Goal: Task Accomplishment & Management: Use online tool/utility

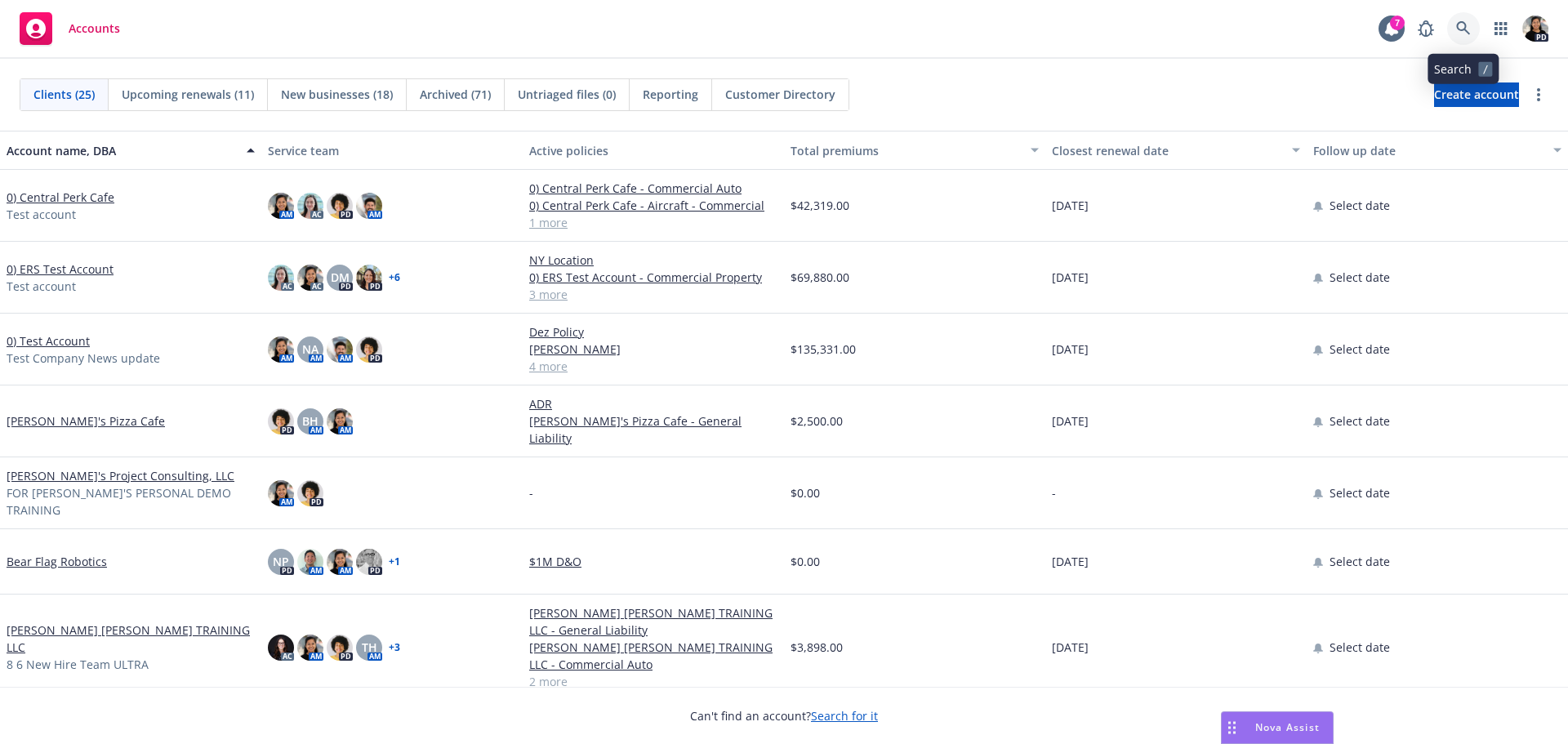
click at [1456, 26] on icon at bounding box center [1463, 28] width 15 height 15
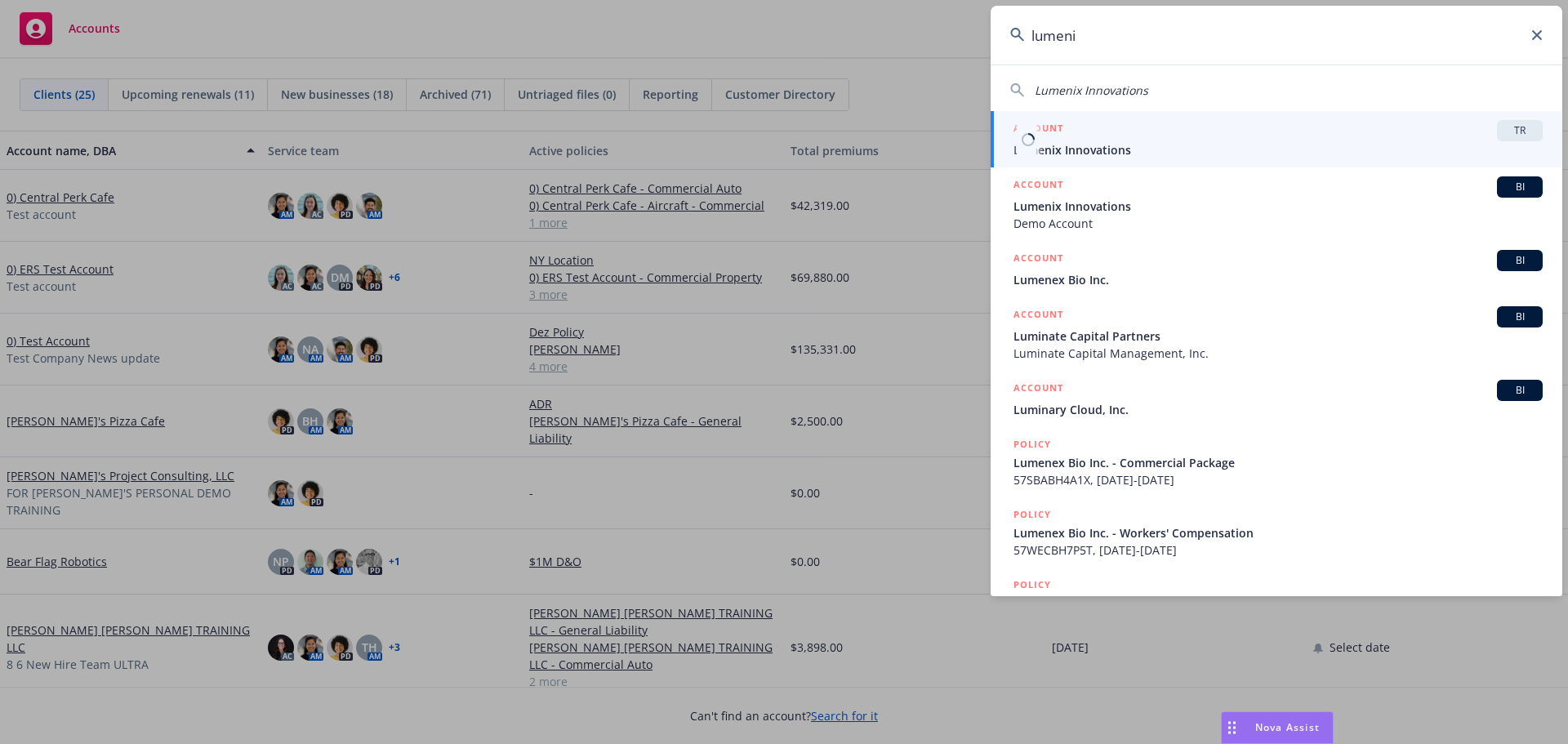
type input "lumeni"
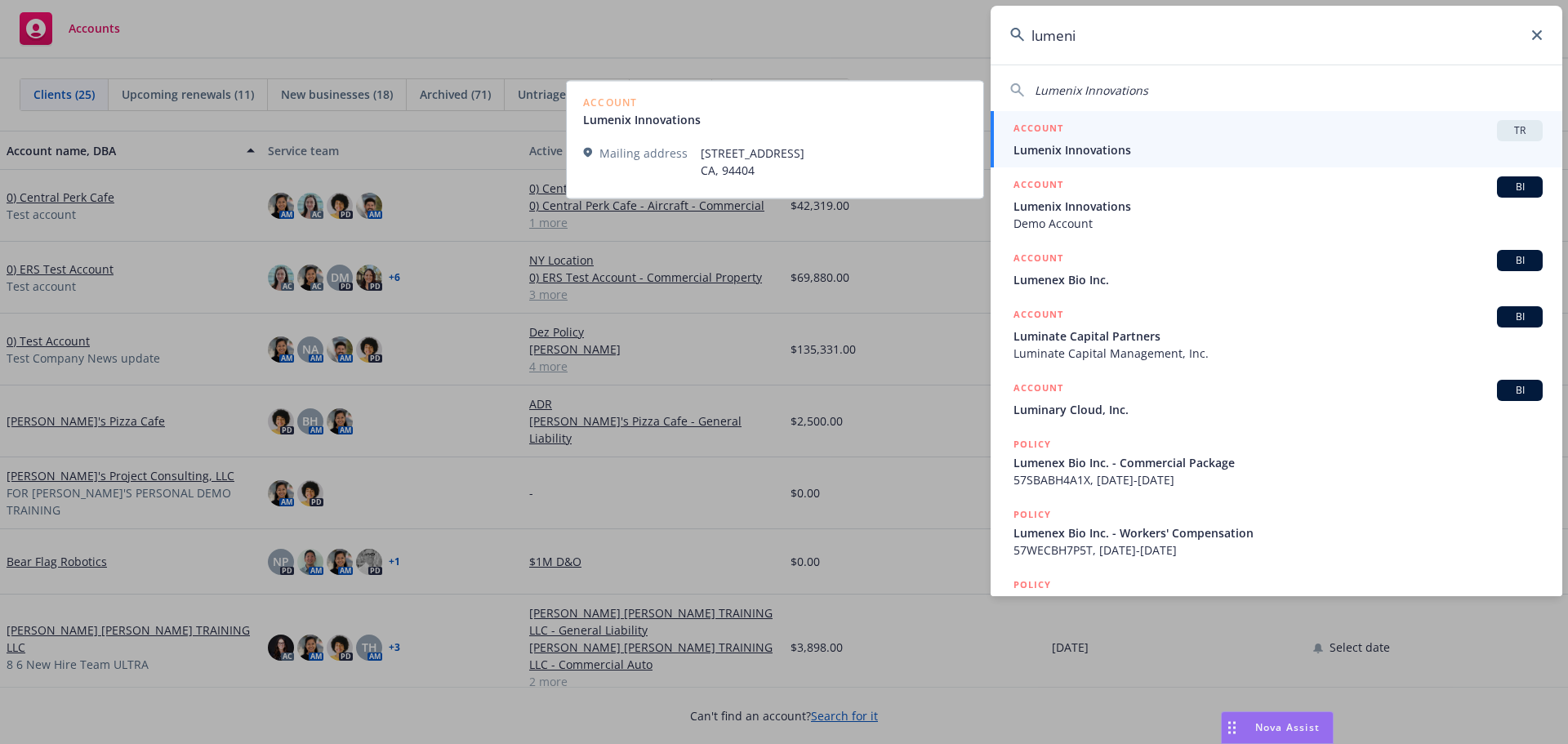
click at [1373, 141] on span "Lumenix Innovations" at bounding box center [1278, 149] width 530 height 17
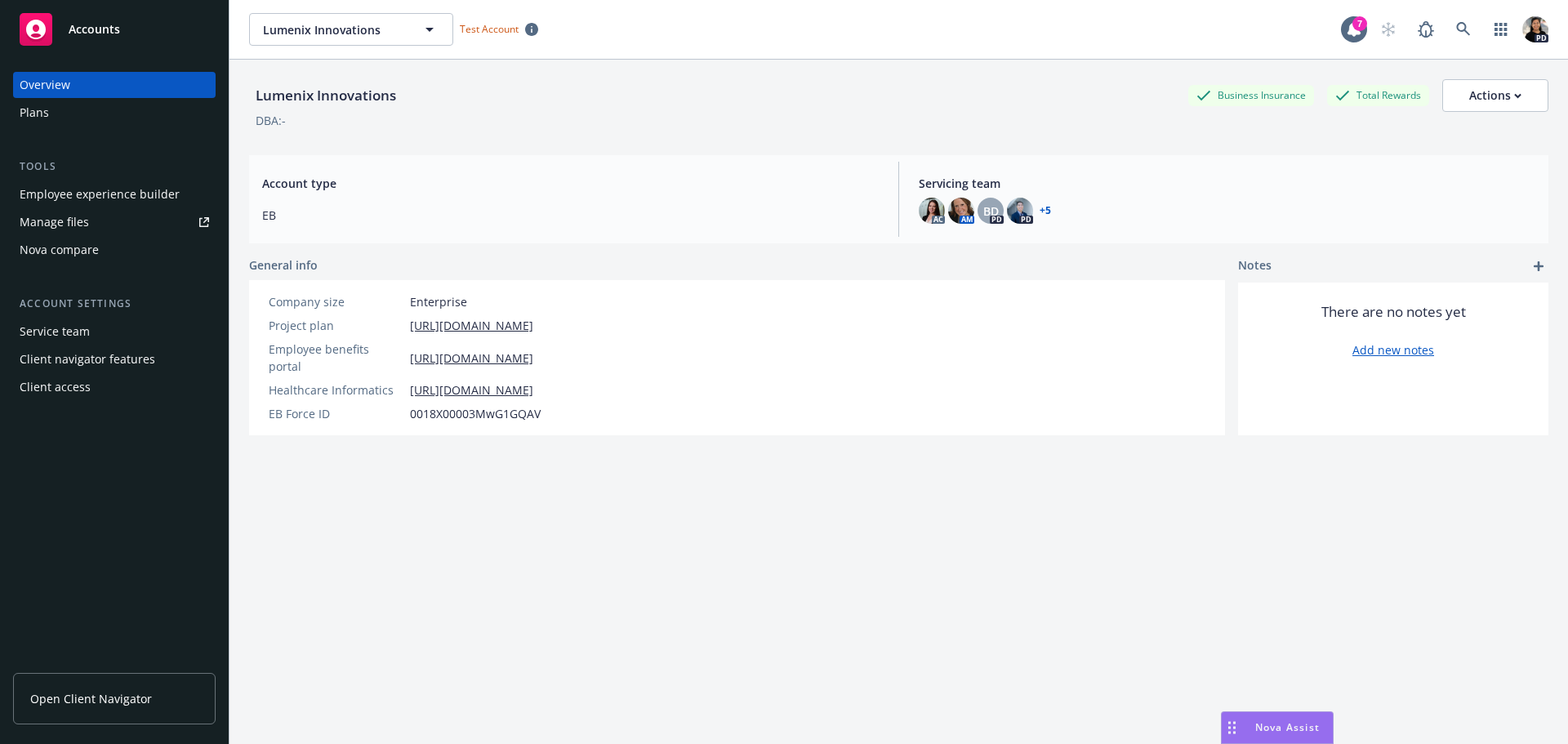
click at [127, 194] on div "Employee experience builder" at bounding box center [100, 194] width 160 height 26
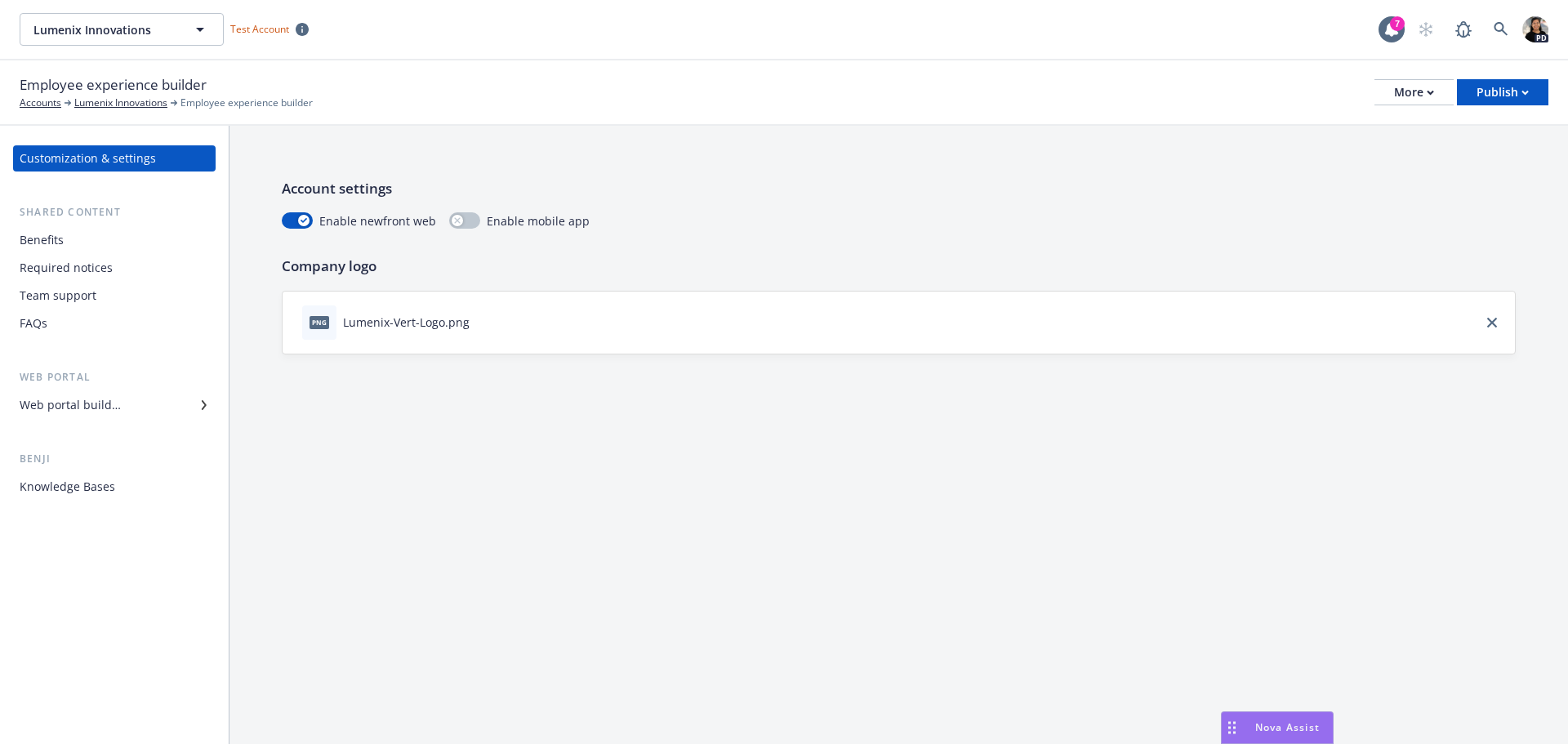
click at [79, 240] on div "Benefits" at bounding box center [115, 240] width 190 height 26
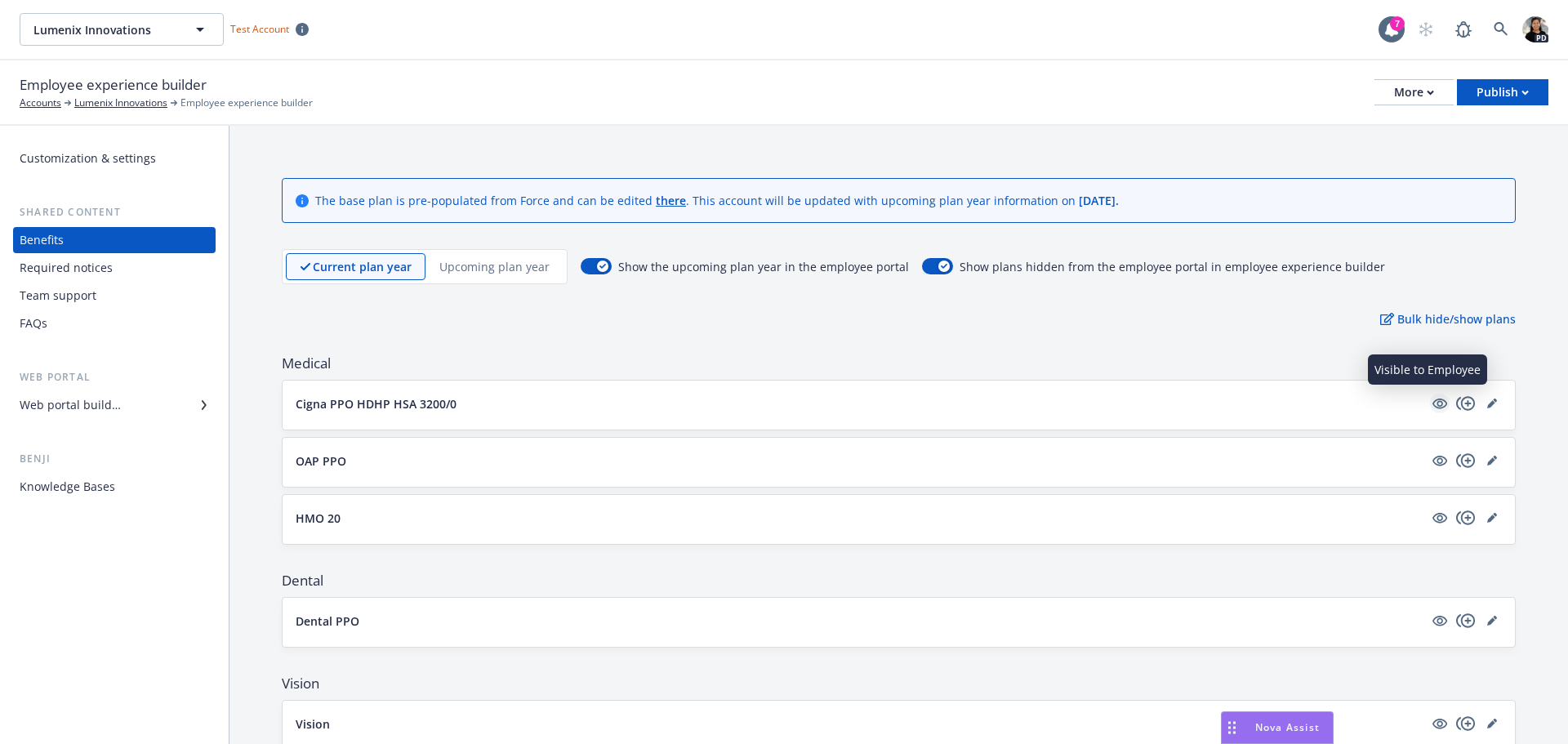
click at [1432, 403] on icon "visible" at bounding box center [1439, 403] width 15 height 15
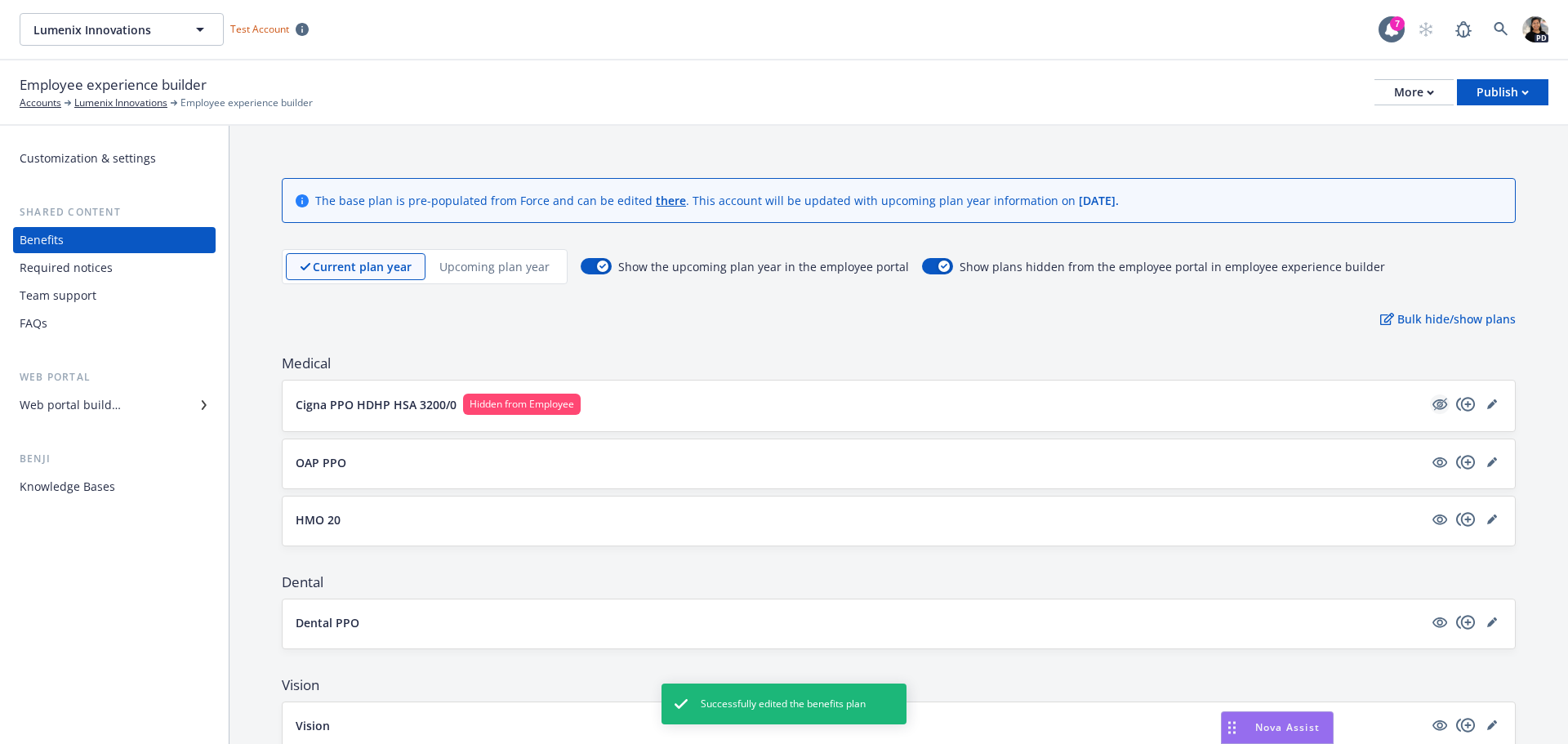
click at [1431, 404] on icon "hidden" at bounding box center [1440, 405] width 20 height 20
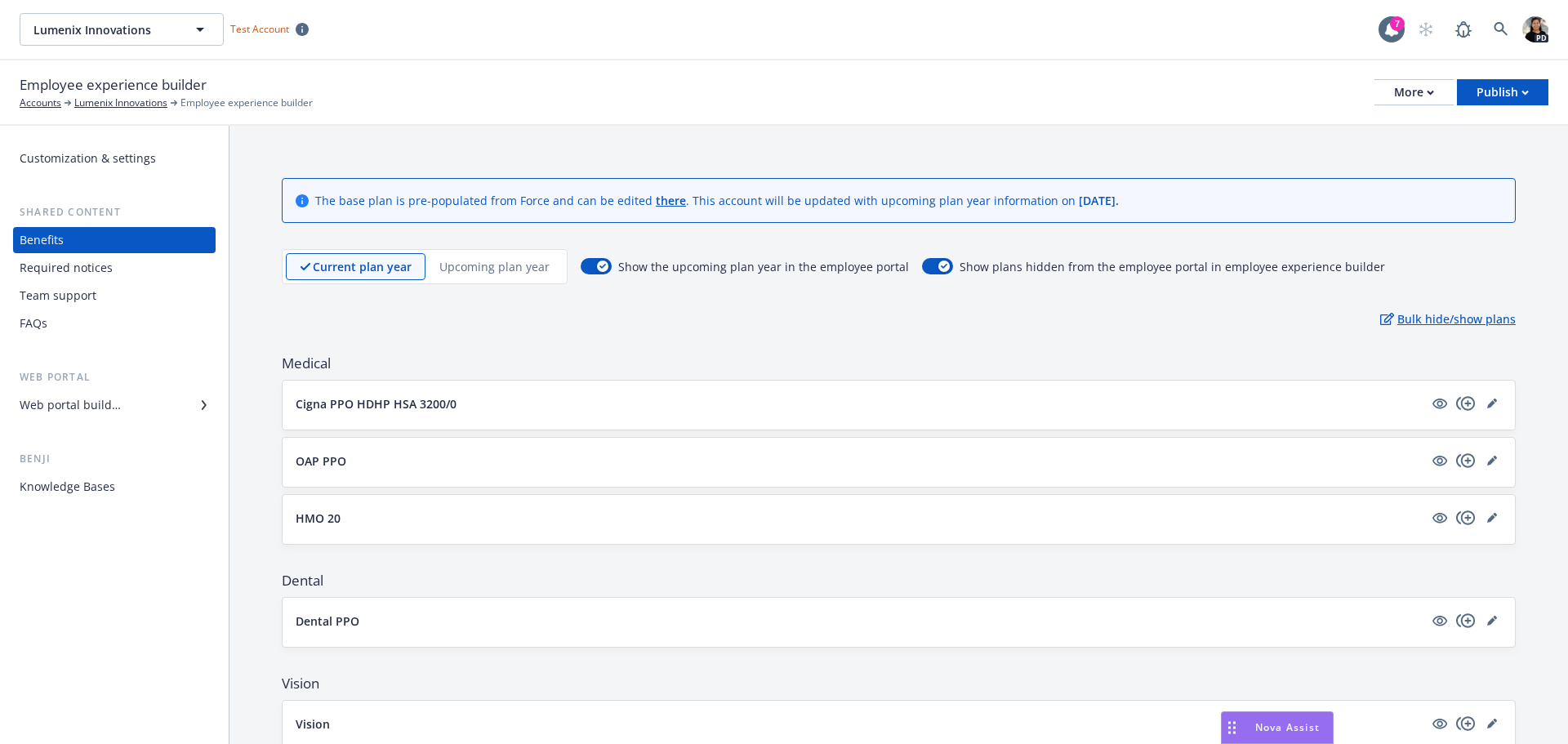
click at [1401, 320] on p "Bulk hide/show plans" at bounding box center [1448, 319] width 136 height 17
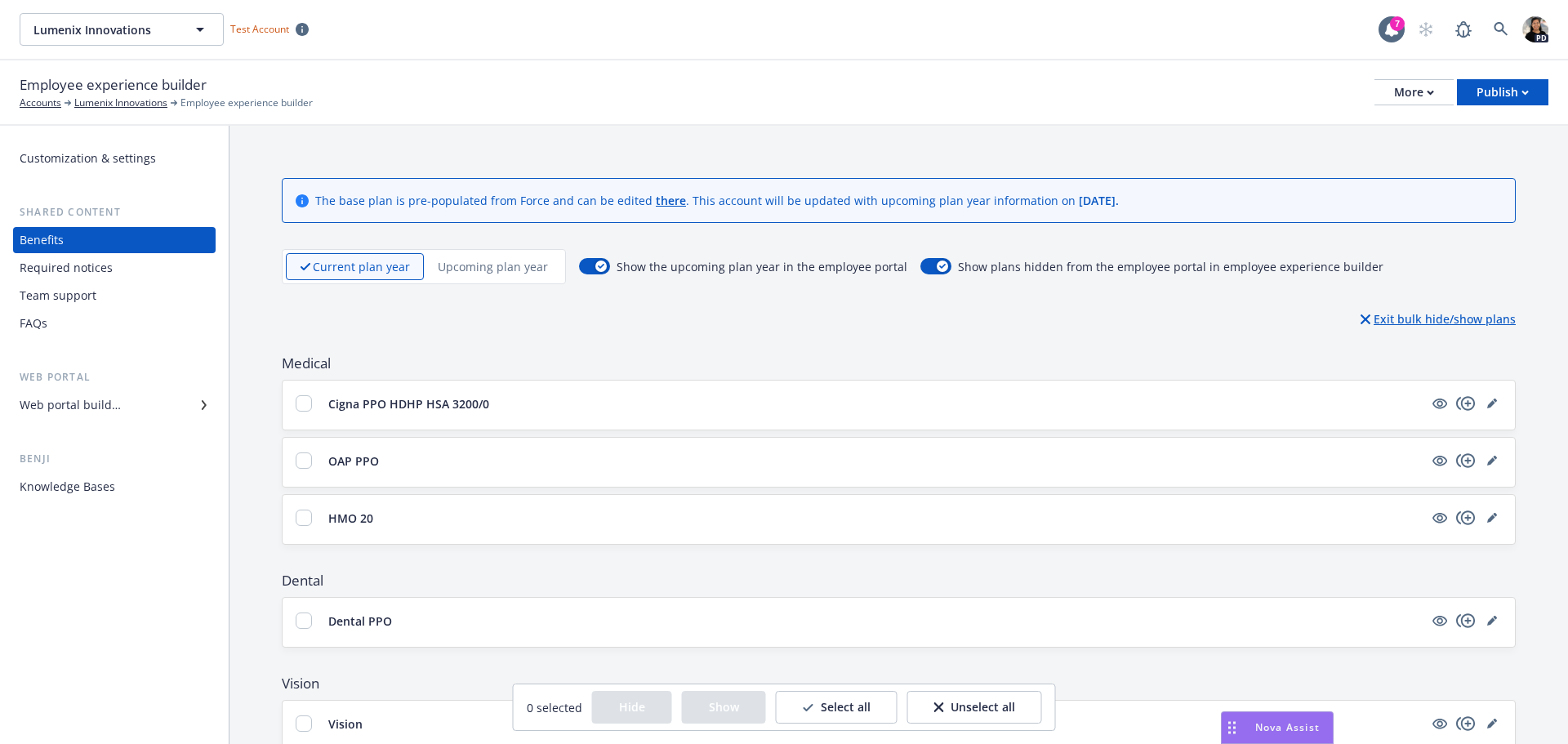
click at [1401, 319] on p "Exit bulk hide/show plans" at bounding box center [1437, 319] width 155 height 17
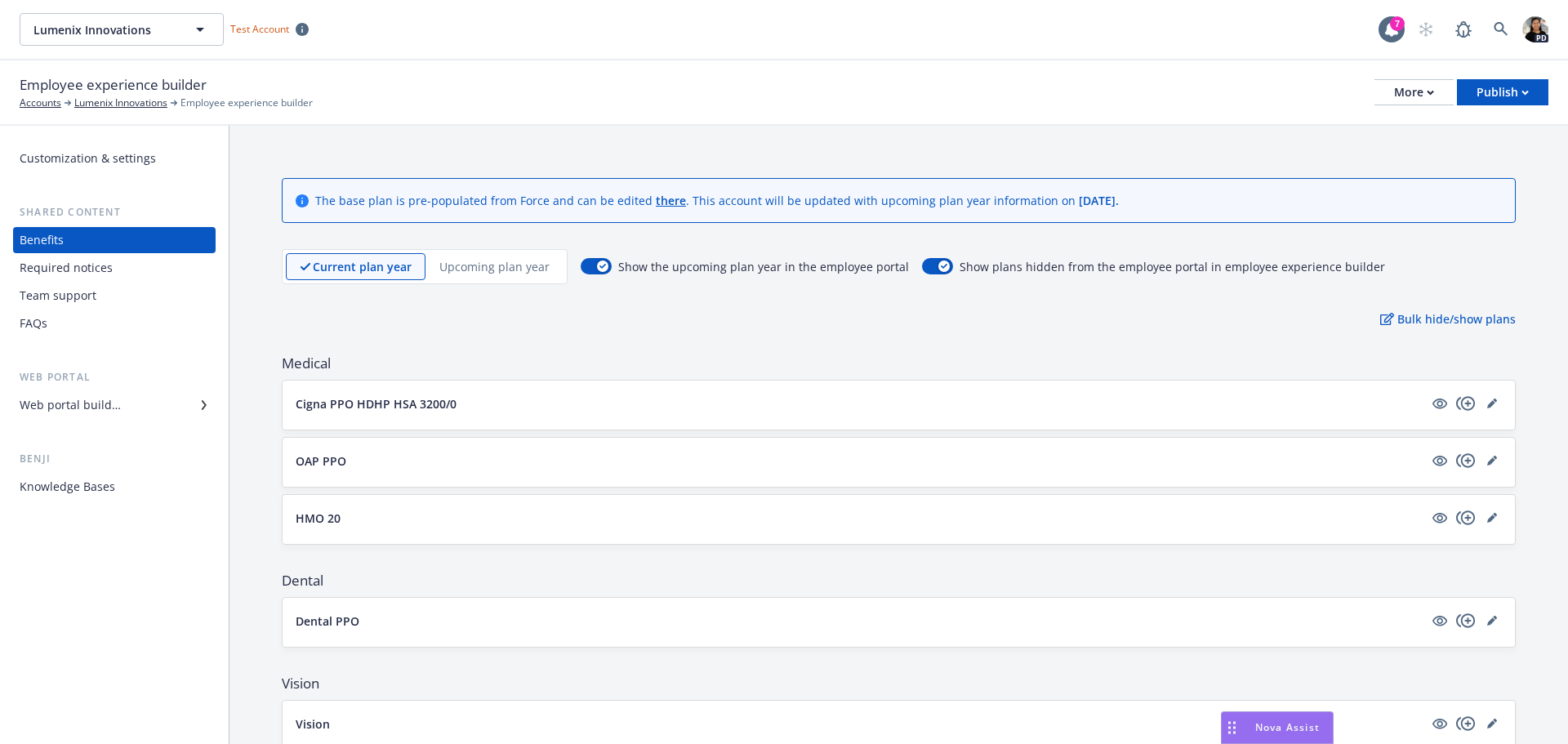
click at [98, 269] on div "Required notices" at bounding box center [66, 268] width 93 height 26
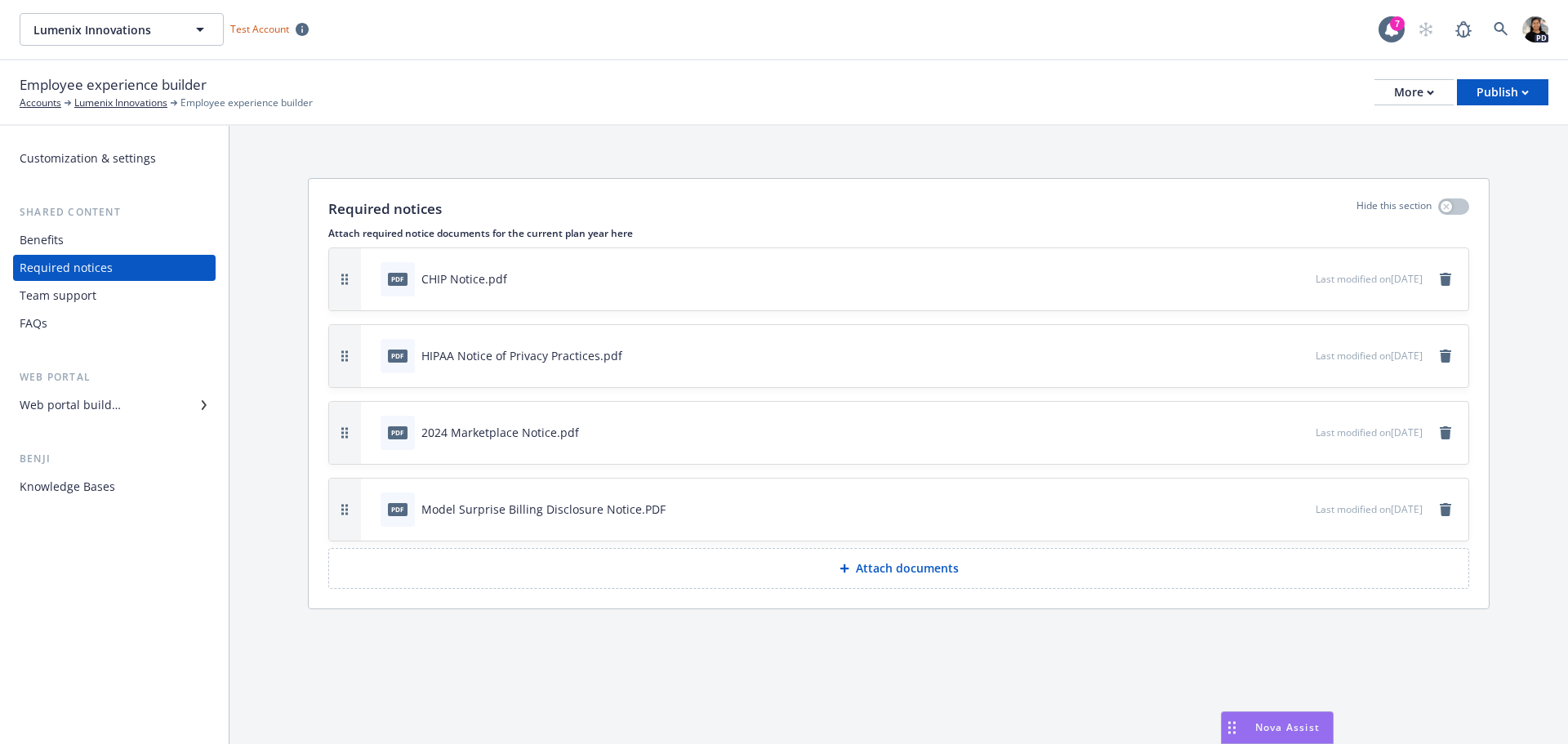
click at [1236, 77] on div "Employee experience builder Accounts Lumenix Innovations Employee experience bu…" at bounding box center [784, 92] width 1529 height 36
click at [109, 241] on div "Benefits" at bounding box center [115, 240] width 190 height 26
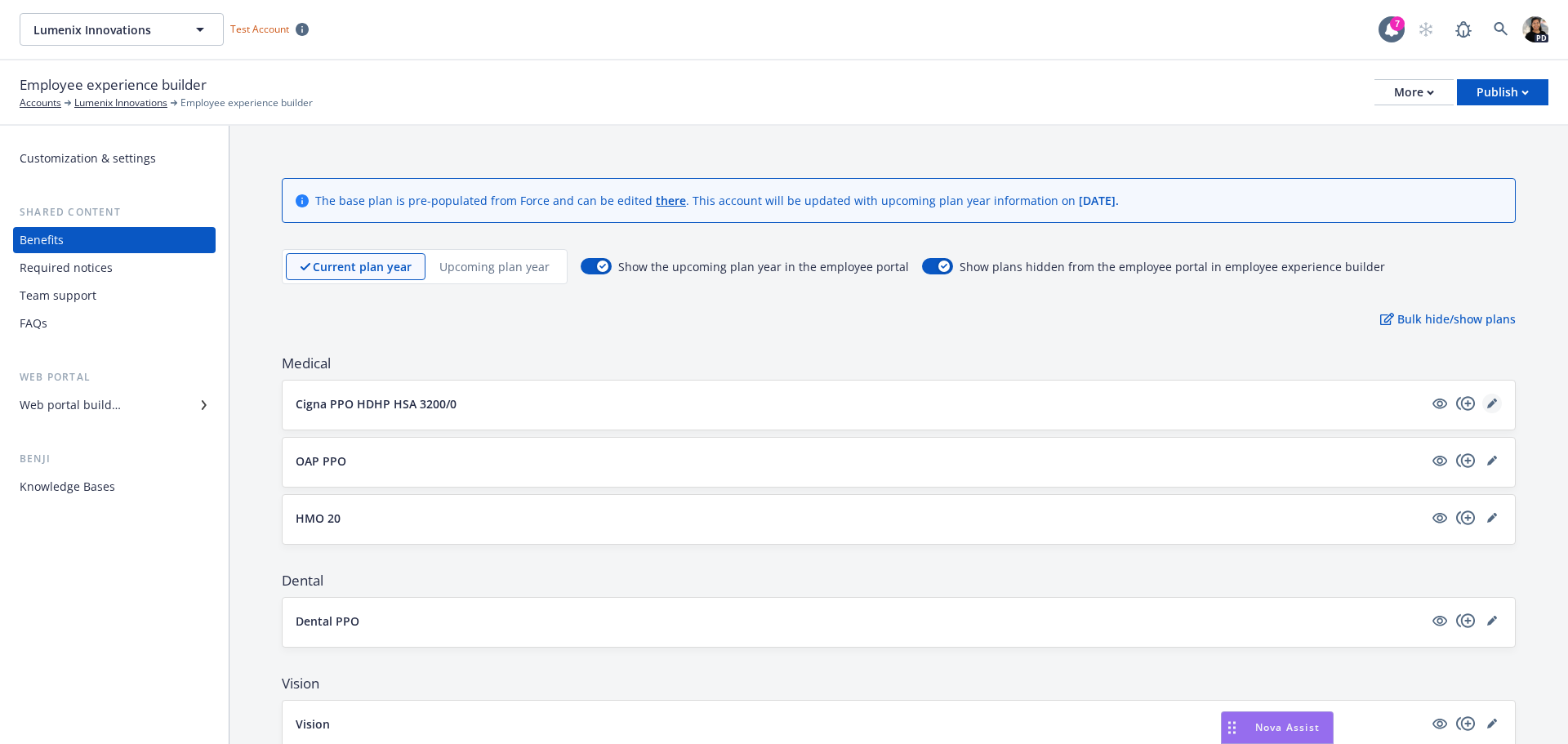
click at [1482, 402] on link "editPencil" at bounding box center [1492, 404] width 20 height 20
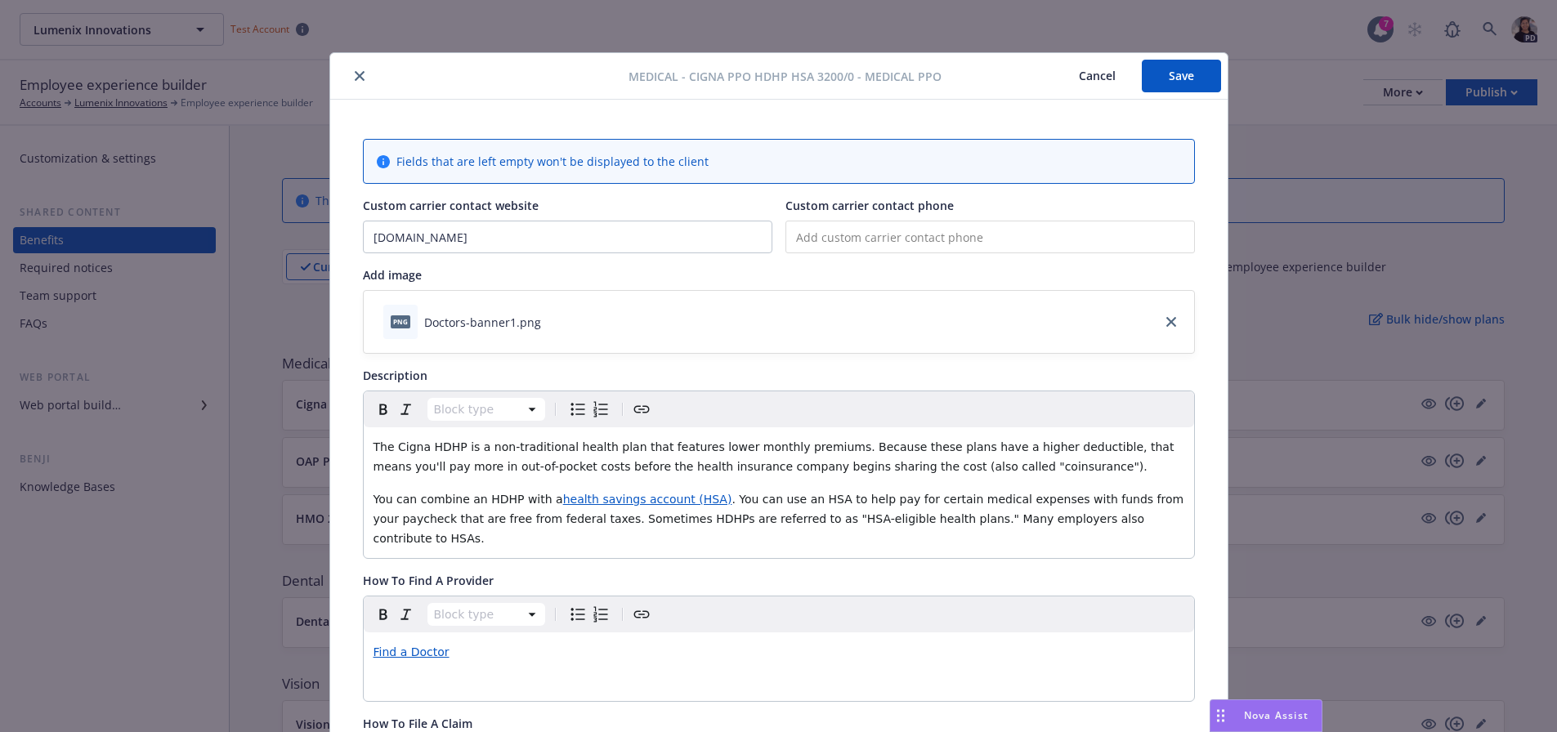
click at [410, 199] on span "Custom carrier contact website" at bounding box center [451, 206] width 176 height 16
click at [410, 221] on input "[DOMAIN_NAME]" at bounding box center [568, 236] width 408 height 31
click at [410, 199] on span "Custom carrier contact website" at bounding box center [451, 206] width 176 height 16
click at [410, 221] on input "[DOMAIN_NAME]" at bounding box center [568, 236] width 408 height 31
click at [410, 199] on span "Custom carrier contact website" at bounding box center [451, 206] width 176 height 16
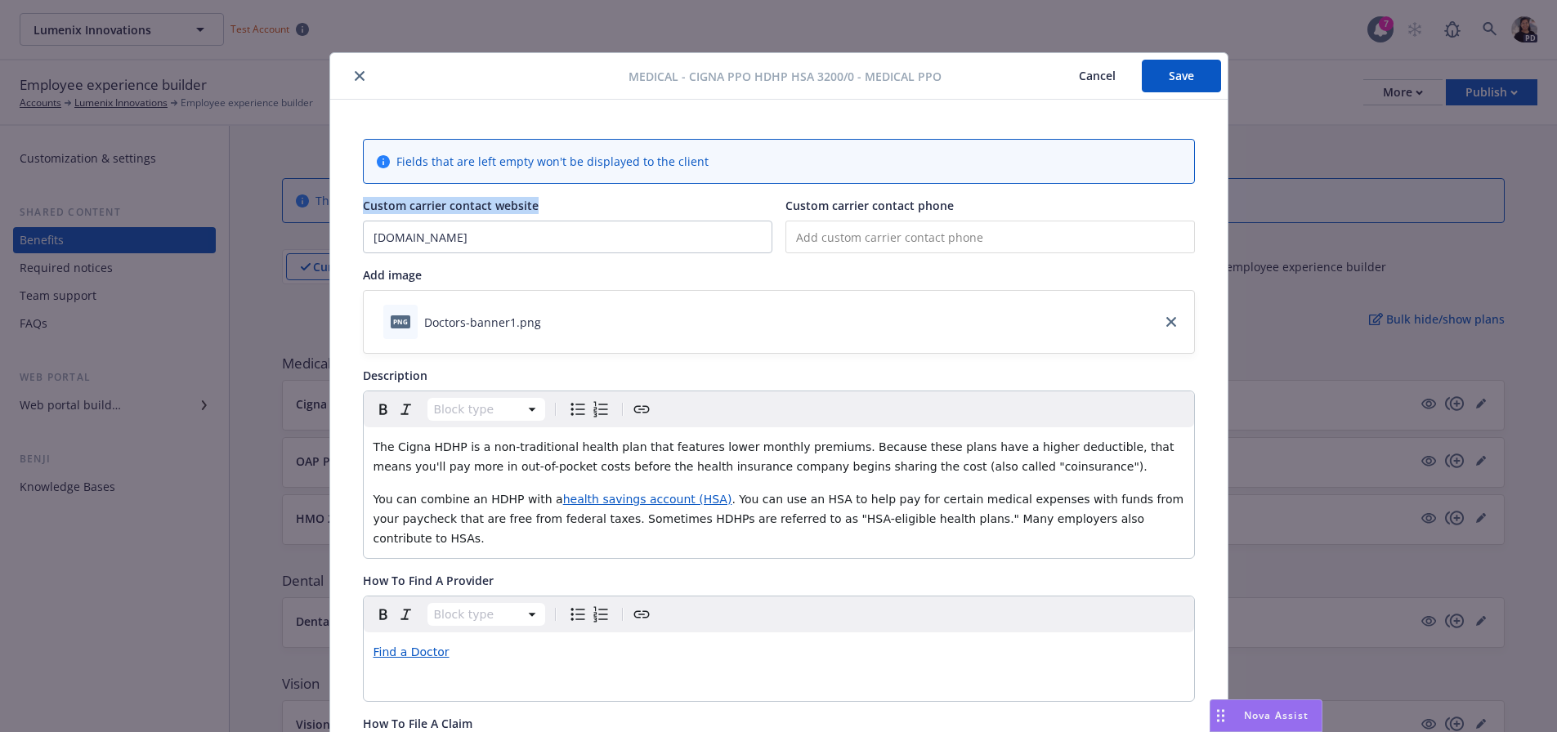
click at [410, 221] on input "[DOMAIN_NAME]" at bounding box center [568, 236] width 408 height 31
copy span "Custom carrier contact website"
click at [920, 201] on span "Custom carrier contact phone" at bounding box center [869, 206] width 168 height 16
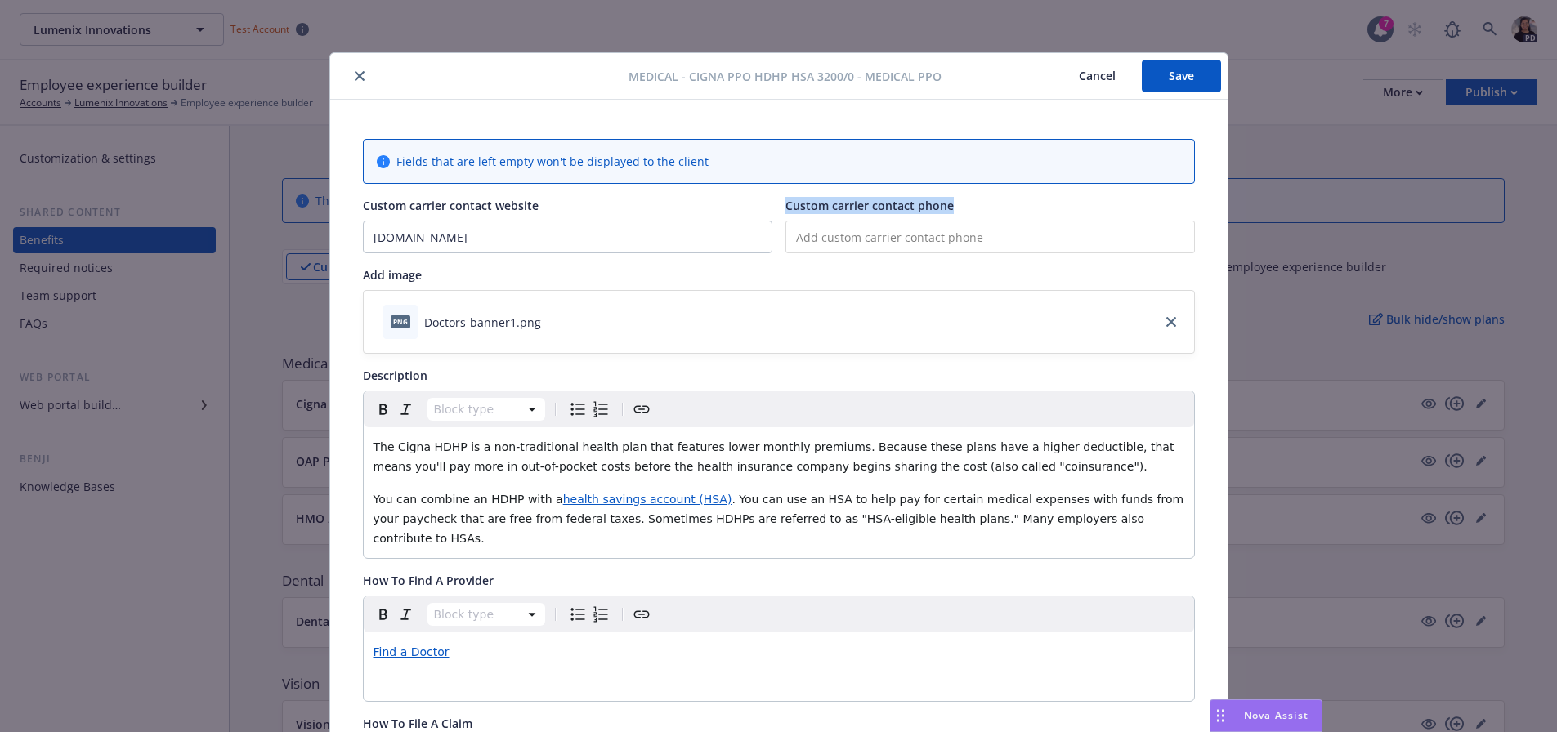
copy span "Custom carrier contact phone"
click at [395, 277] on span "Add image" at bounding box center [392, 275] width 59 height 16
click at [375, 378] on span "Description" at bounding box center [395, 376] width 65 height 16
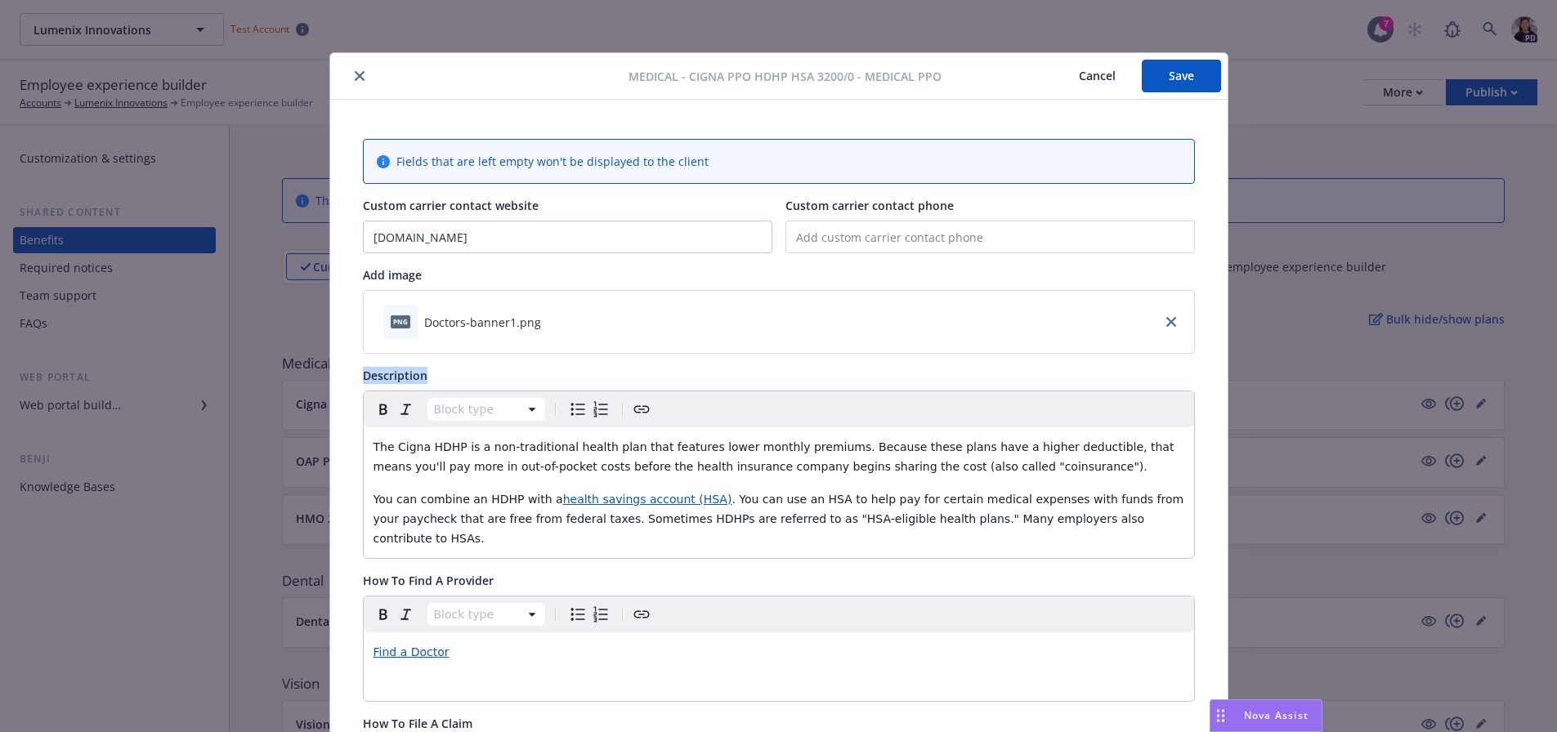
click at [375, 378] on span "Description" at bounding box center [395, 376] width 65 height 16
copy div "Description"
drag, startPoint x: 499, startPoint y: 564, endPoint x: 385, endPoint y: 563, distance: 114.4
click at [381, 573] on span "How To Find A Provider" at bounding box center [428, 581] width 131 height 16
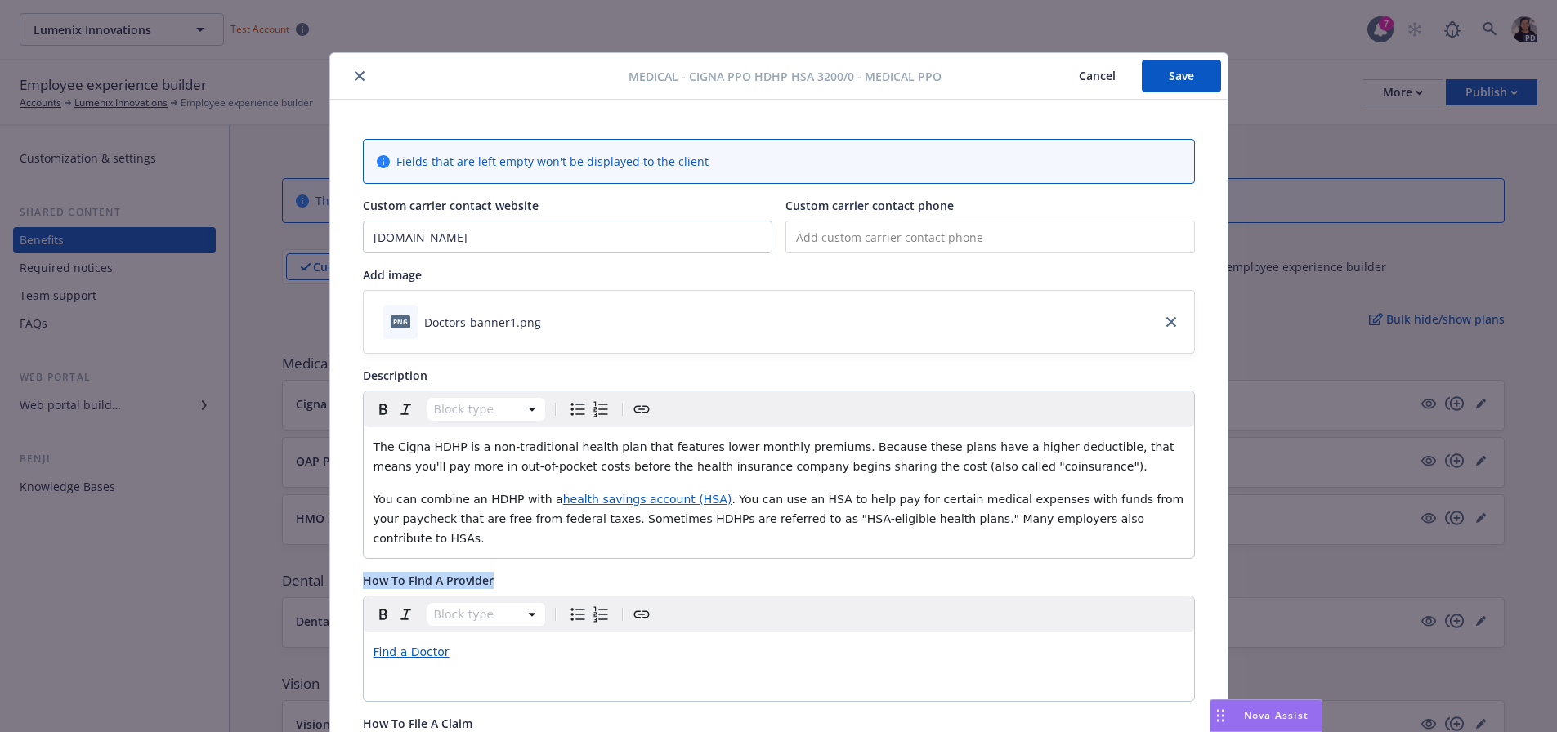
drag, startPoint x: 355, startPoint y: 563, endPoint x: 506, endPoint y: 559, distance: 151.2
copy span "How To Find A Provider"
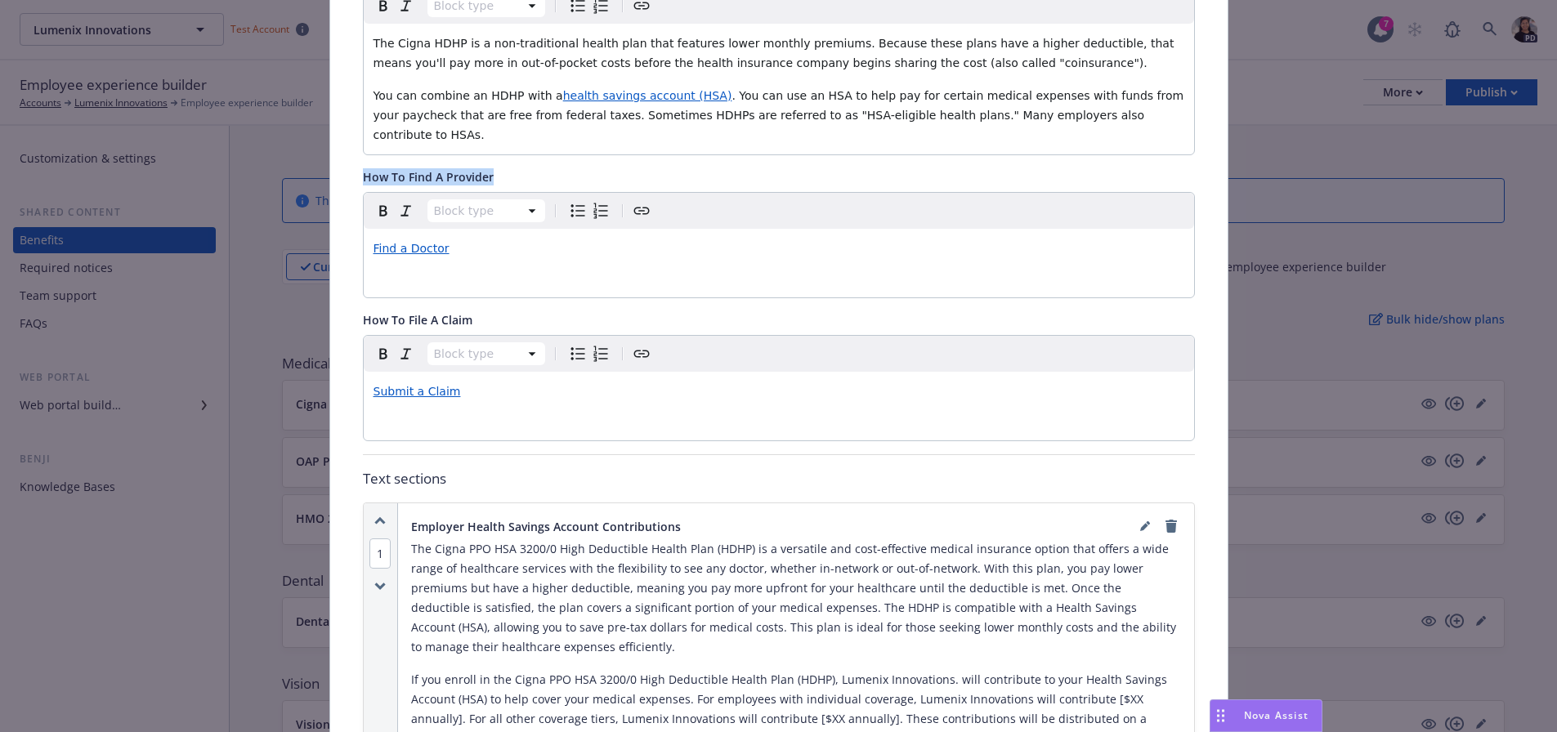
scroll to position [409, 0]
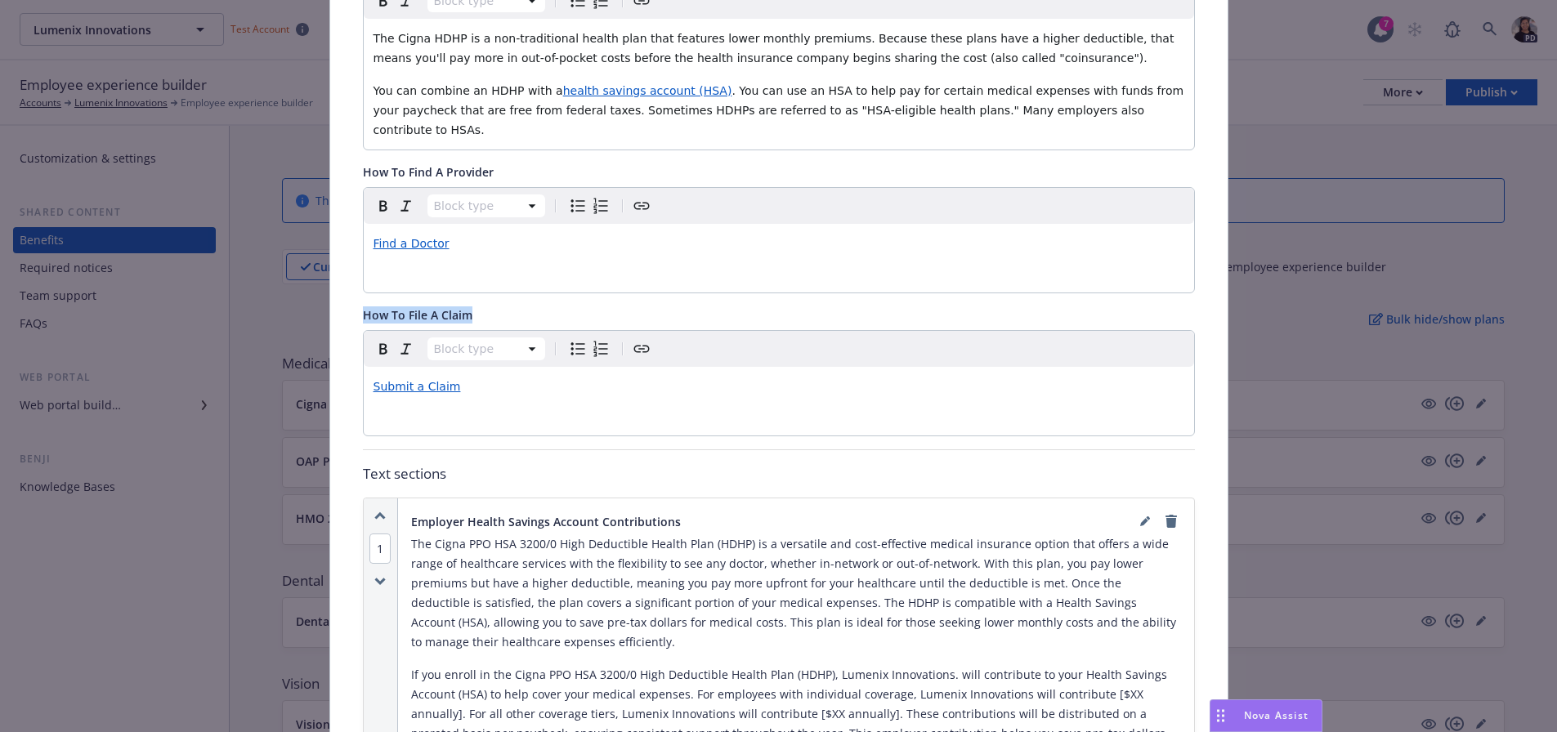
drag, startPoint x: 433, startPoint y: 293, endPoint x: 356, endPoint y: 294, distance: 76.8
click at [363, 306] on div "How To File A Claim" at bounding box center [779, 314] width 832 height 17
copy span "How To File A Claim"
drag, startPoint x: 456, startPoint y: 450, endPoint x: 351, endPoint y: 460, distance: 105.1
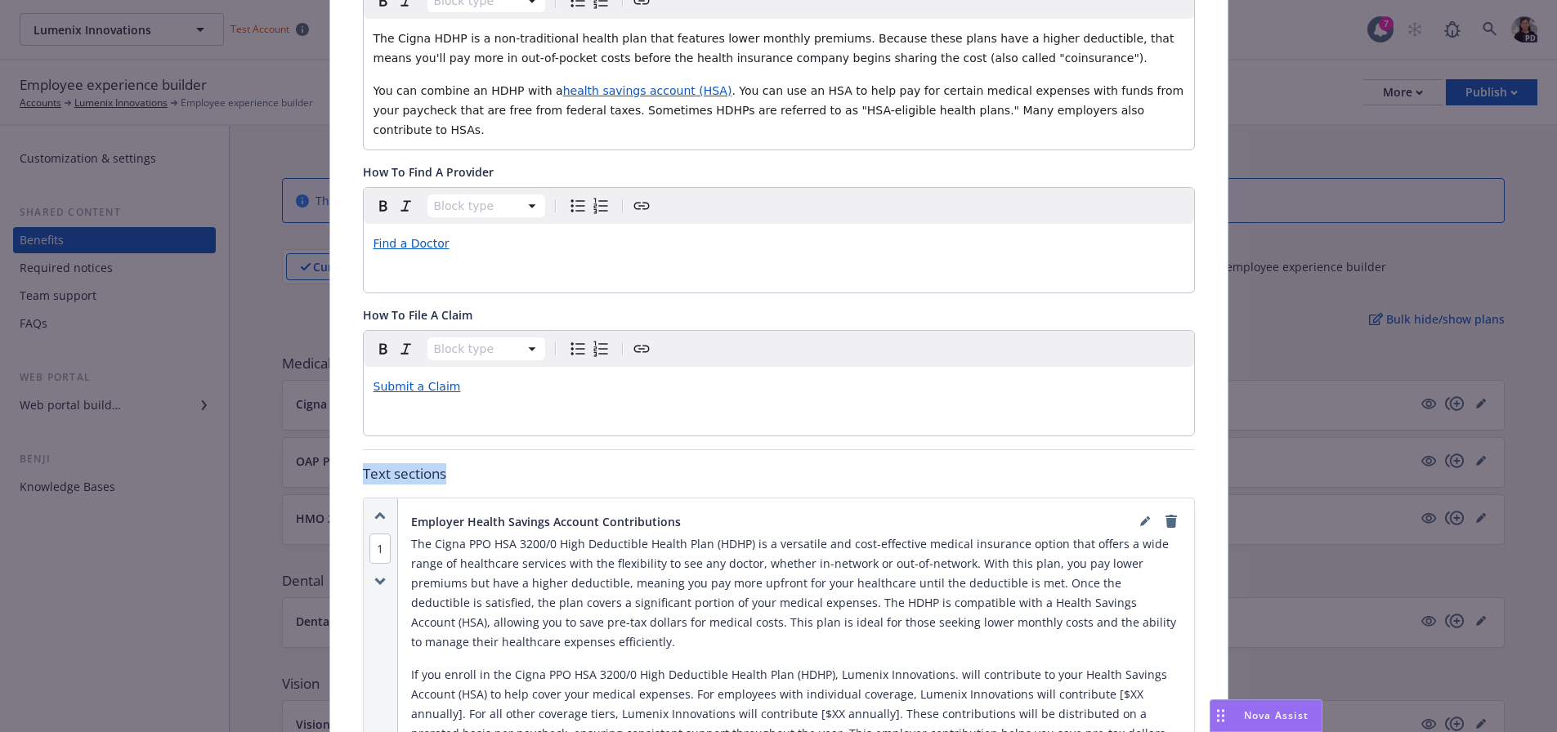
copy p "Text sections"
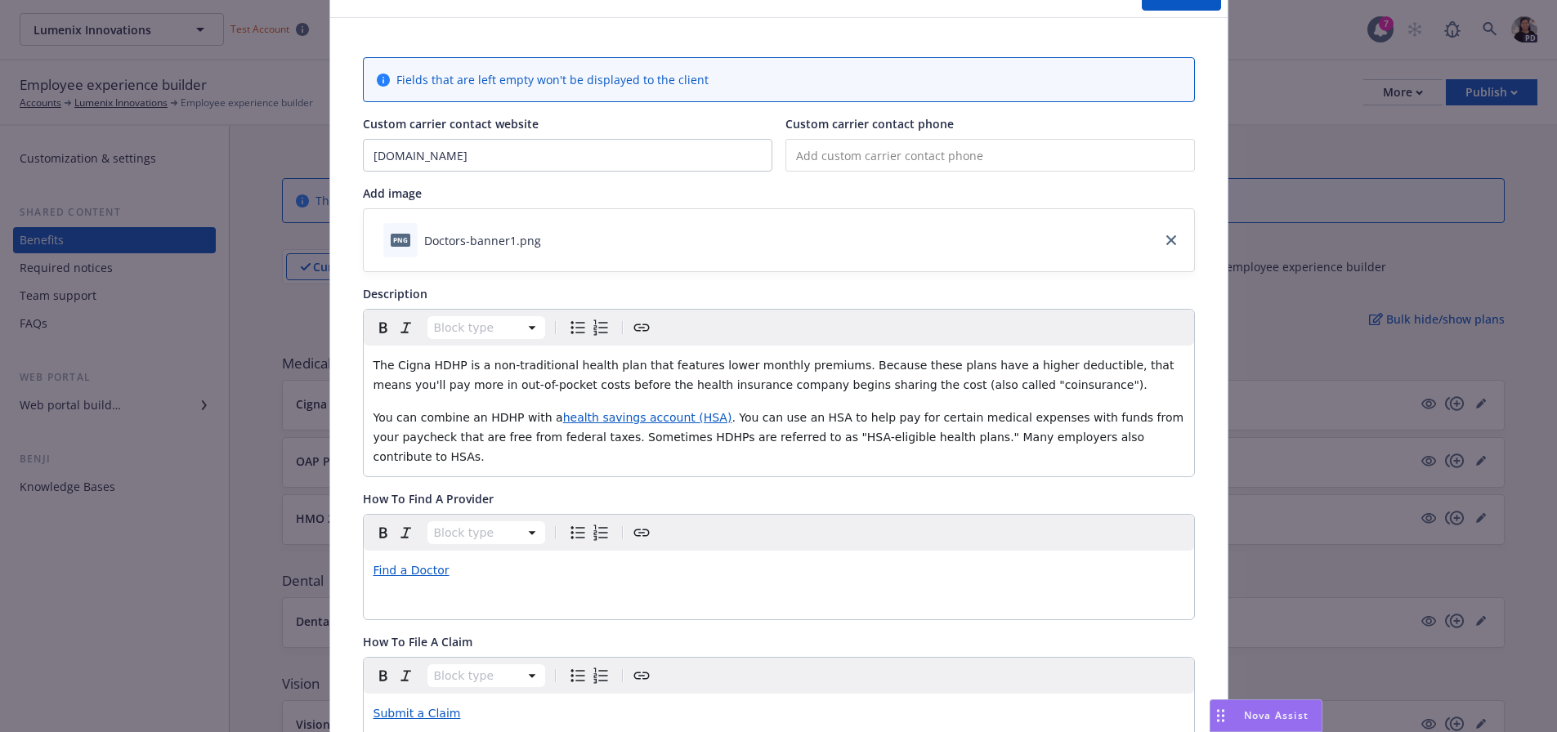
scroll to position [0, 0]
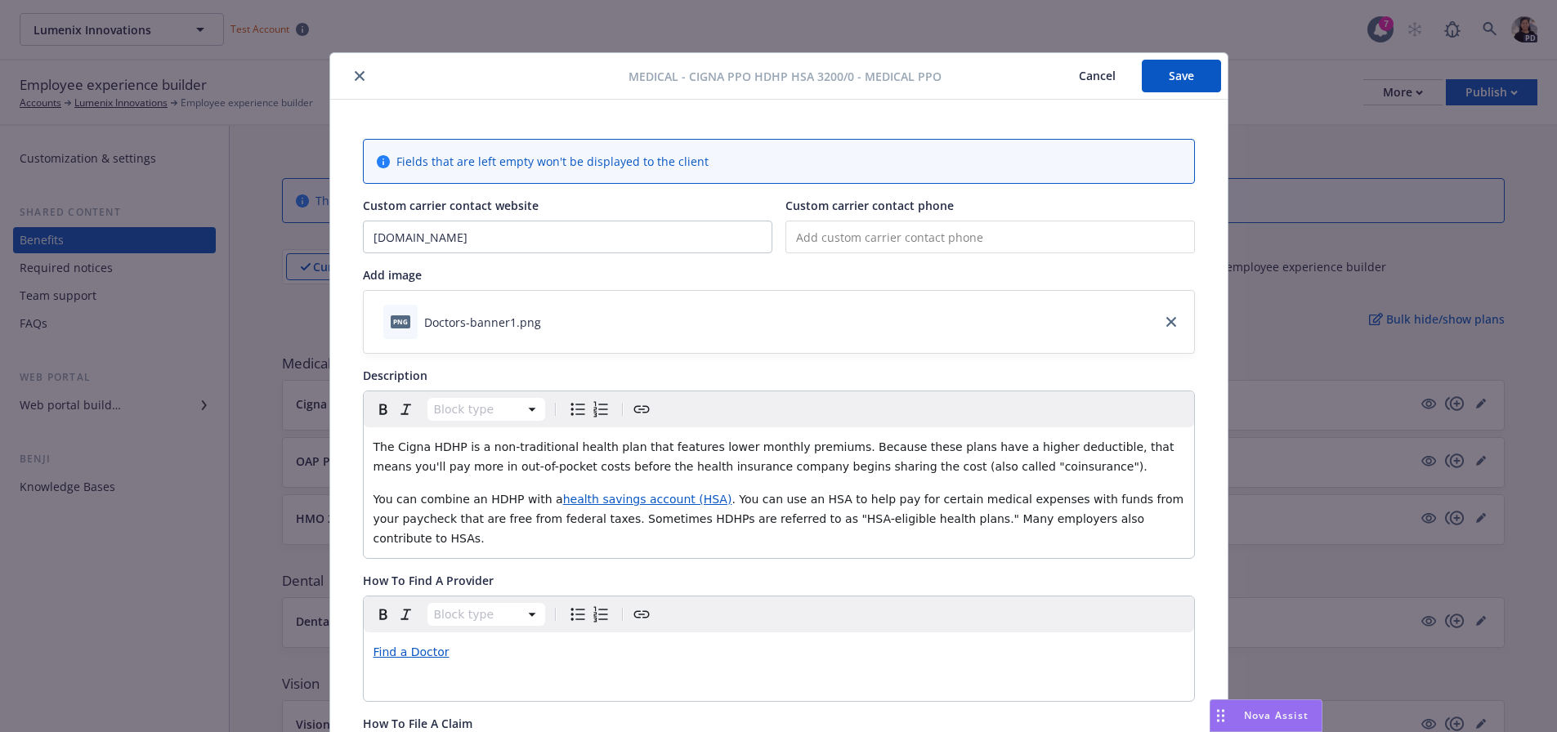
click at [355, 78] on icon "close" at bounding box center [360, 76] width 10 height 10
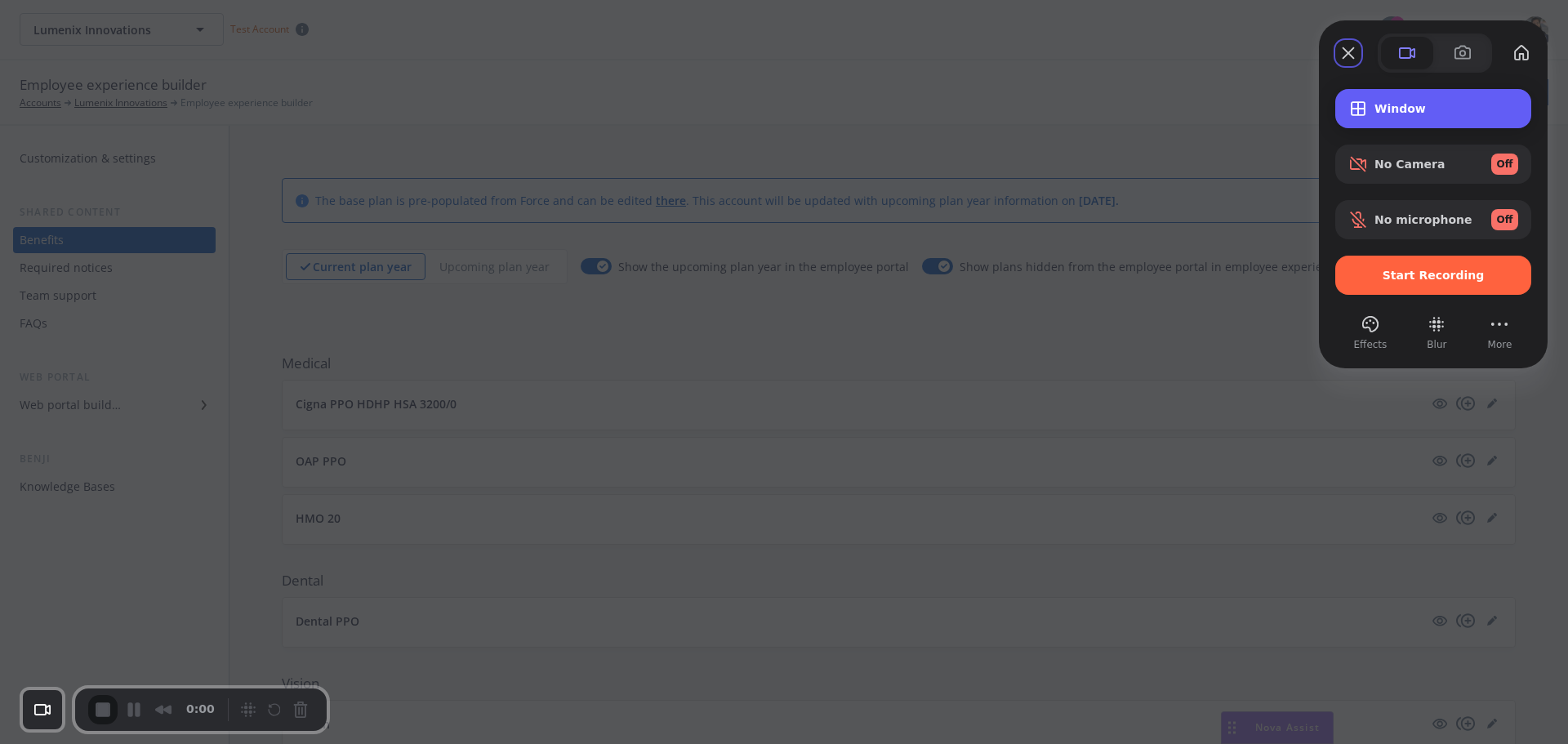
click at [1389, 117] on div "Window" at bounding box center [1433, 108] width 196 height 39
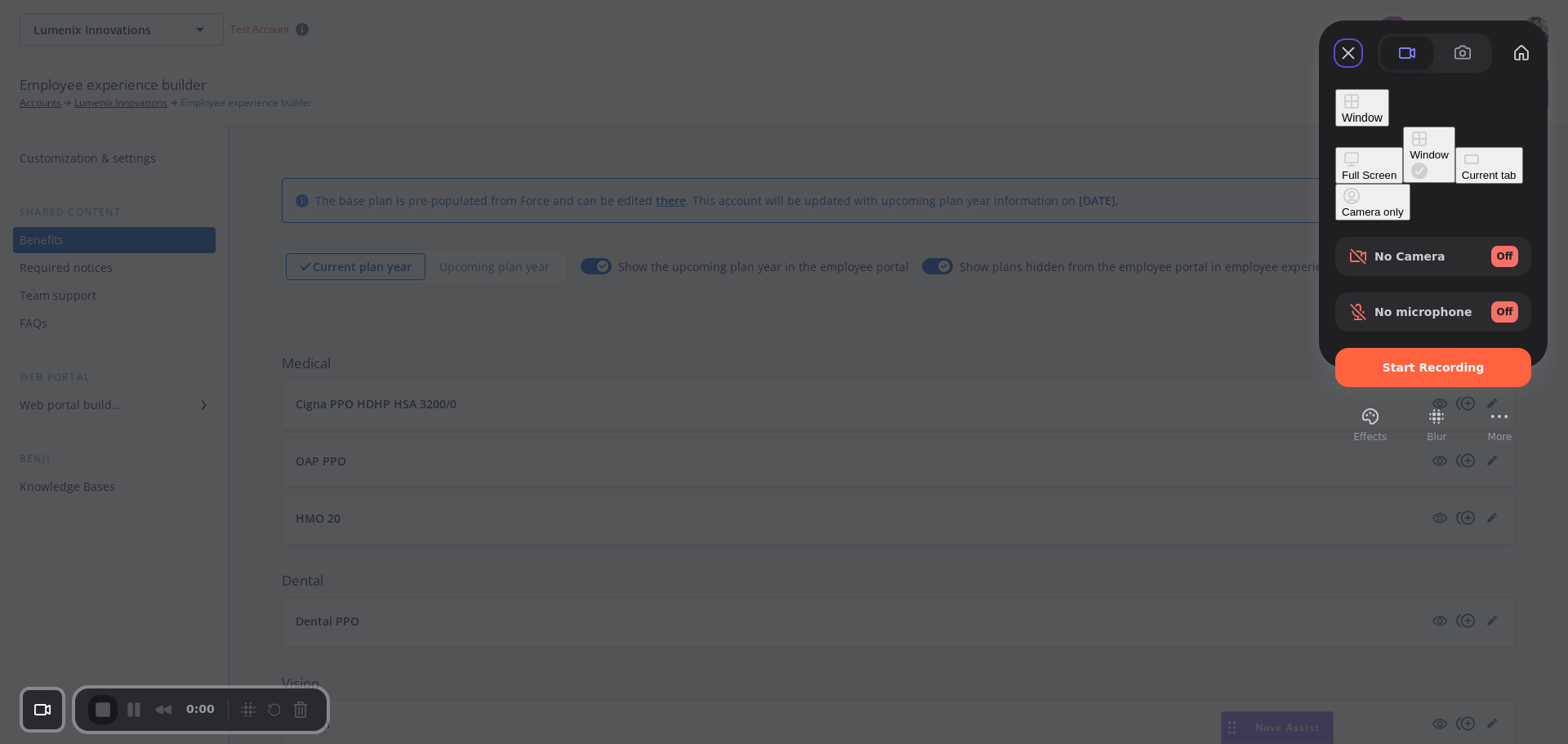
click at [1462, 181] on div "Current tab" at bounding box center [1489, 175] width 55 height 12
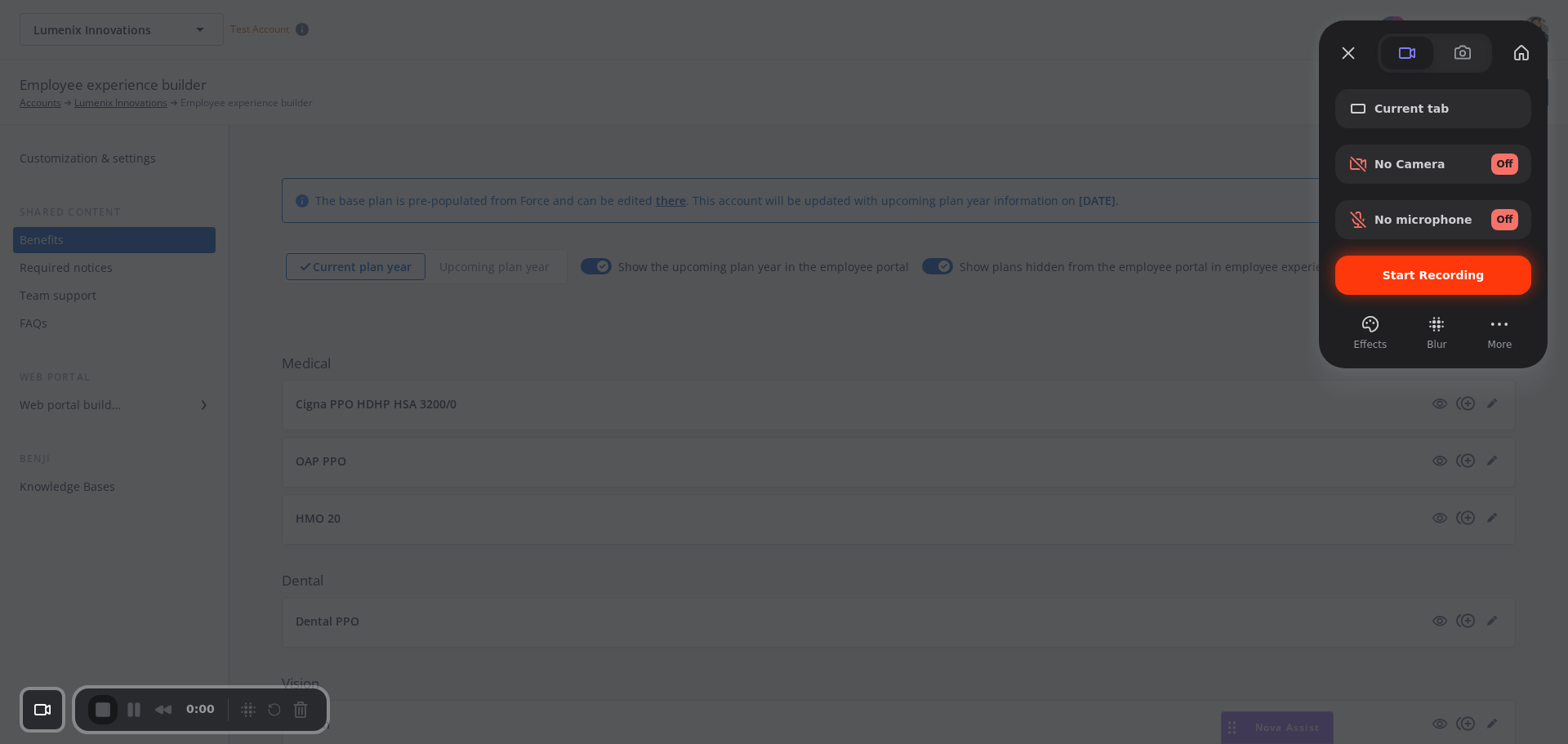
click at [1398, 288] on div "Start Recording" at bounding box center [1433, 275] width 196 height 39
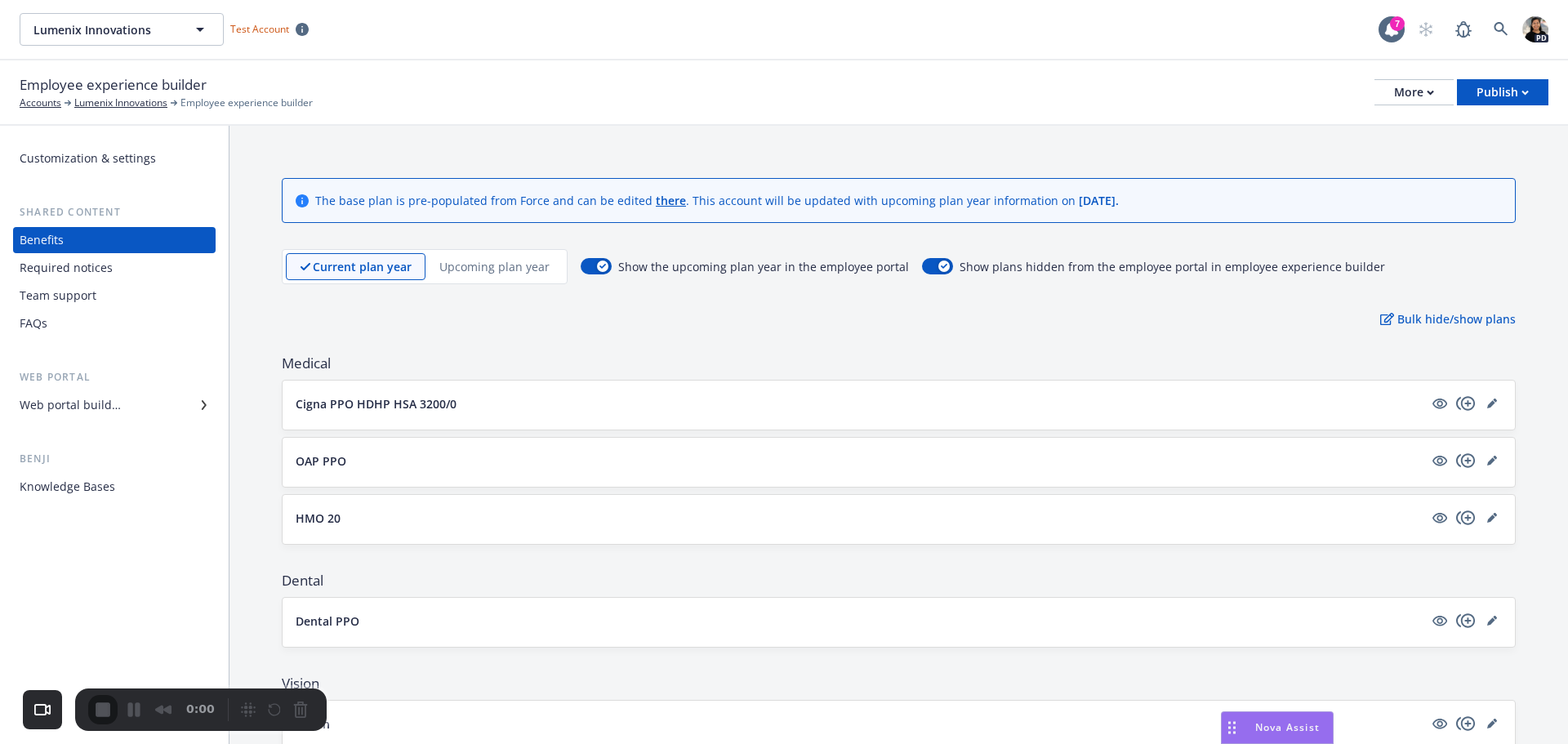
click at [1487, 408] on icon "editPencil" at bounding box center [1492, 404] width 10 height 10
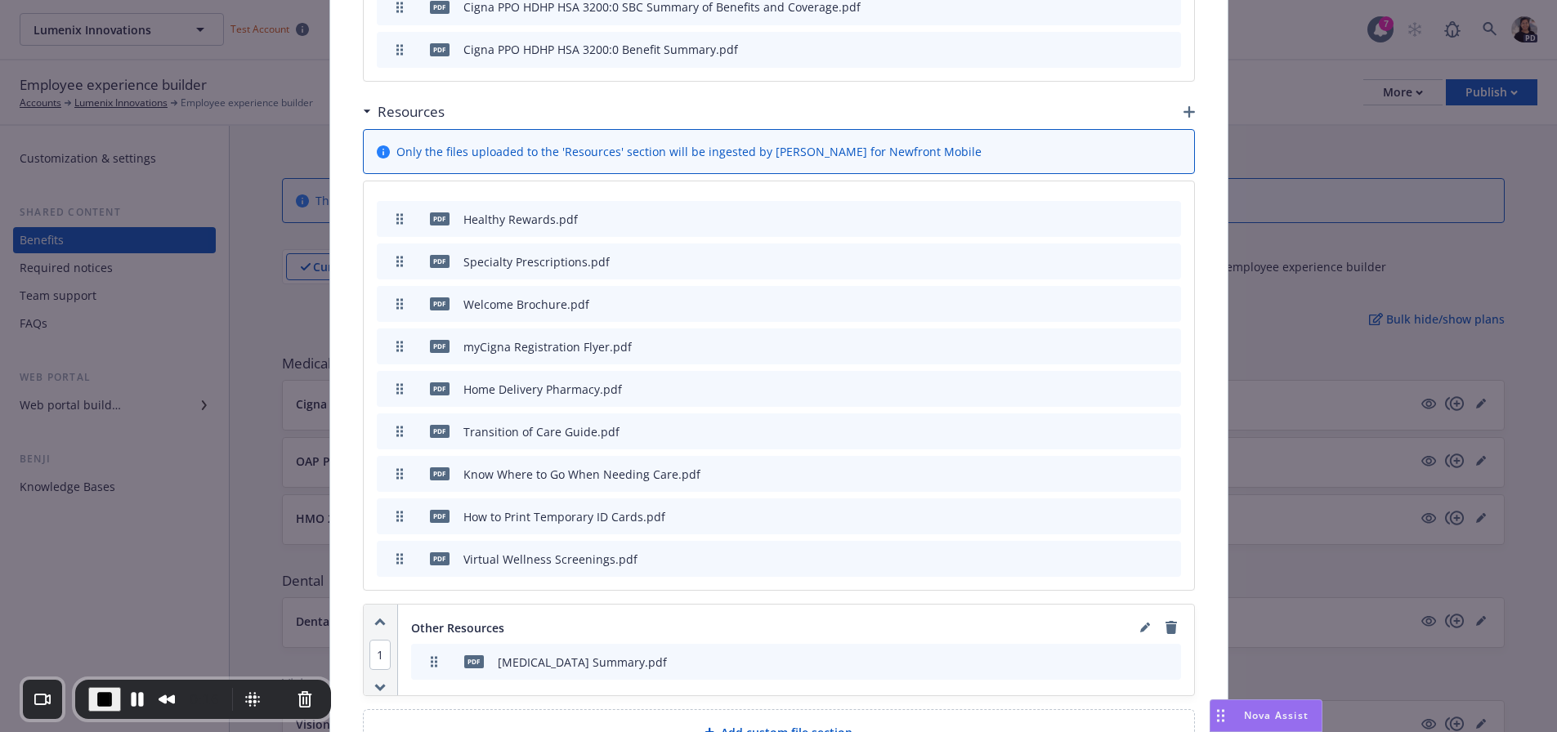
scroll to position [3808, 0]
click at [108, 697] on span "End Recording" at bounding box center [105, 700] width 20 height 20
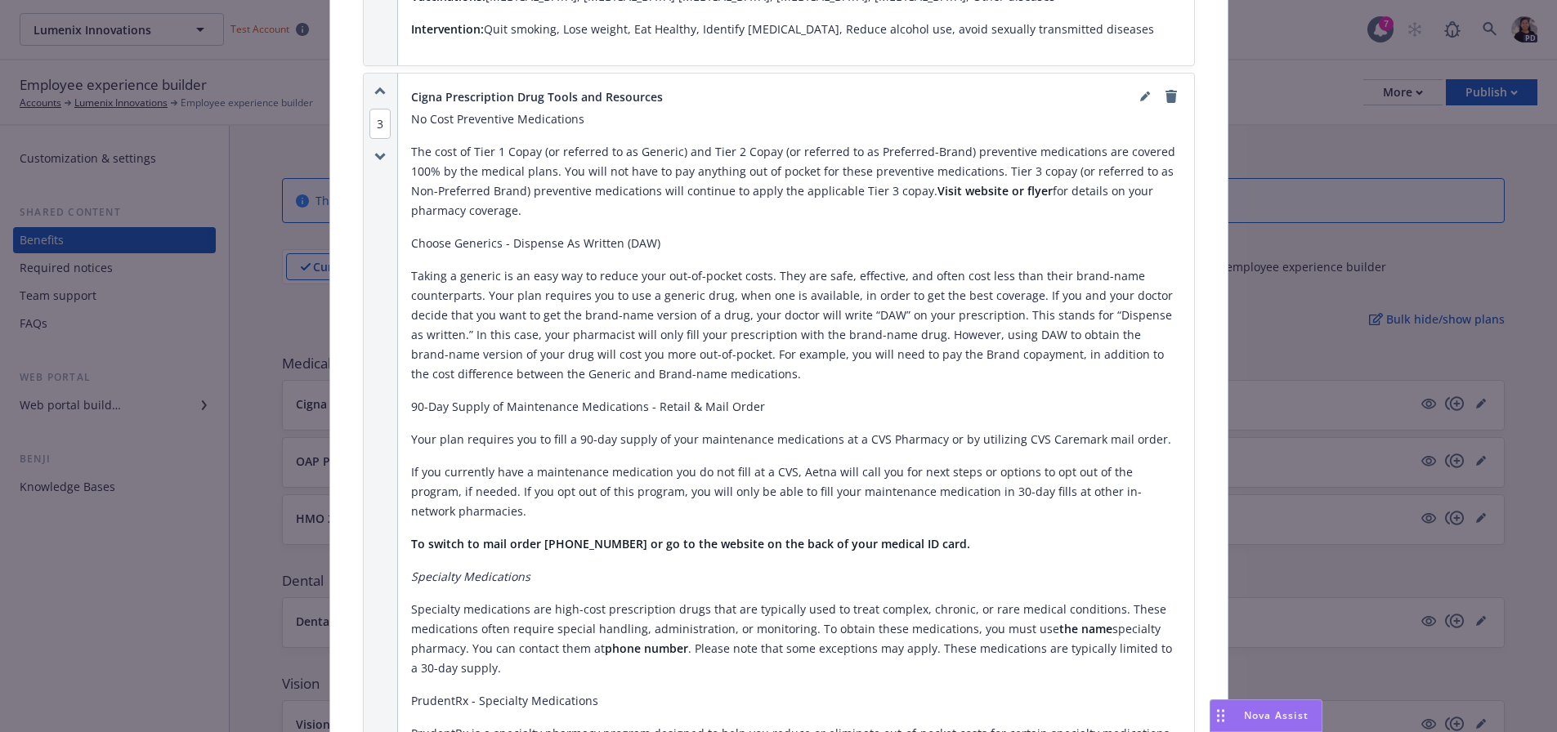
scroll to position [1111, 0]
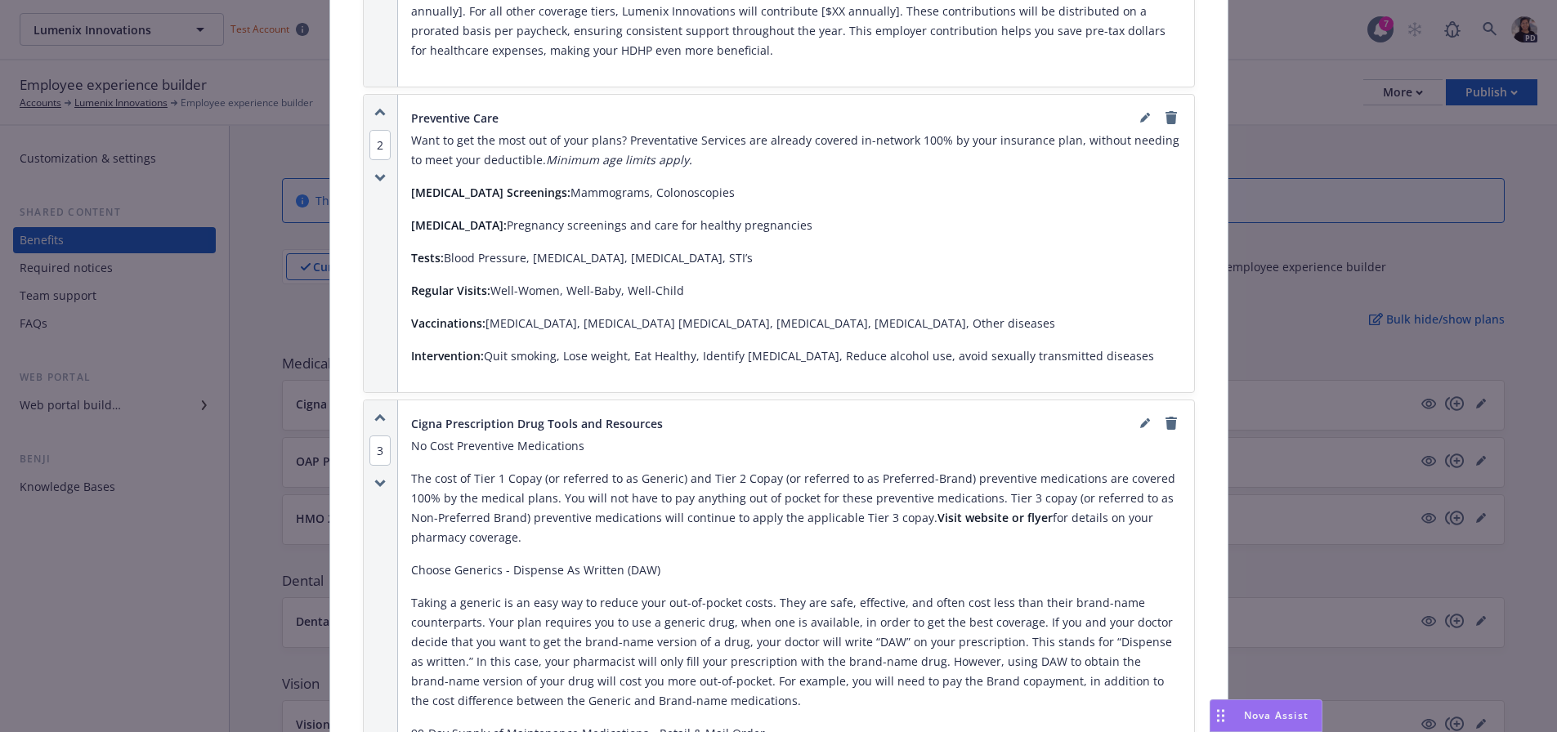
click at [175, 341] on div "Medical - Cigna PPO HDHP HSA 3200/0 - Medical PPO Cancel Save Fields that are l…" at bounding box center [778, 366] width 1557 height 732
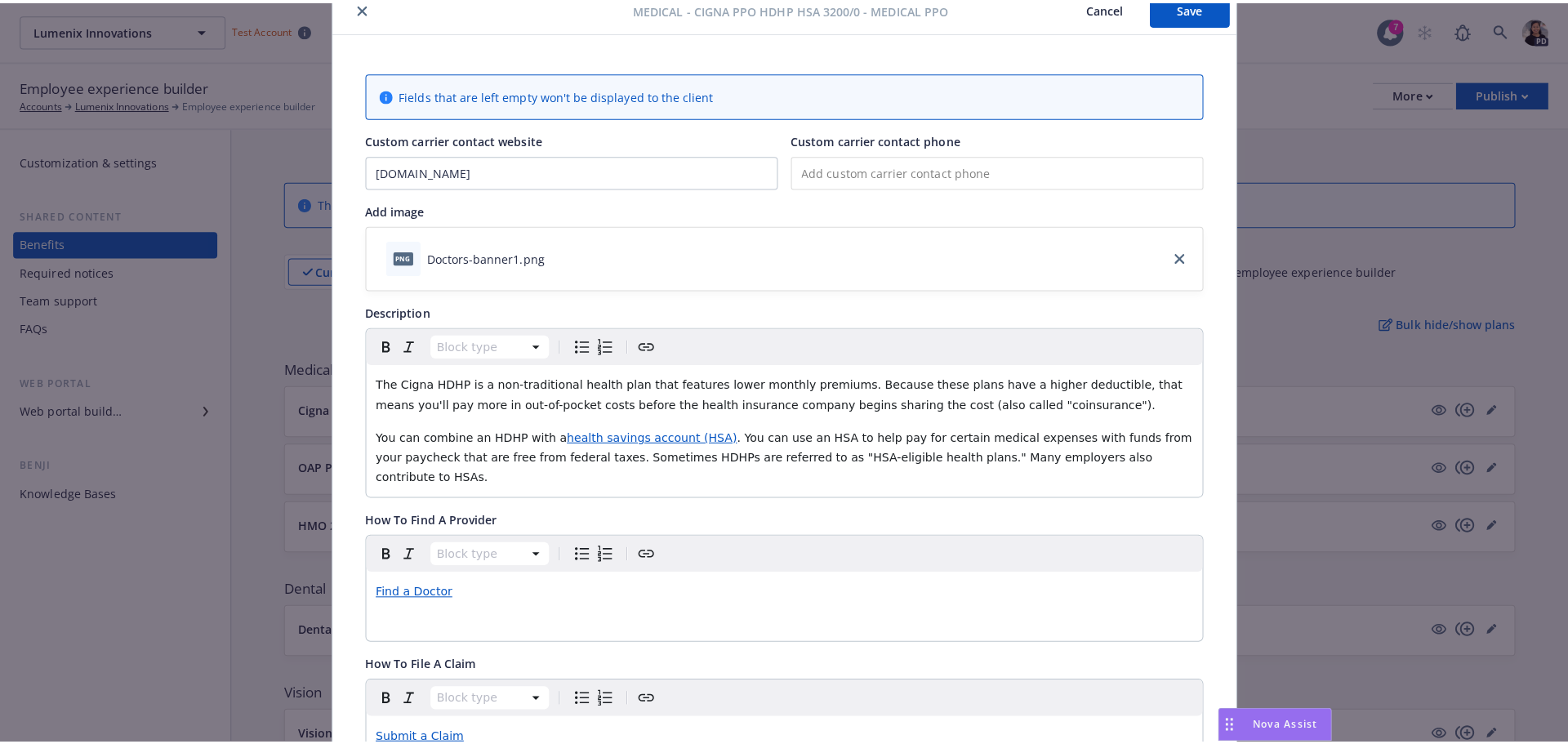
scroll to position [0, 0]
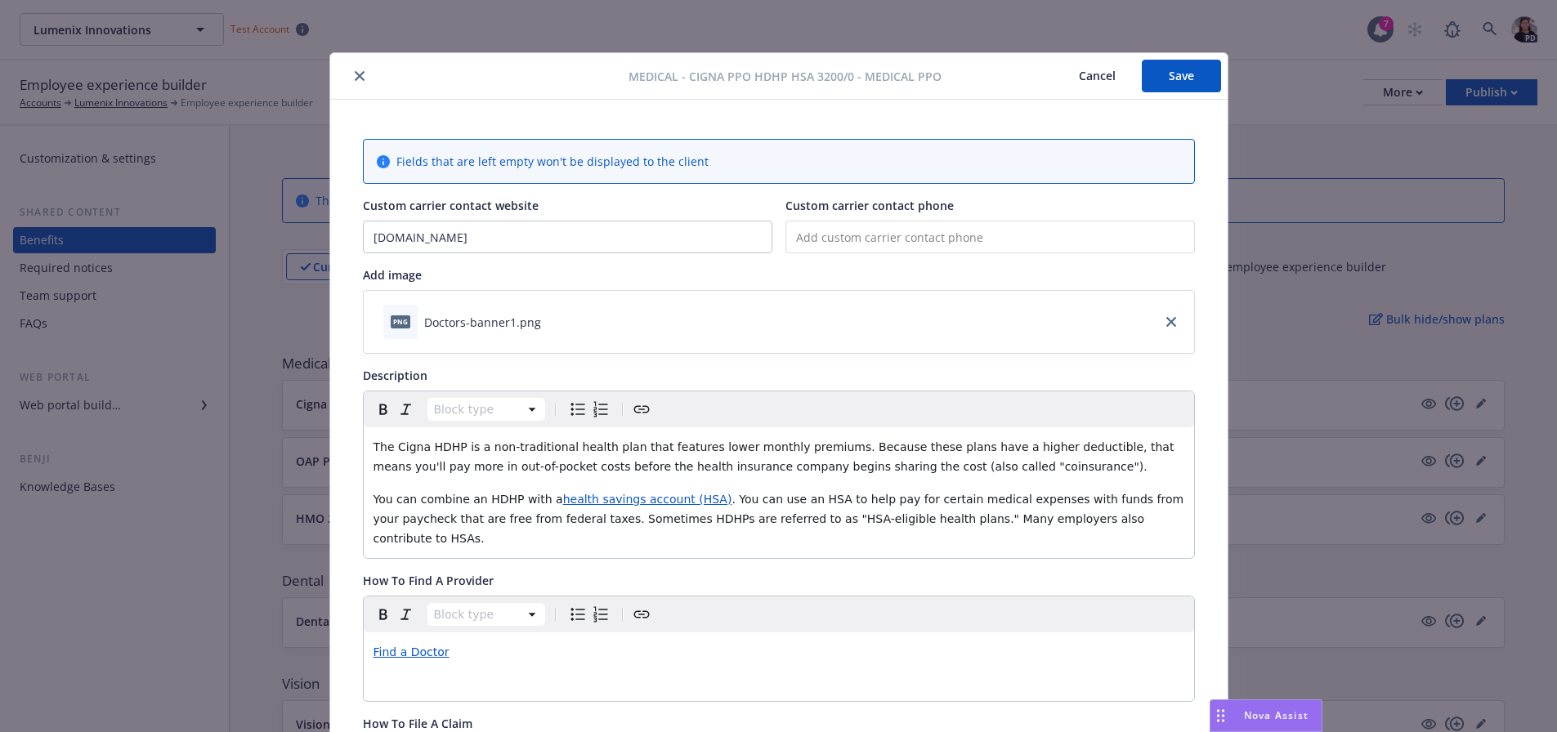
click at [1084, 78] on button "Cancel" at bounding box center [1096, 76] width 89 height 33
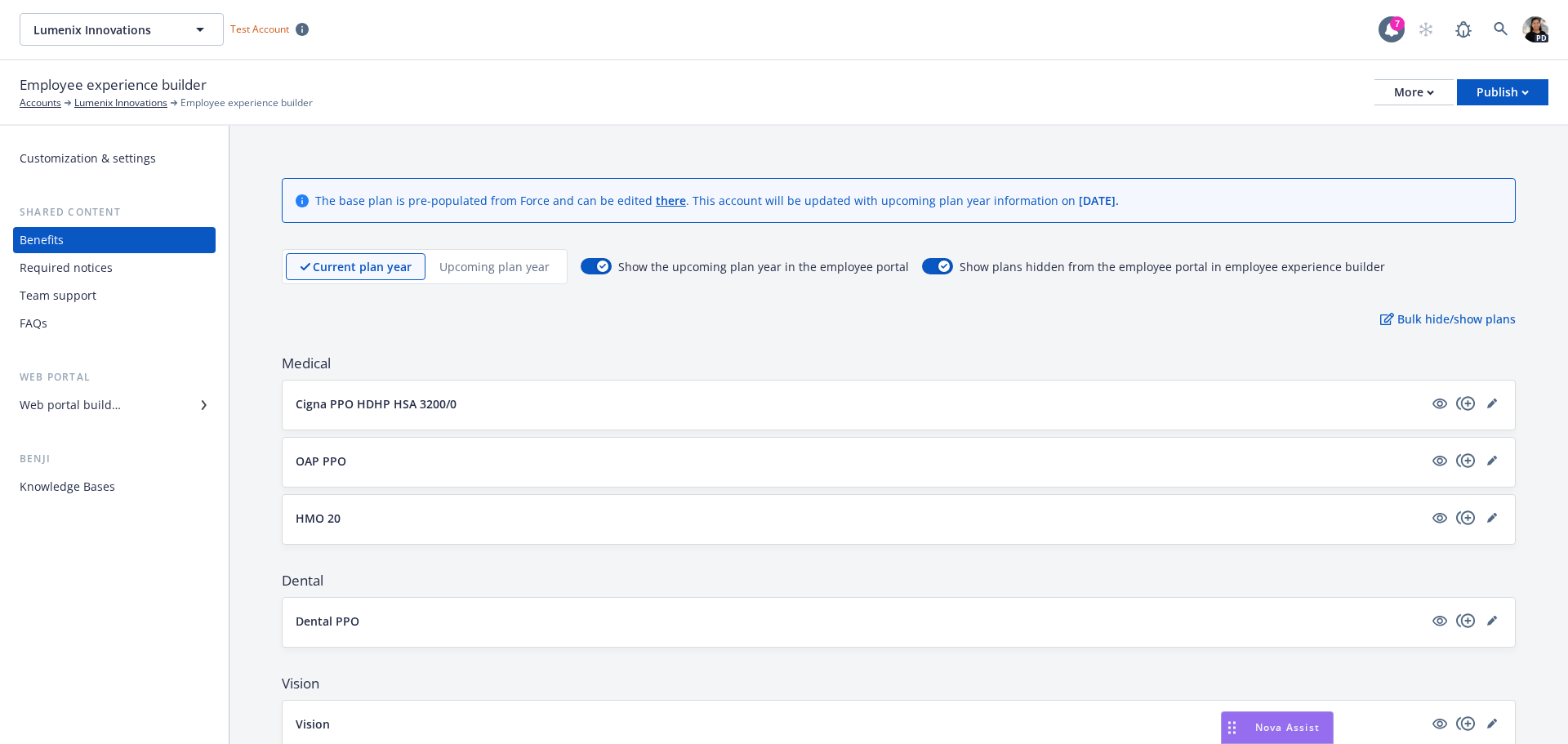
click at [105, 270] on div "Required notices" at bounding box center [66, 268] width 93 height 26
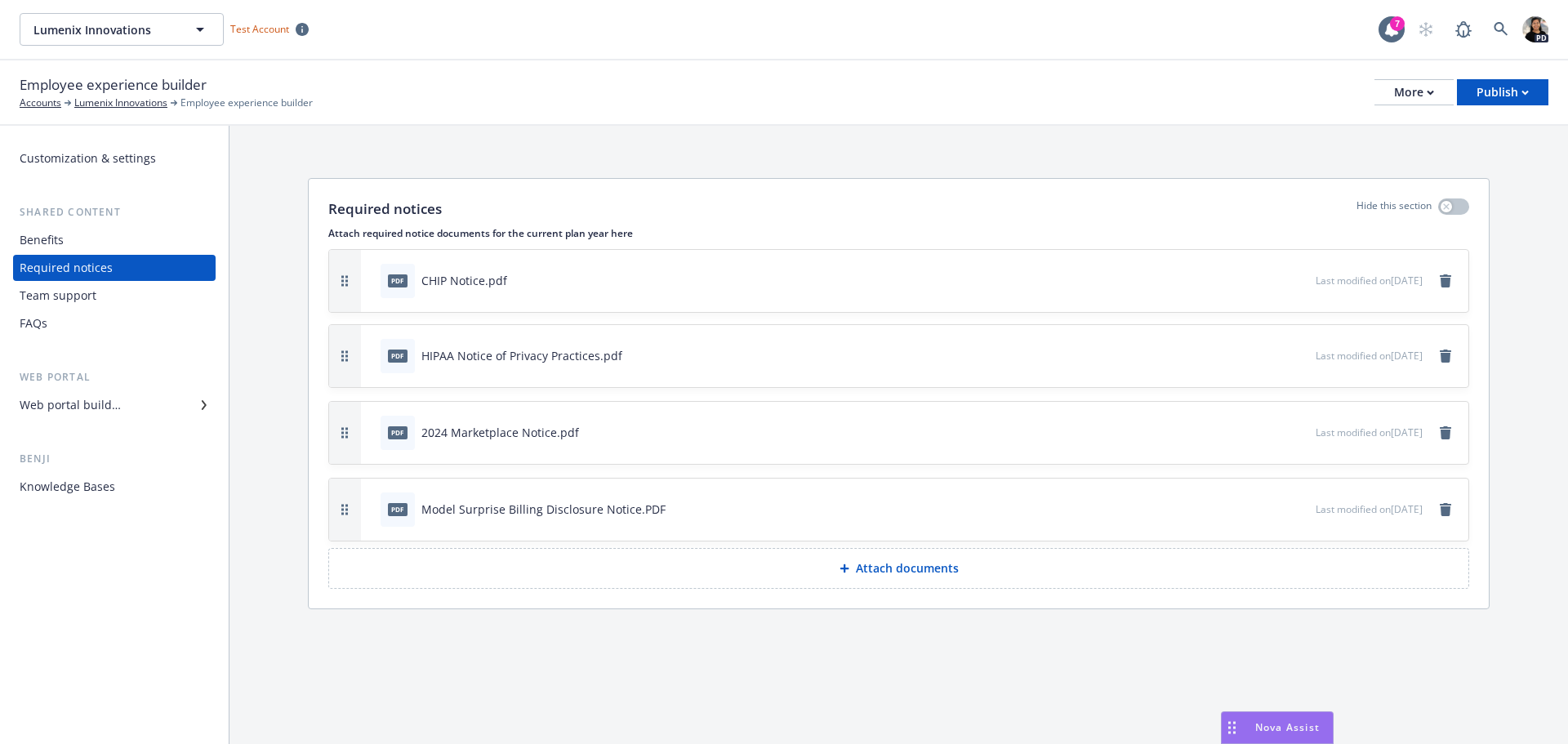
click at [342, 279] on button "button" at bounding box center [345, 281] width 32 height 62
click at [586, 237] on p "Attach required notice documents for the current plan year here" at bounding box center [898, 233] width 1141 height 14
click at [865, 685] on div "Required notices Hide this section Attach required notice documents for the cur…" at bounding box center [898, 435] width 1338 height 619
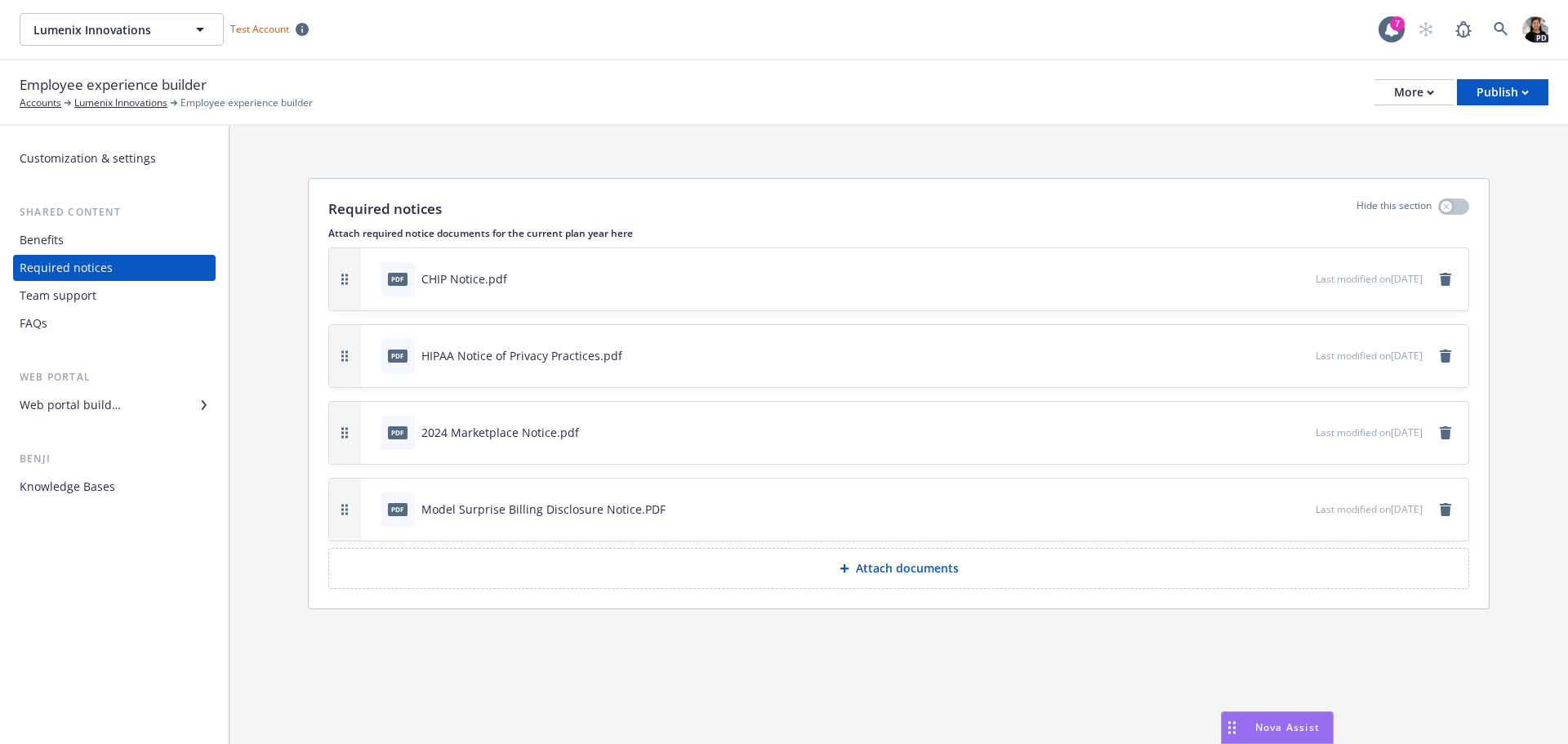
click at [160, 293] on div "Team support" at bounding box center [115, 296] width 190 height 26
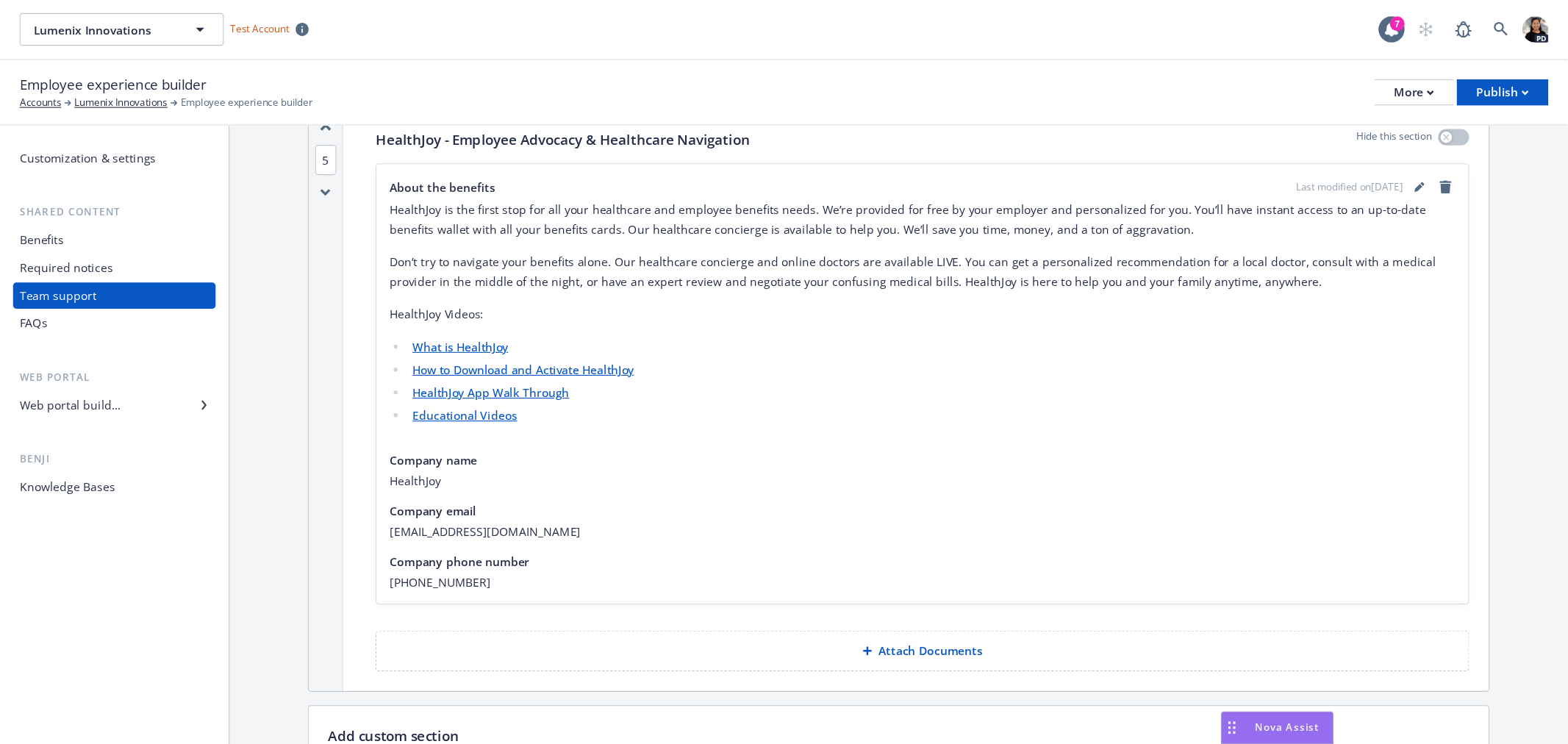
scroll to position [2439, 0]
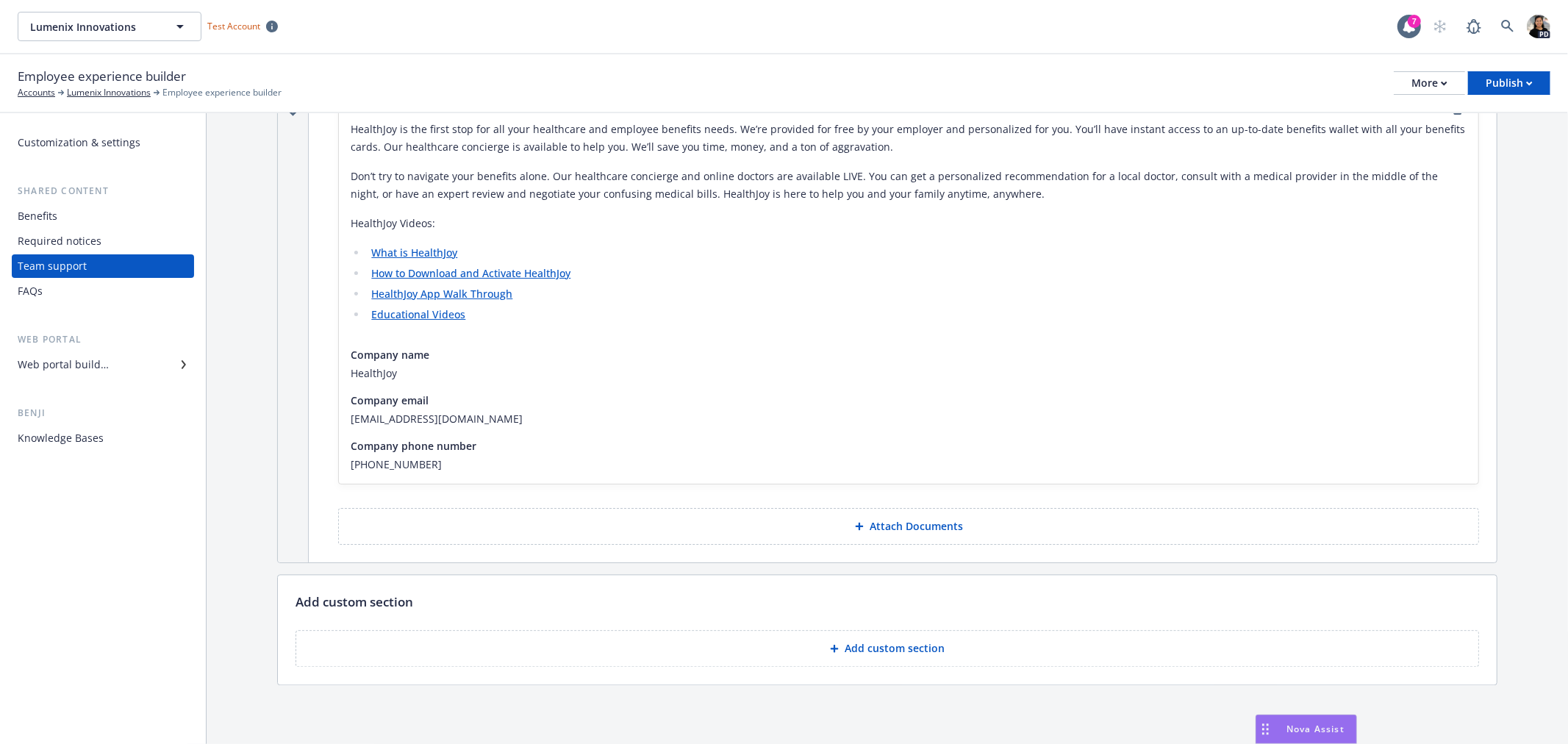
drag, startPoint x: 1207, startPoint y: 5, endPoint x: 1124, endPoint y: 469, distance: 471.4
click at [1124, 469] on span "[PHONE_NUMBER]" at bounding box center [909, 463] width 1116 height 15
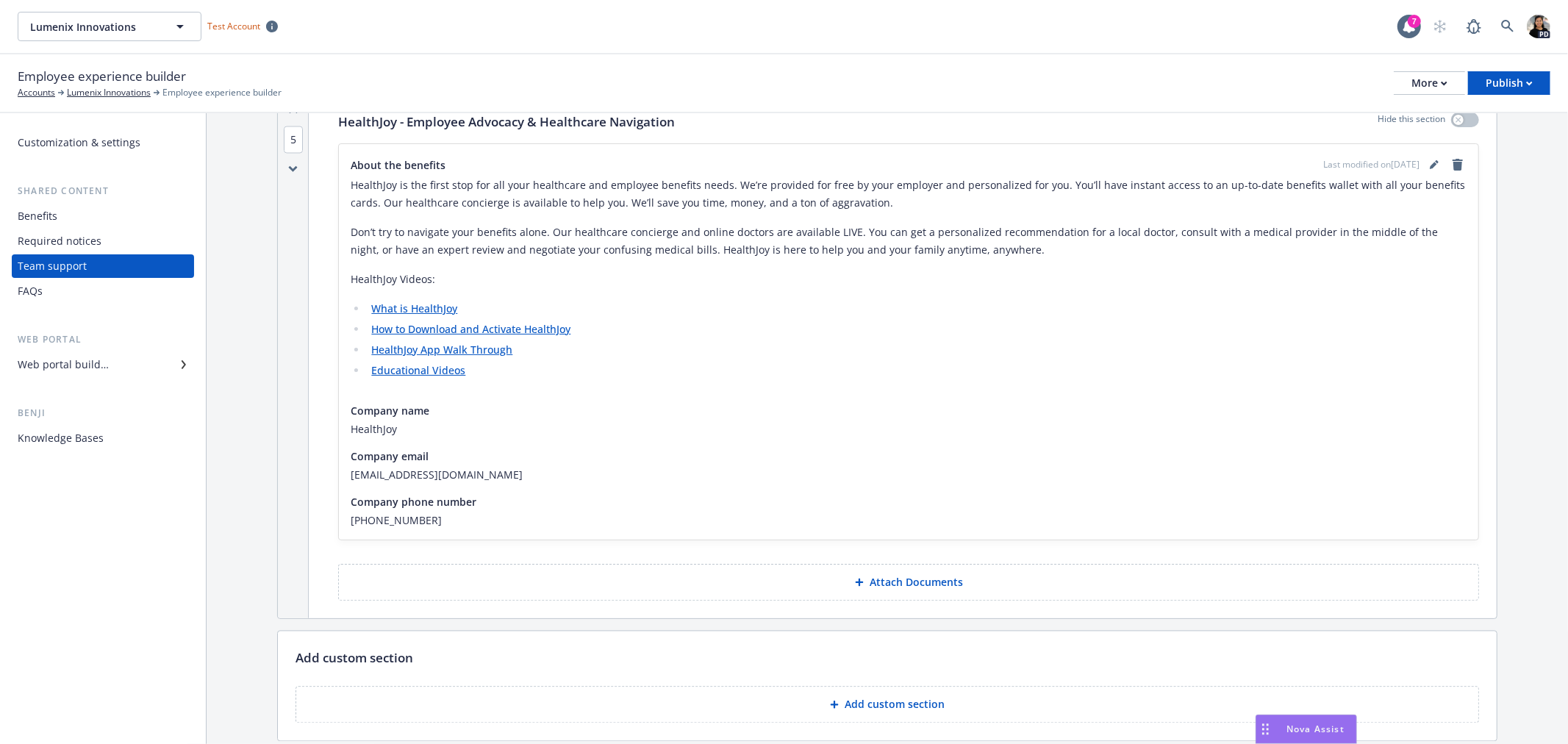
scroll to position [2379, 0]
click at [98, 295] on div "FAQs" at bounding box center [103, 291] width 171 height 23
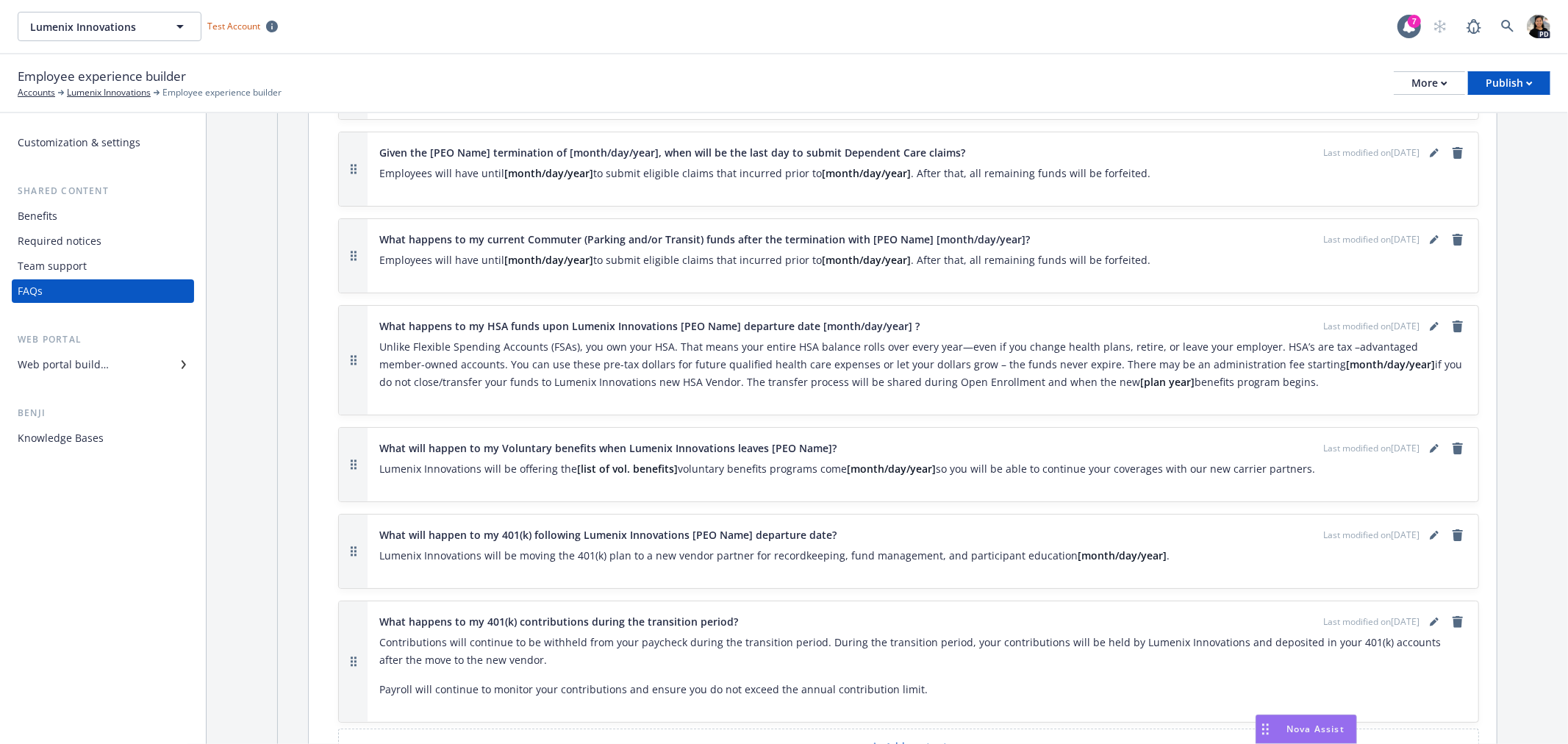
scroll to position [13753, 0]
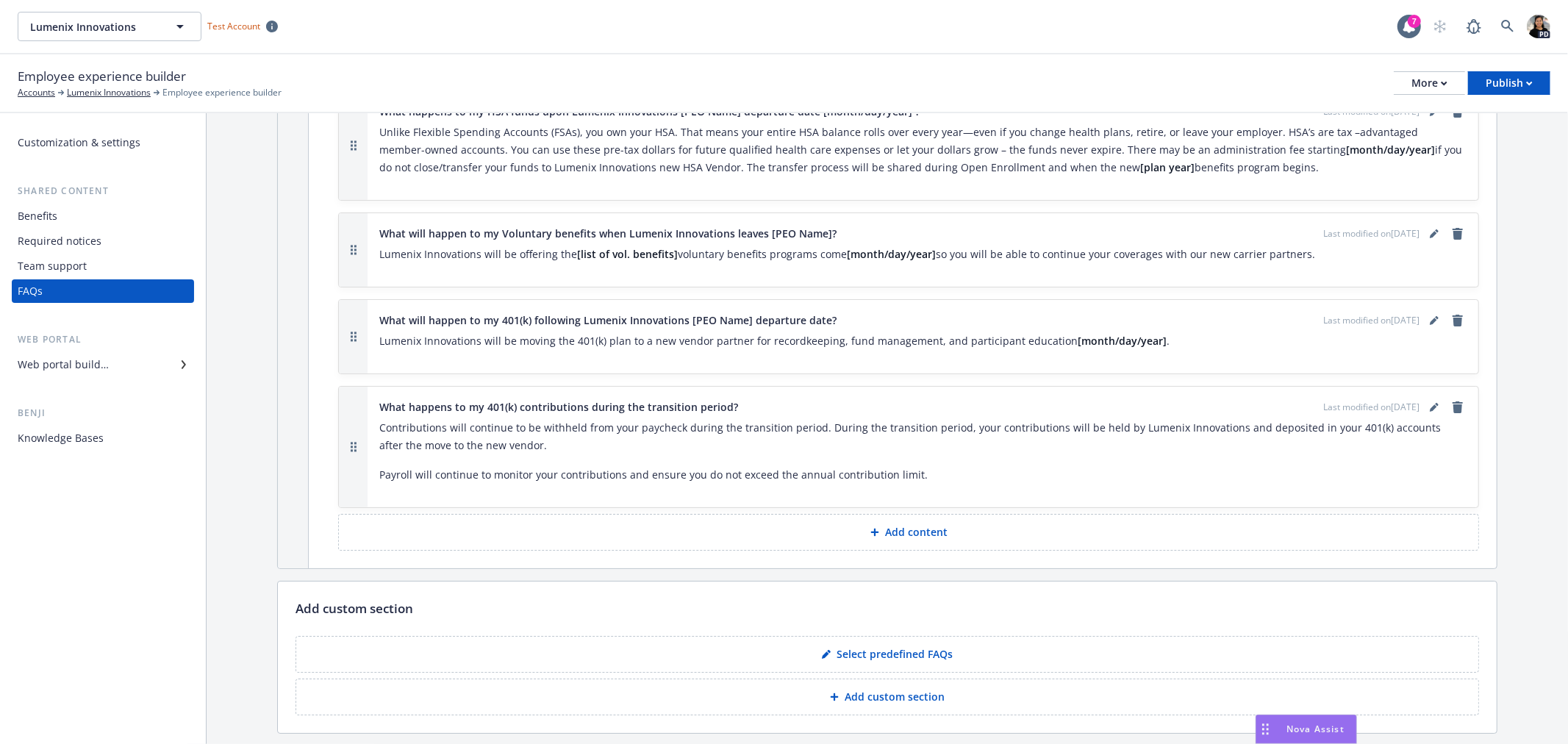
click at [58, 359] on div "Web portal builder" at bounding box center [63, 364] width 91 height 23
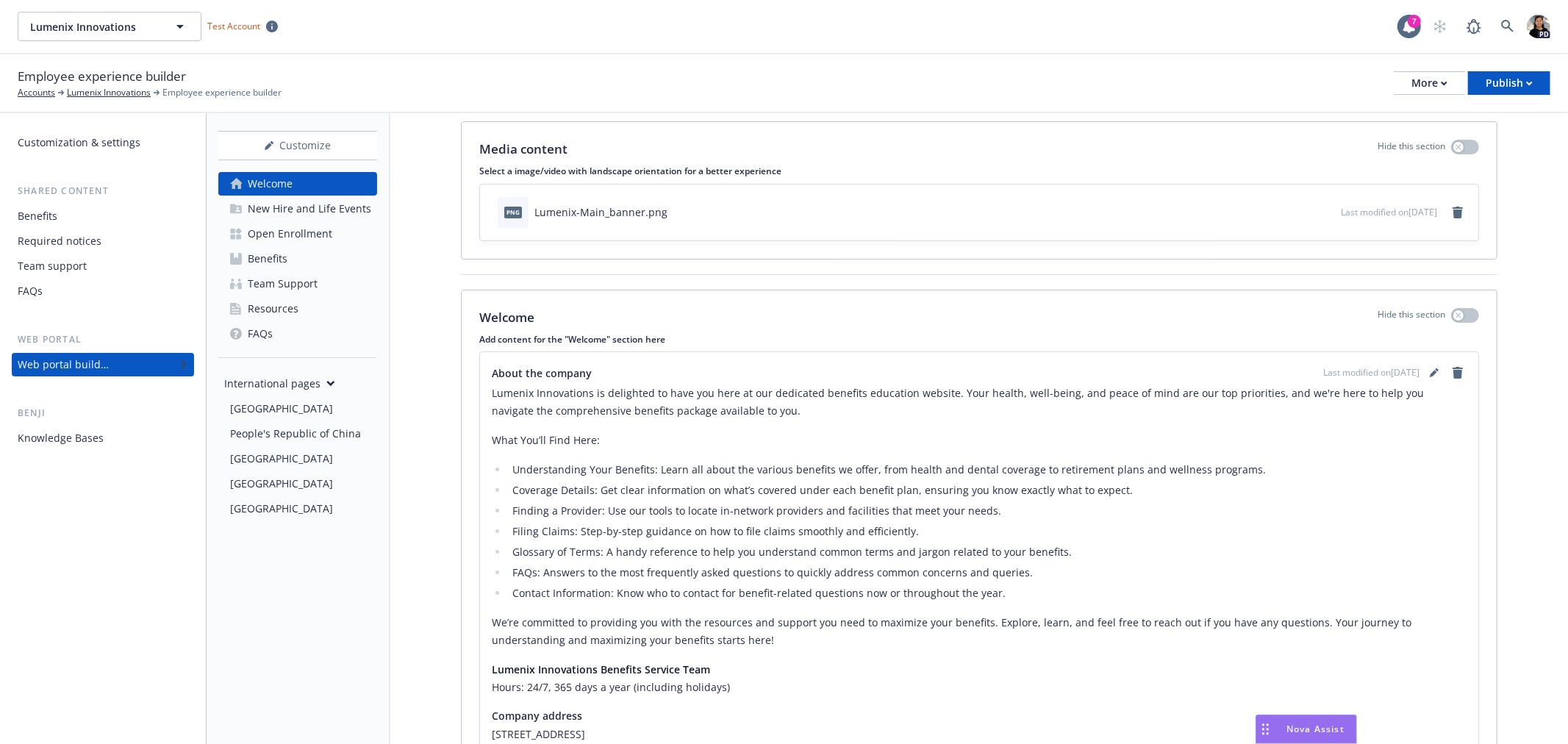
scroll to position [40, 0]
click at [62, 430] on div "Knowledge Bases" at bounding box center [61, 438] width 86 height 23
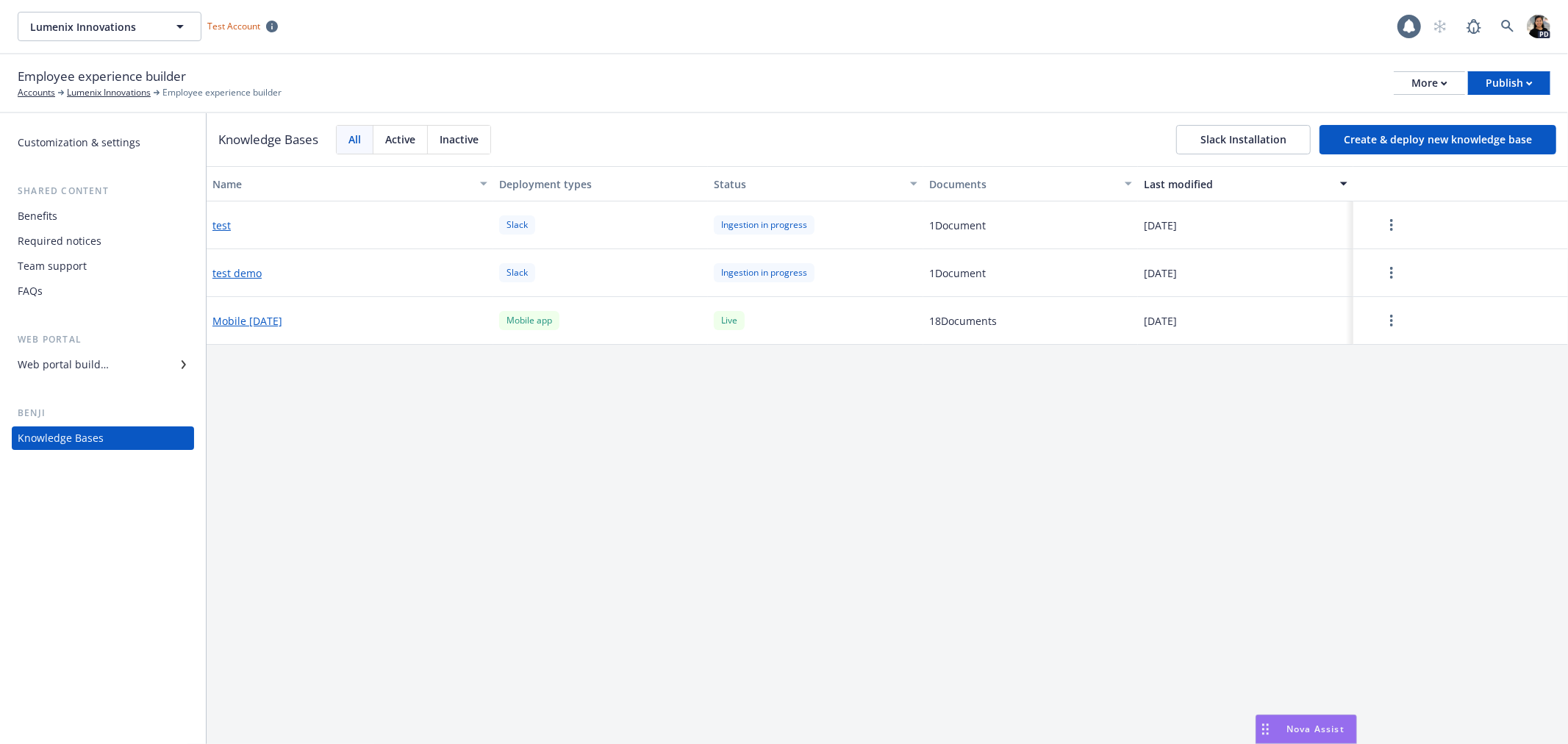
click at [69, 363] on div "Web portal builder" at bounding box center [63, 364] width 91 height 23
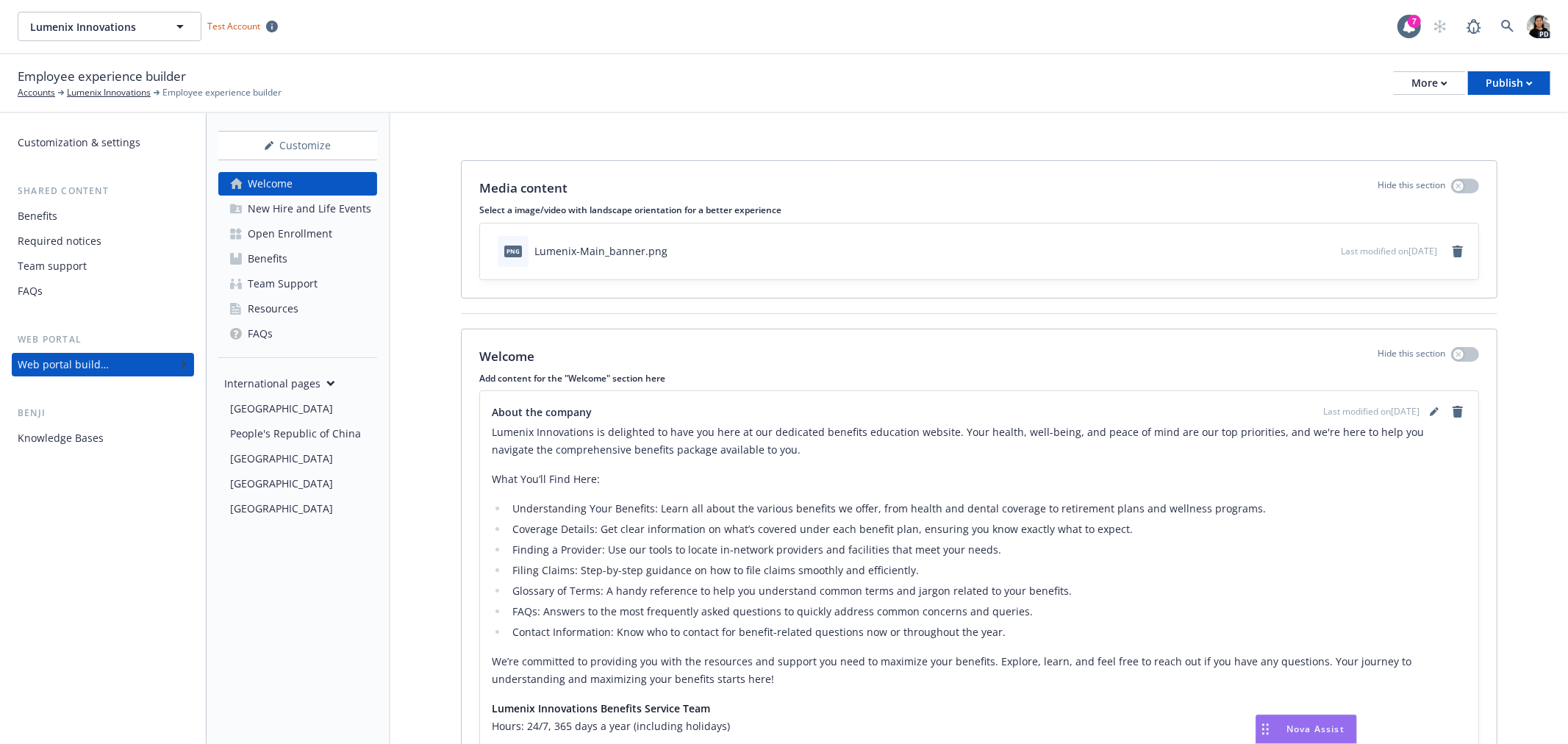
click at [51, 211] on div "Benefits" at bounding box center [38, 216] width 40 height 23
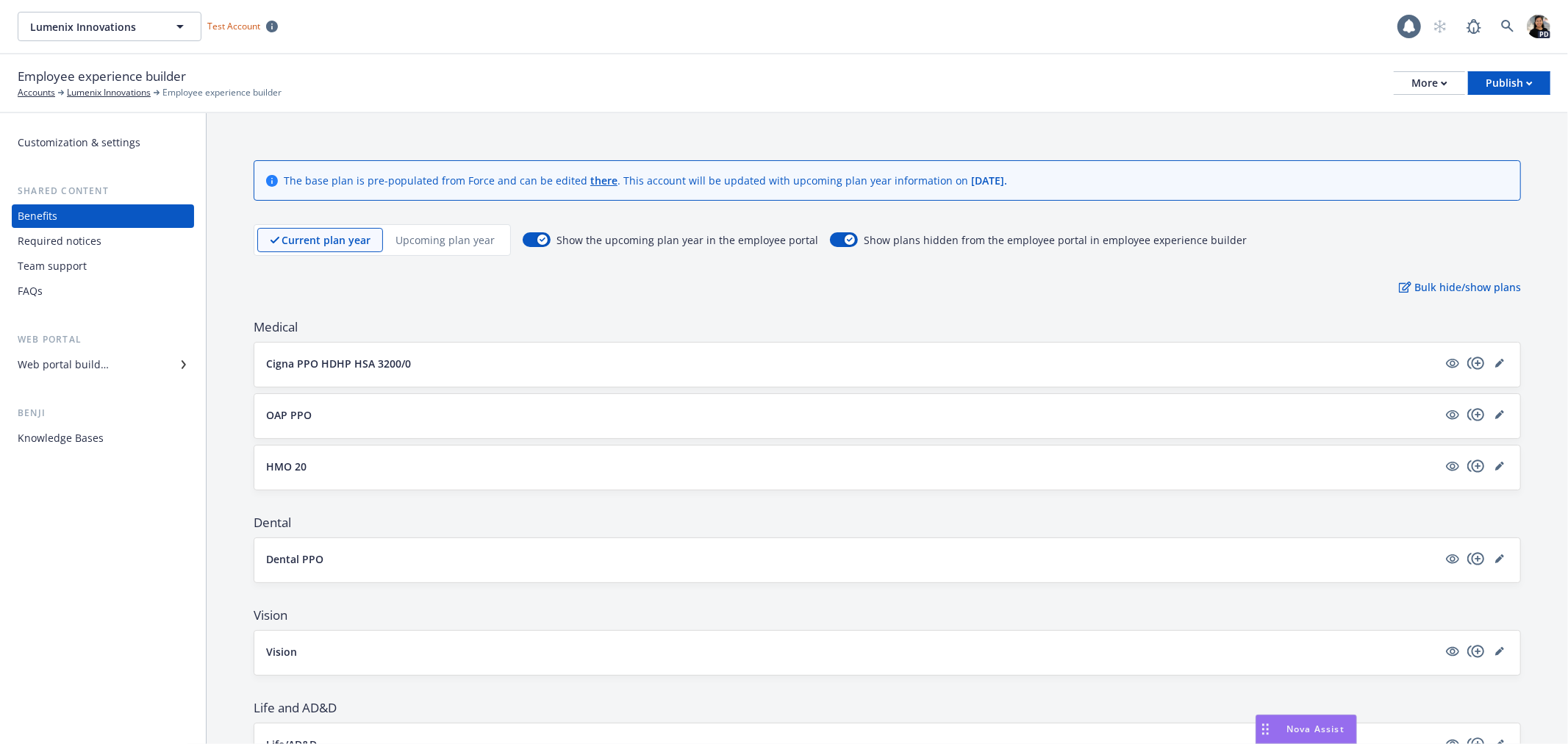
click at [46, 247] on div "Required notices" at bounding box center [59, 241] width 84 height 23
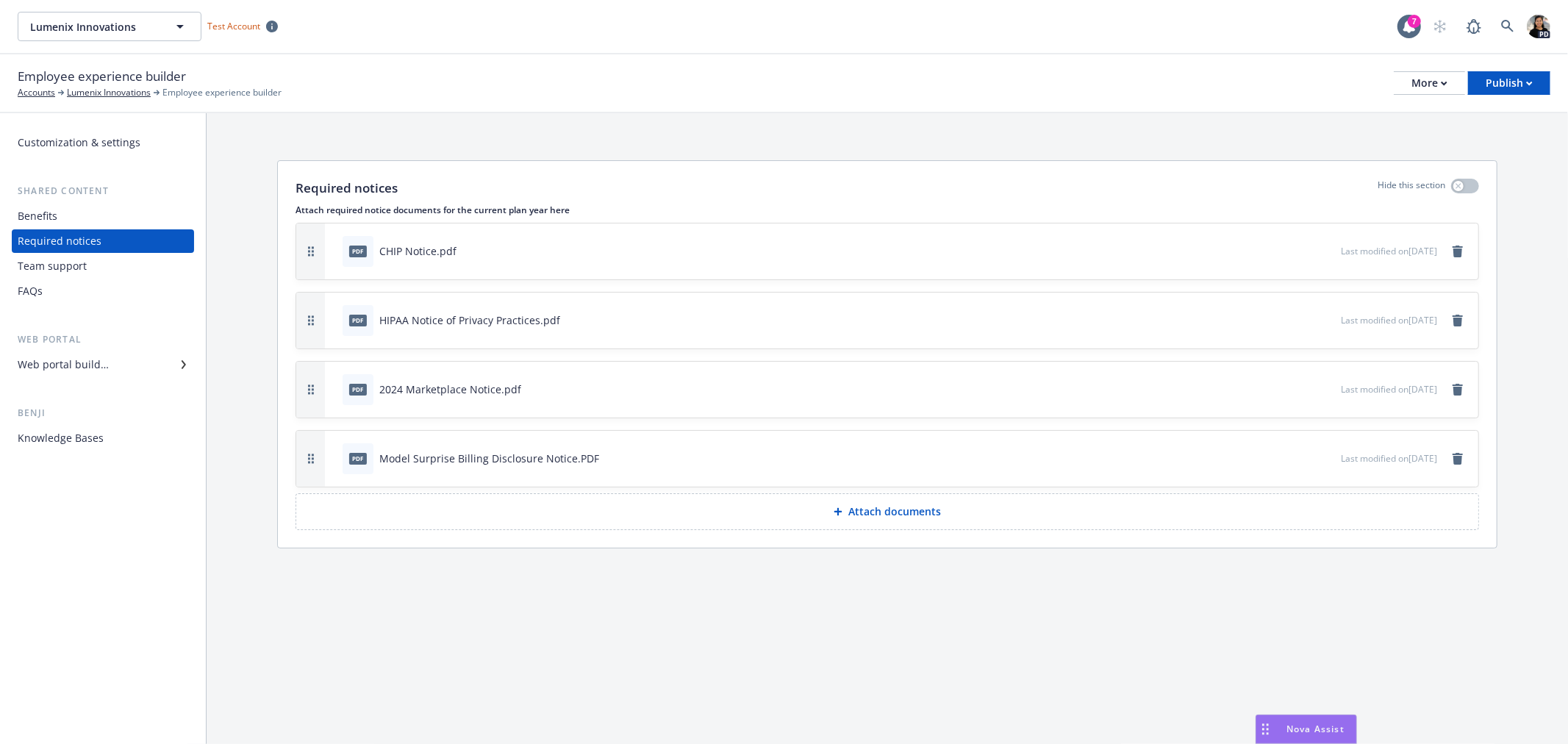
click at [41, 295] on div "FAQs" at bounding box center [31, 291] width 25 height 23
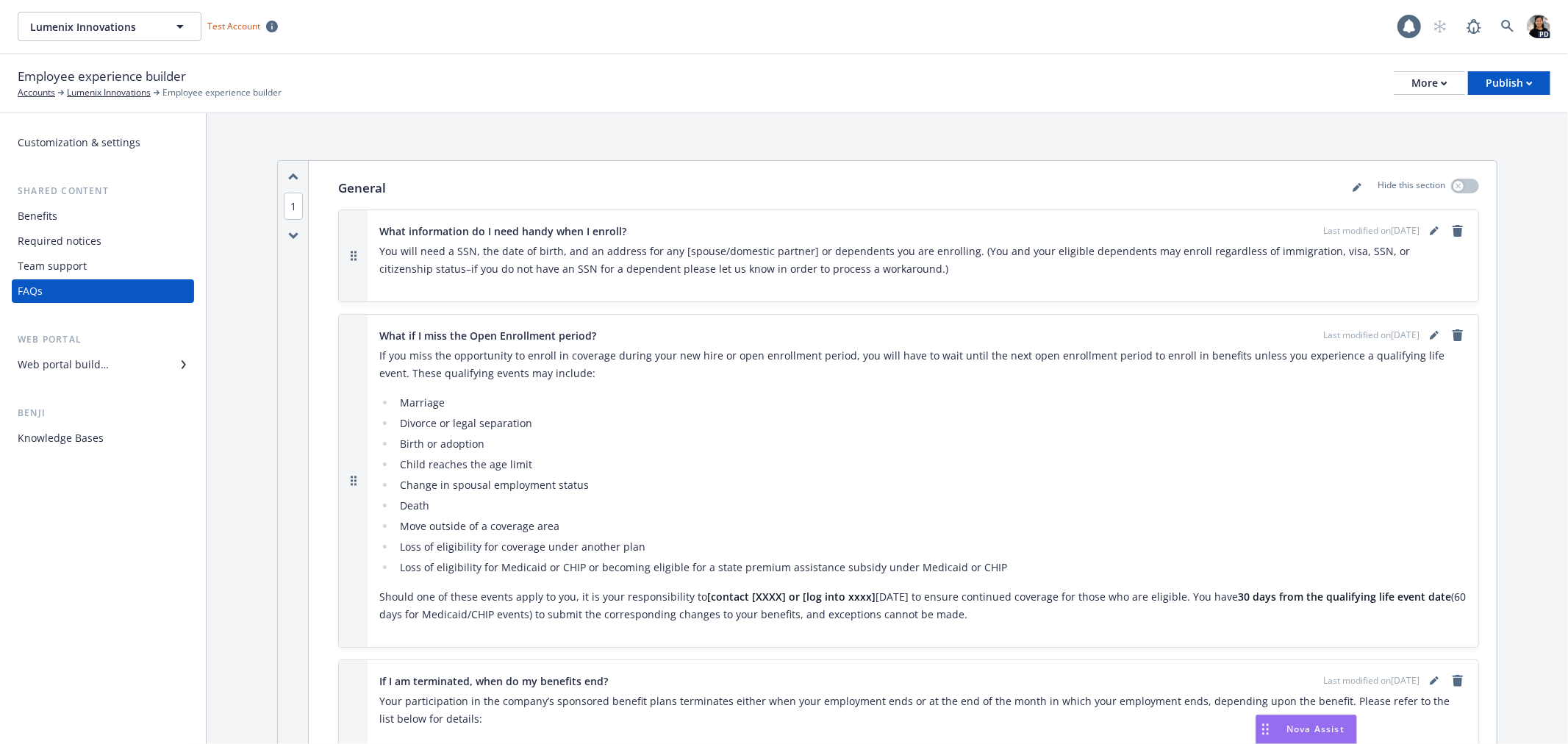
click at [59, 371] on div "Web portal builder" at bounding box center [63, 364] width 91 height 23
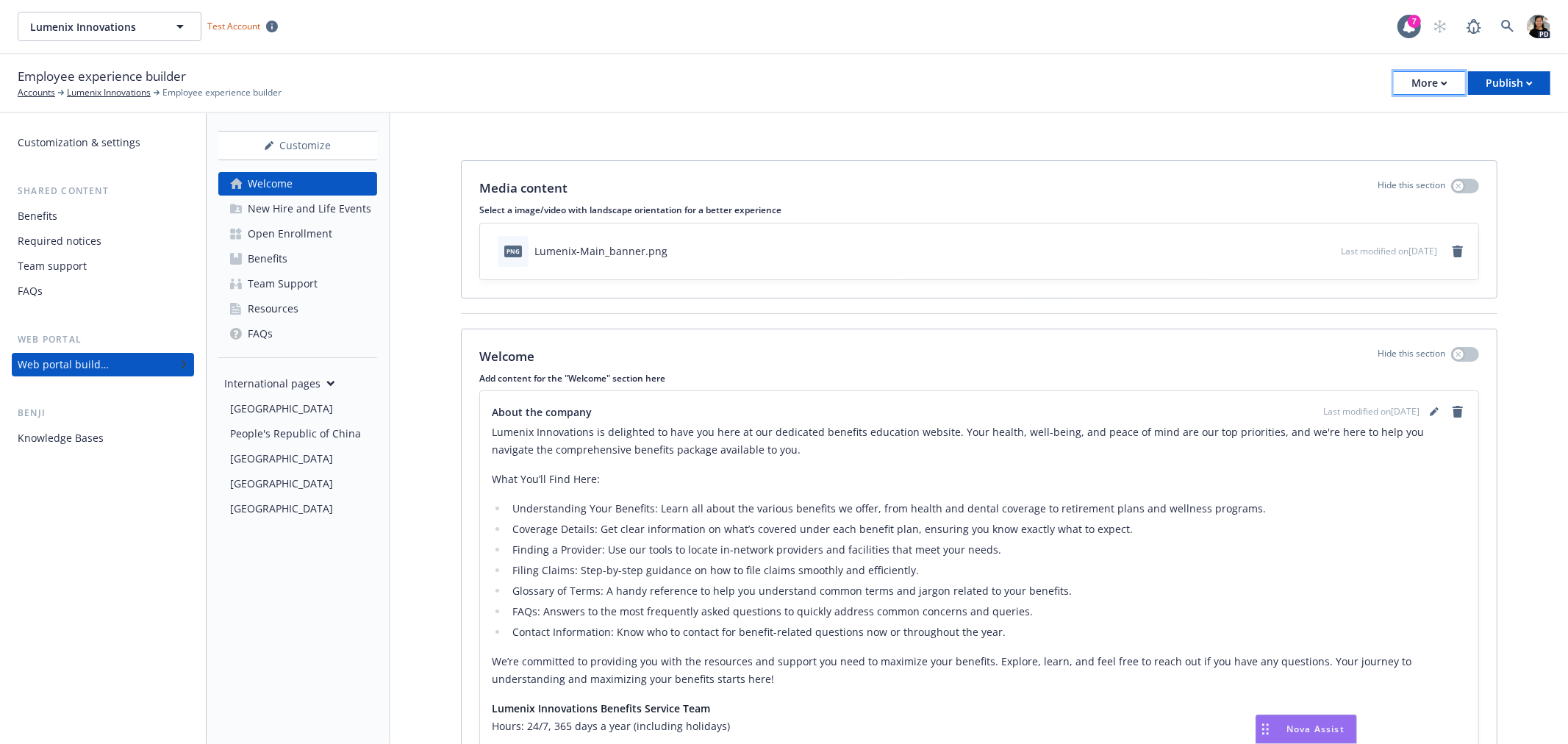
click at [1411, 85] on button "More" at bounding box center [1429, 83] width 71 height 23
click at [1411, 127] on div "Media content Hide this section Select a image/video with landscape orientation…" at bounding box center [979, 534] width 1178 height 842
click at [1411, 93] on button "Publish" at bounding box center [1510, 83] width 83 height 23
click at [1355, 133] on div "Media content Hide this section Select a image/video with landscape orientation…" at bounding box center [979, 534] width 1178 height 842
click at [291, 145] on div "Customize" at bounding box center [298, 145] width 159 height 28
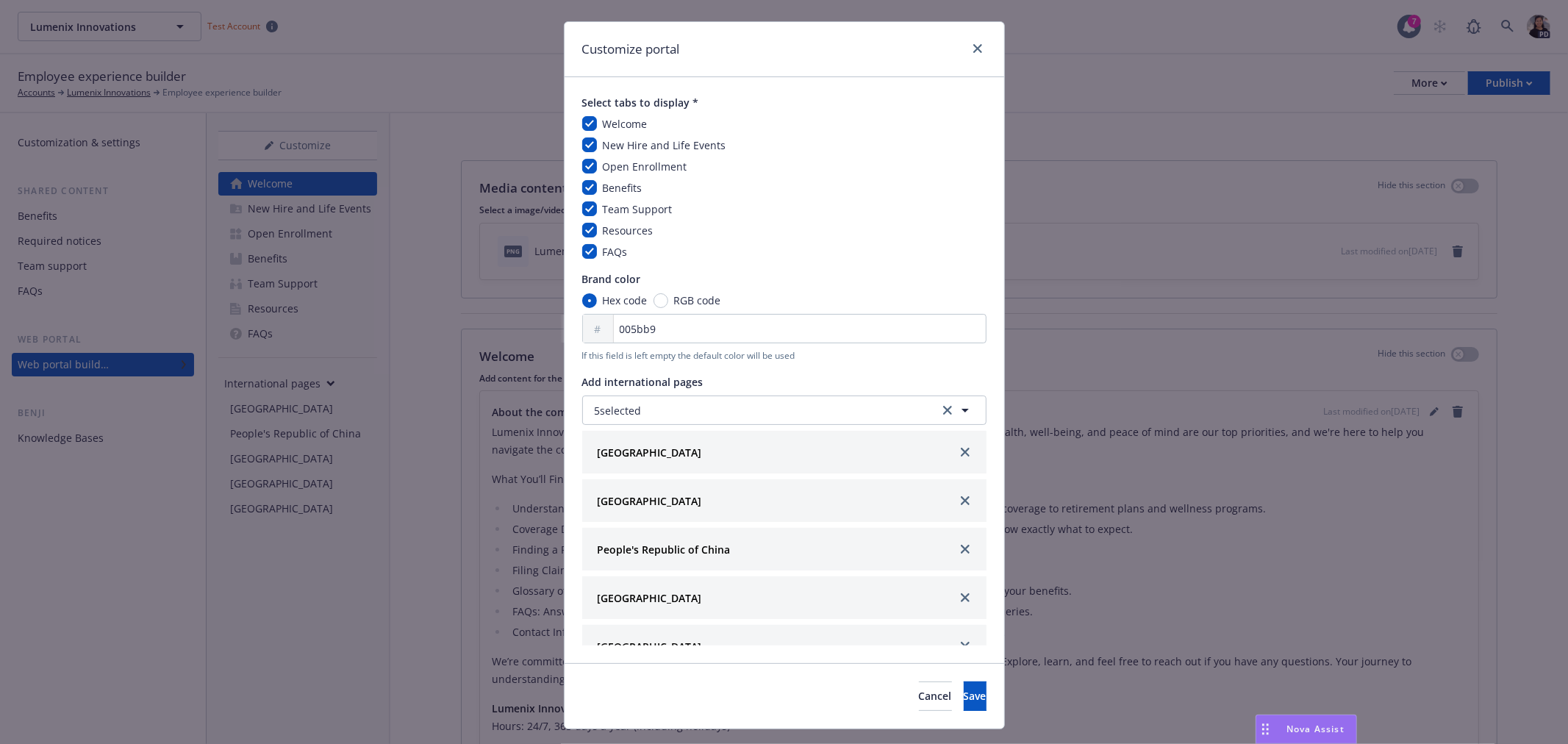
scroll to position [26, 0]
click at [755, 669] on div "Cancel Save" at bounding box center [784, 695] width 440 height 66
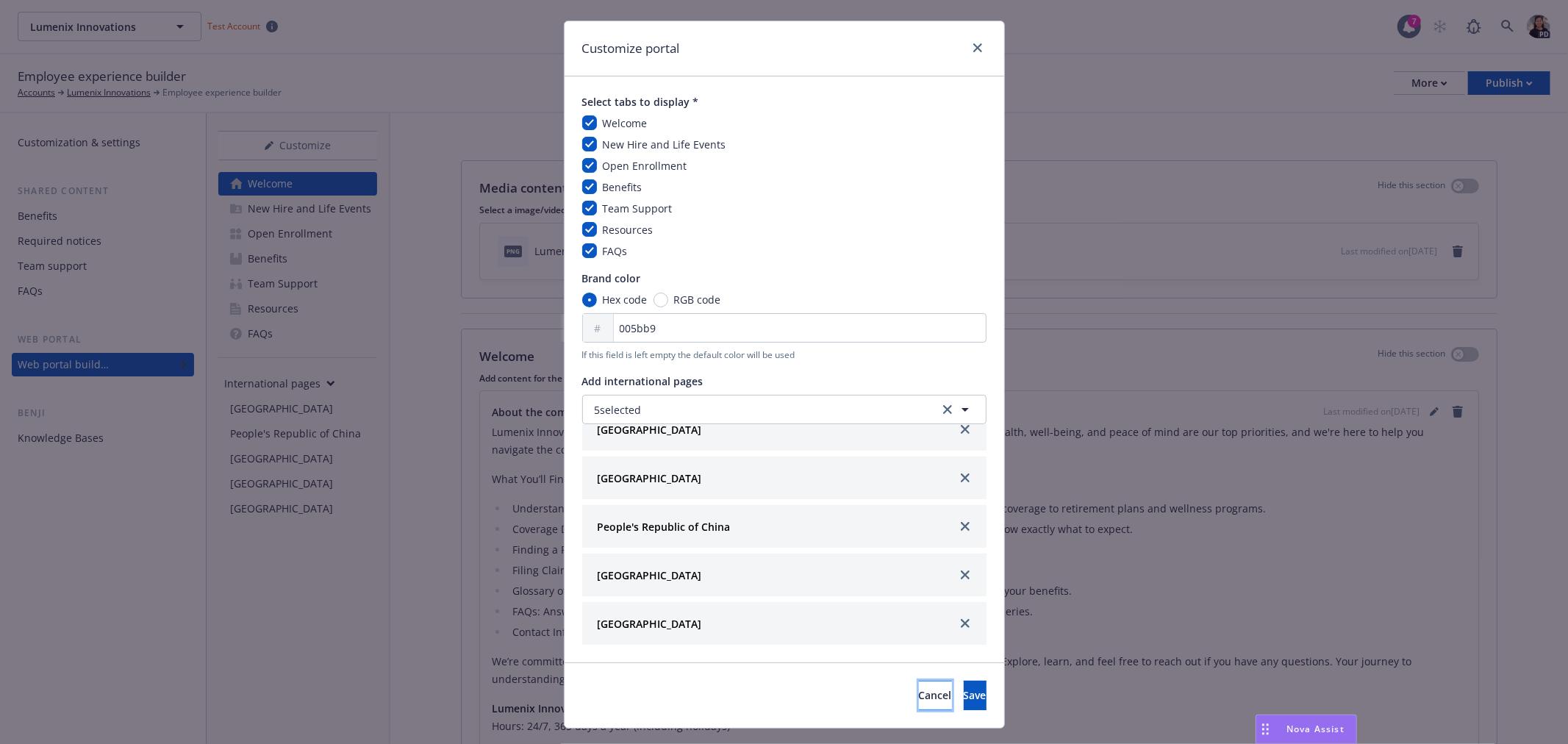
click at [918, 669] on button "Cancel" at bounding box center [935, 695] width 33 height 30
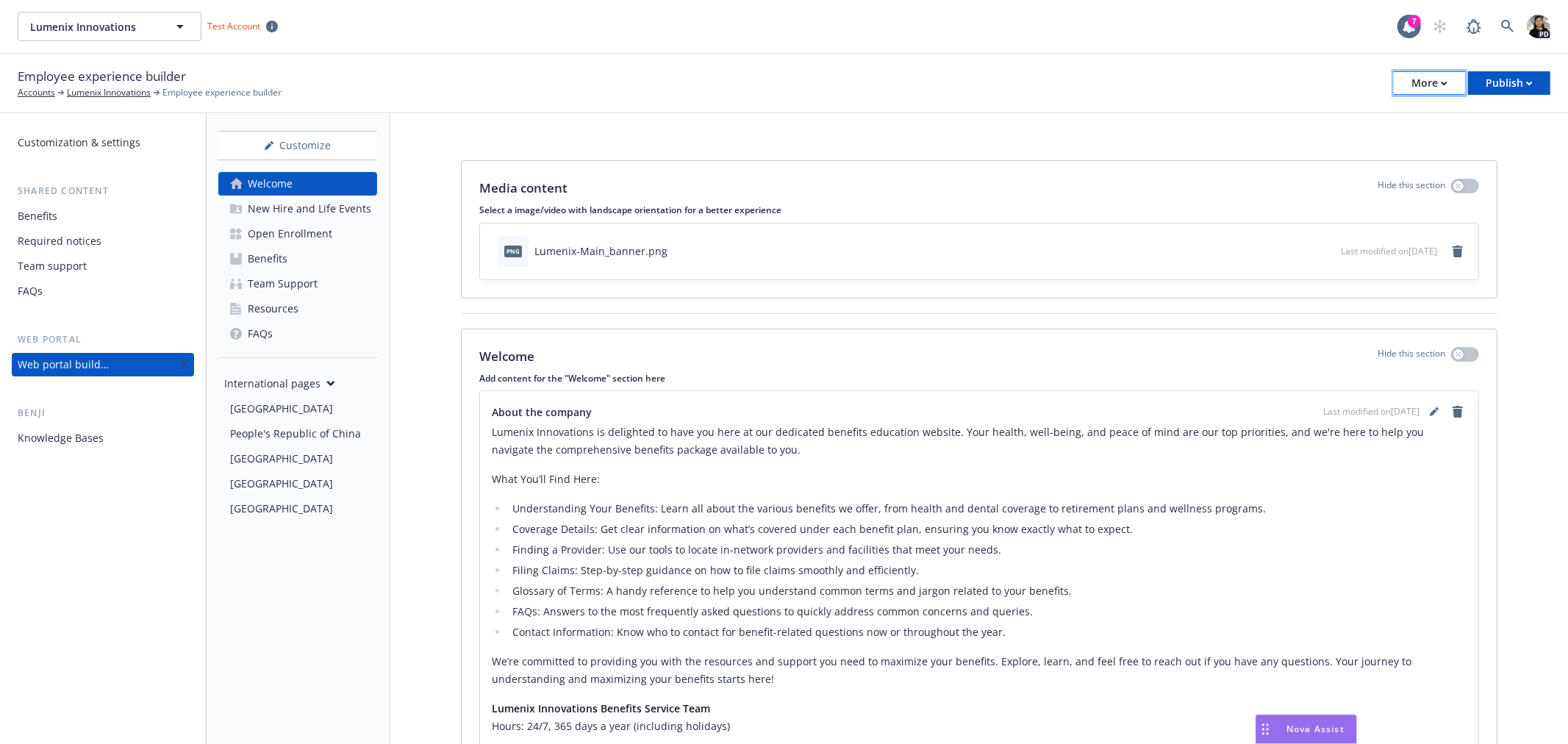
click at [1411, 81] on icon "button" at bounding box center [1444, 84] width 6 height 5
click at [1411, 86] on div "Publish" at bounding box center [1509, 83] width 47 height 22
click at [1411, 196] on div "Media content Hide this section Select a image/video with landscape orientation…" at bounding box center [979, 534] width 1178 height 842
click at [326, 235] on div "Open Enrollment" at bounding box center [290, 234] width 85 height 23
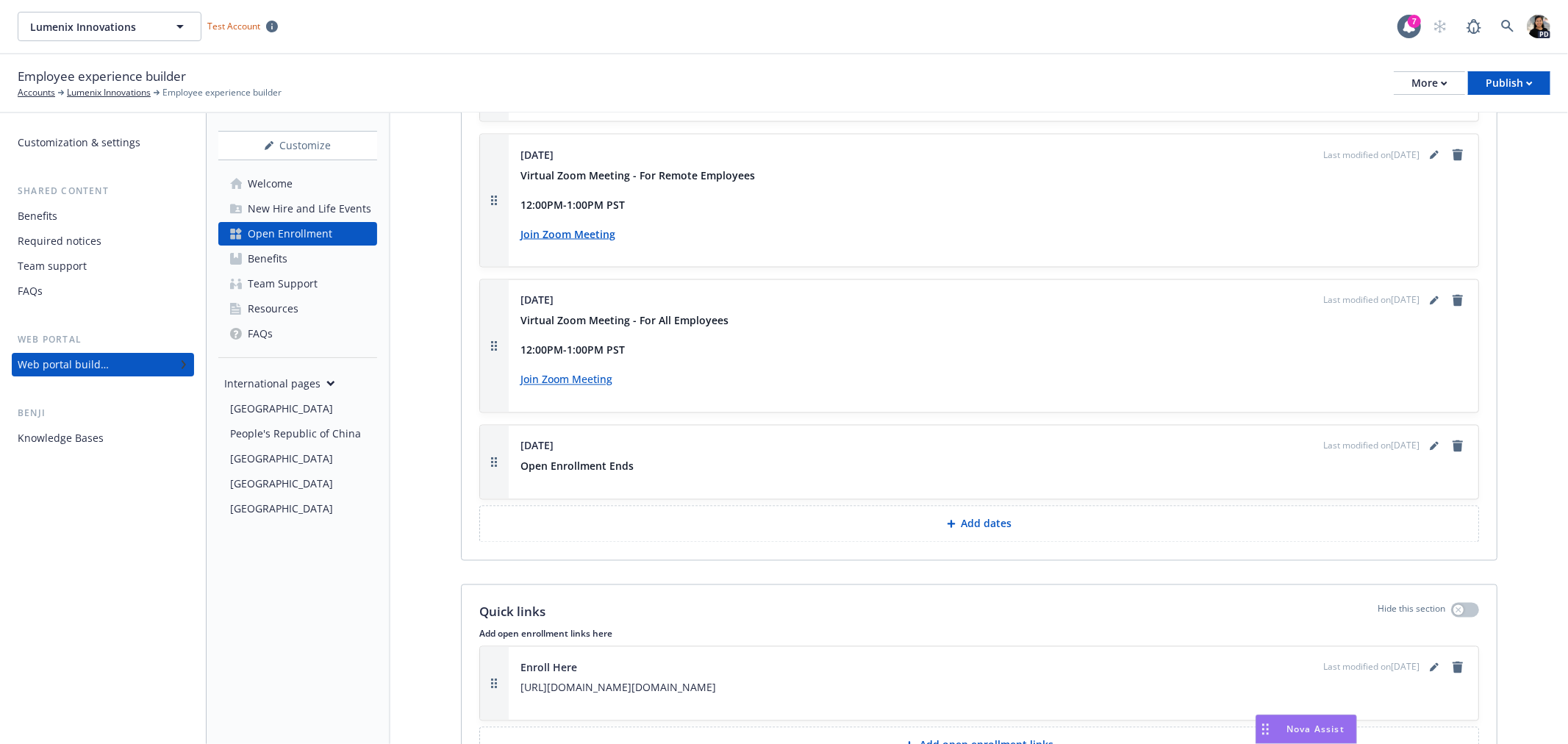
scroll to position [2504, 0]
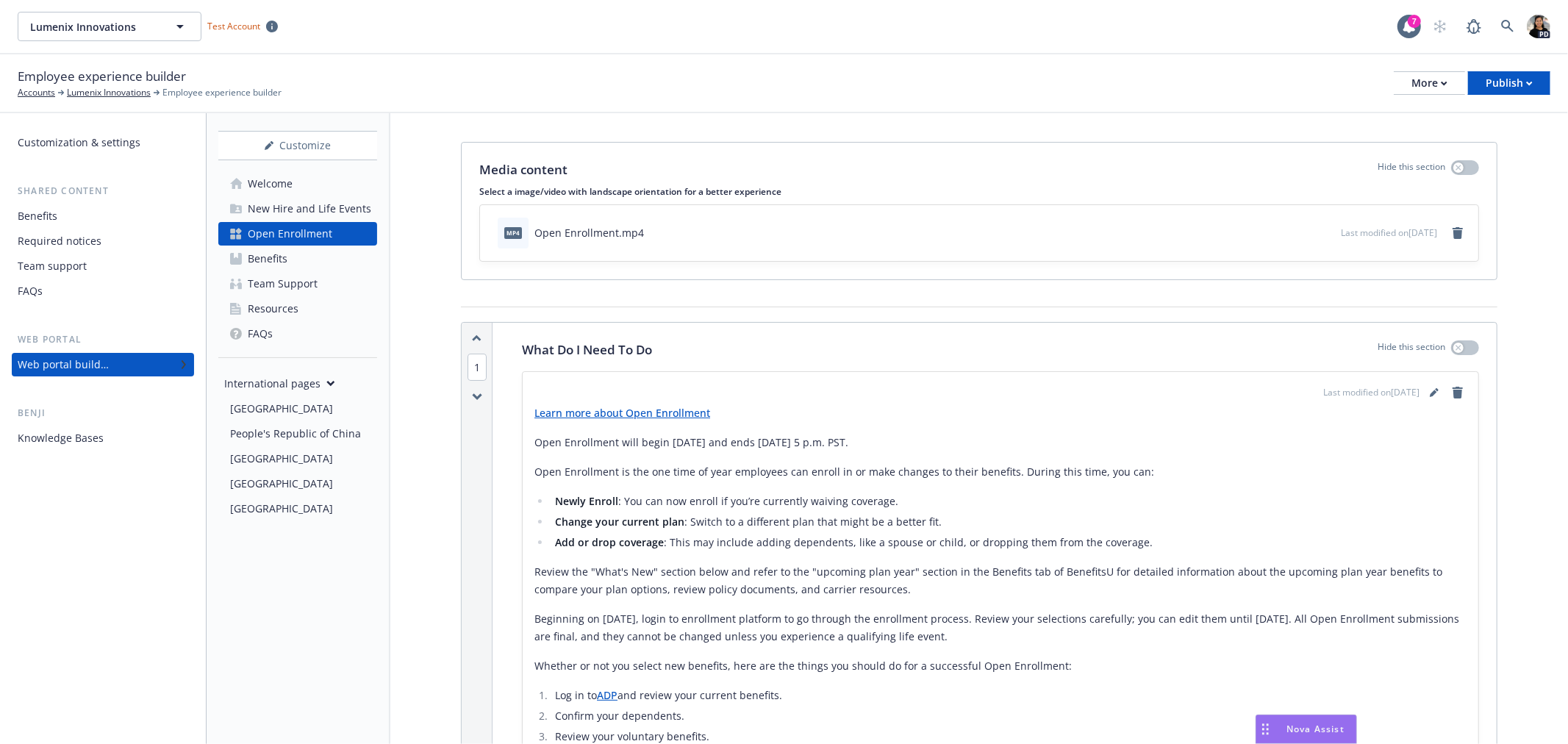
scroll to position [0, 0]
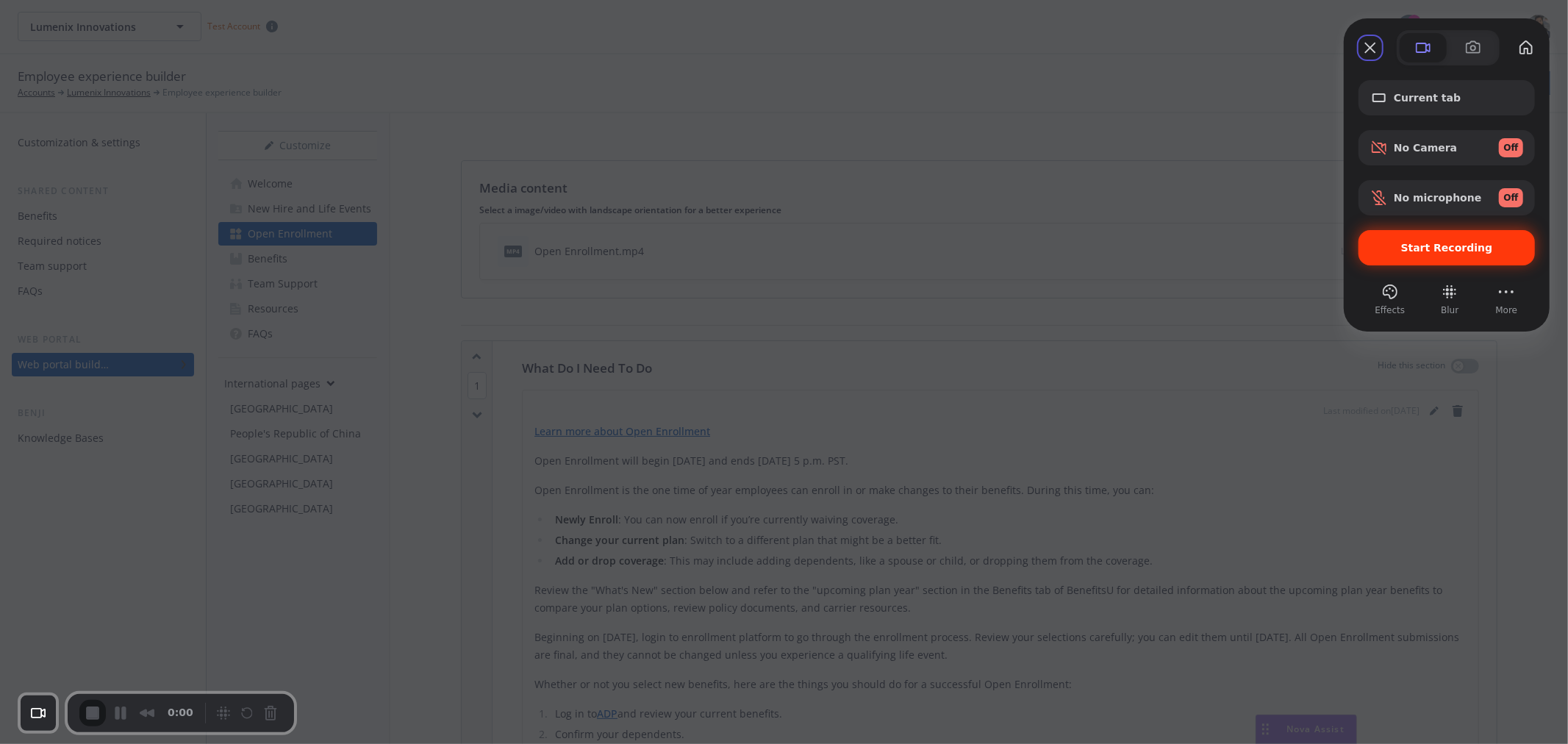
click at [1411, 251] on span "Start Recording" at bounding box center [1447, 247] width 92 height 12
click at [1411, 250] on span "Start Recording" at bounding box center [1447, 247] width 92 height 12
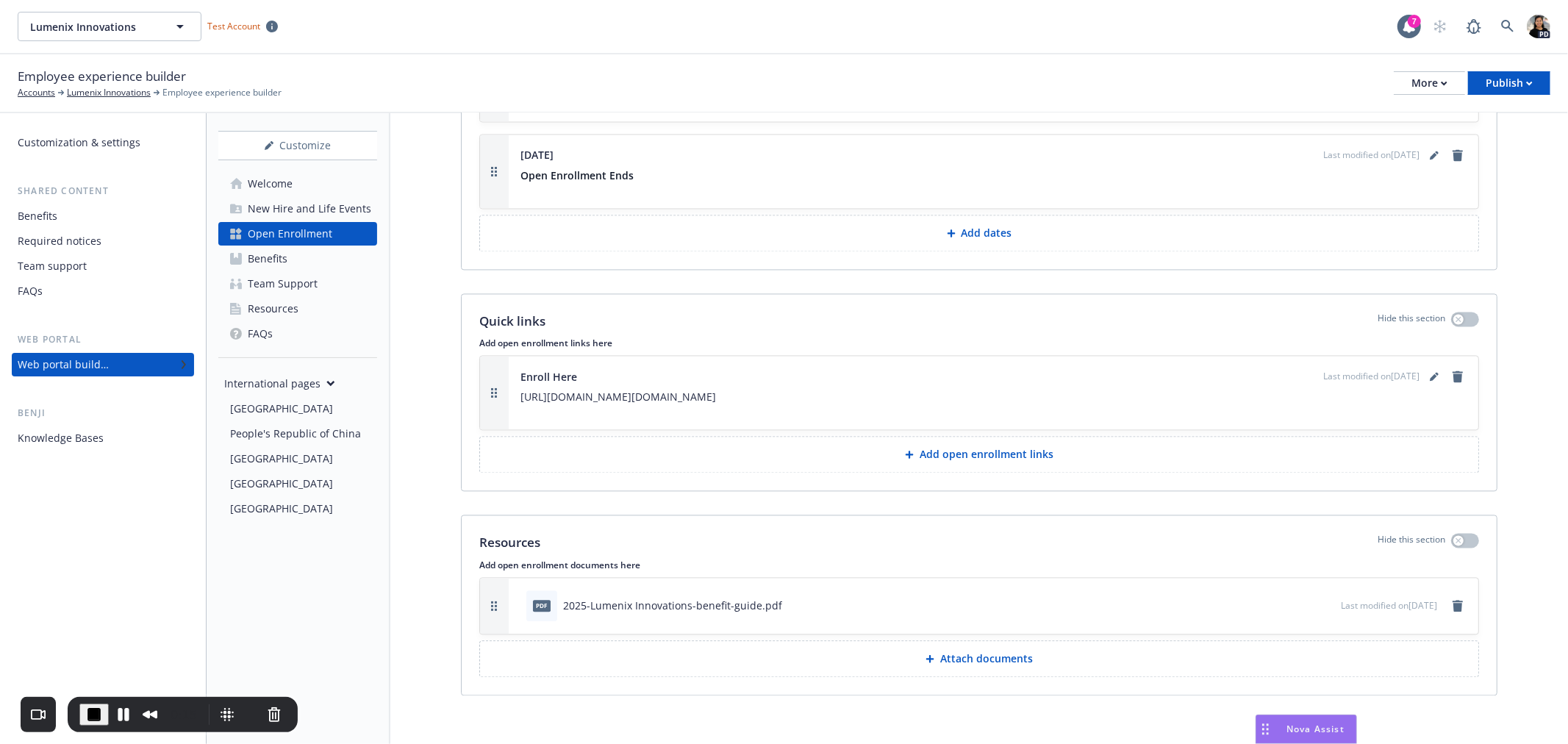
scroll to position [2504, 0]
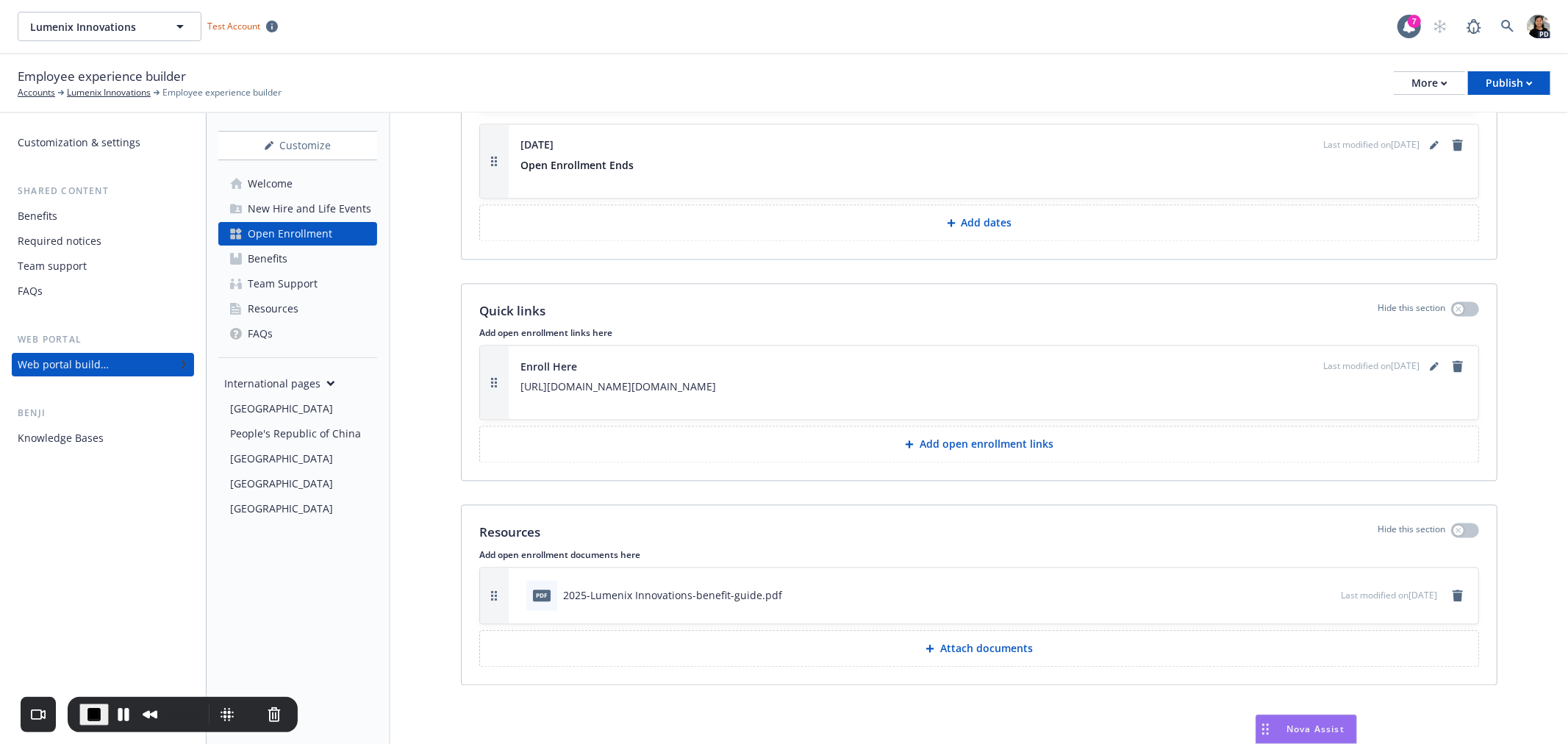
click at [85, 669] on span "End Recording" at bounding box center [94, 714] width 18 height 18
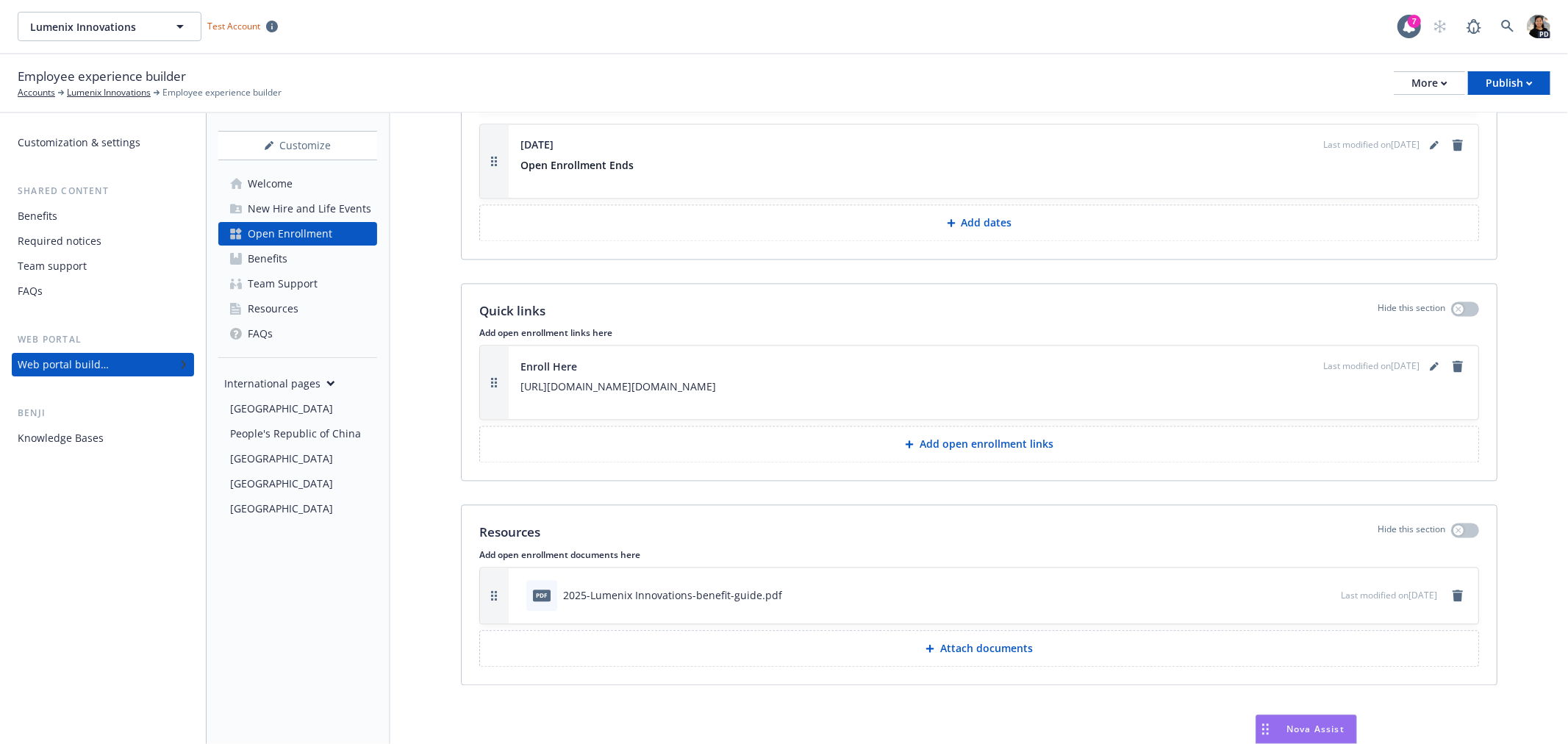
click at [333, 200] on div "New Hire and Life Events" at bounding box center [309, 209] width 123 height 23
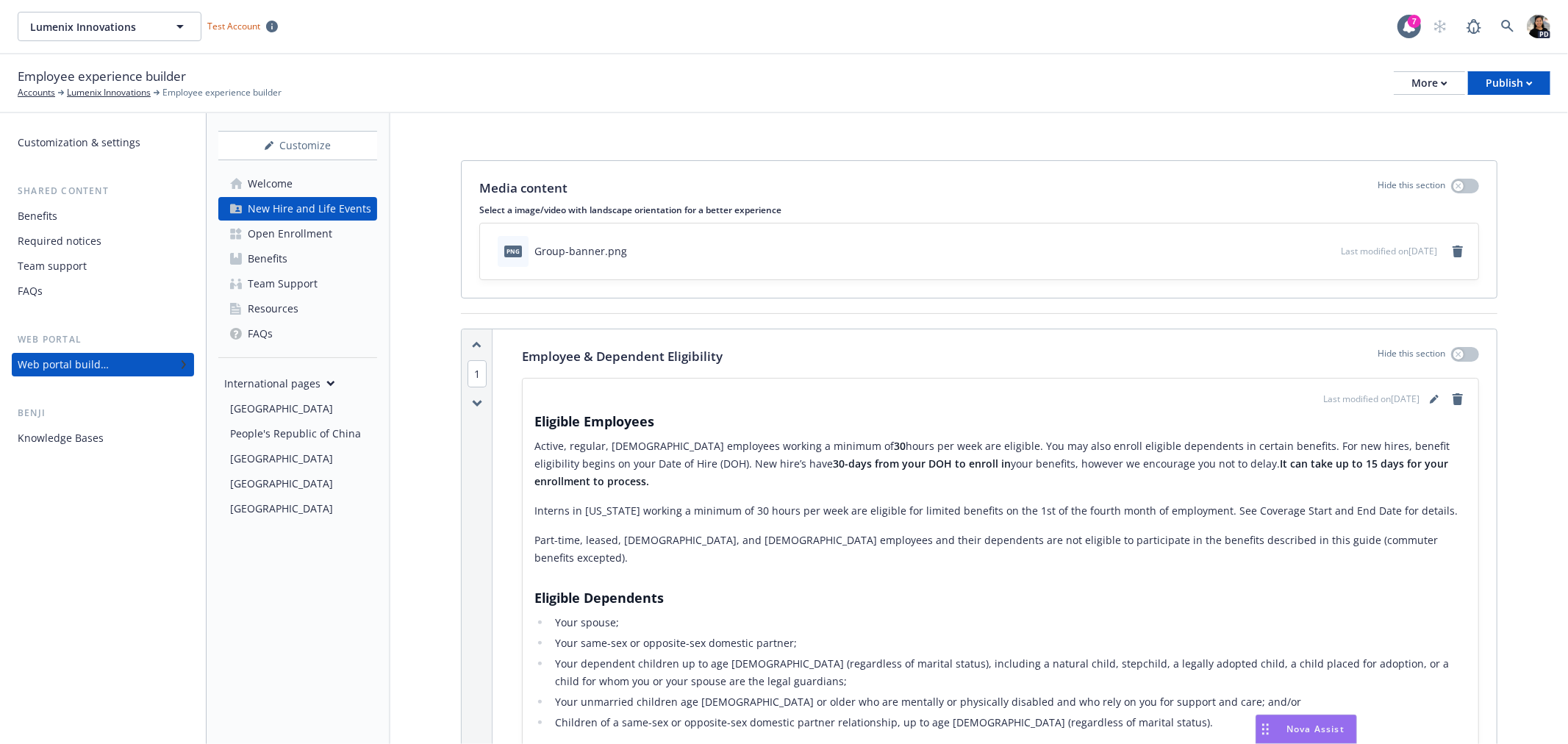
click at [346, 234] on link "Open Enrollment" at bounding box center [298, 234] width 159 height 23
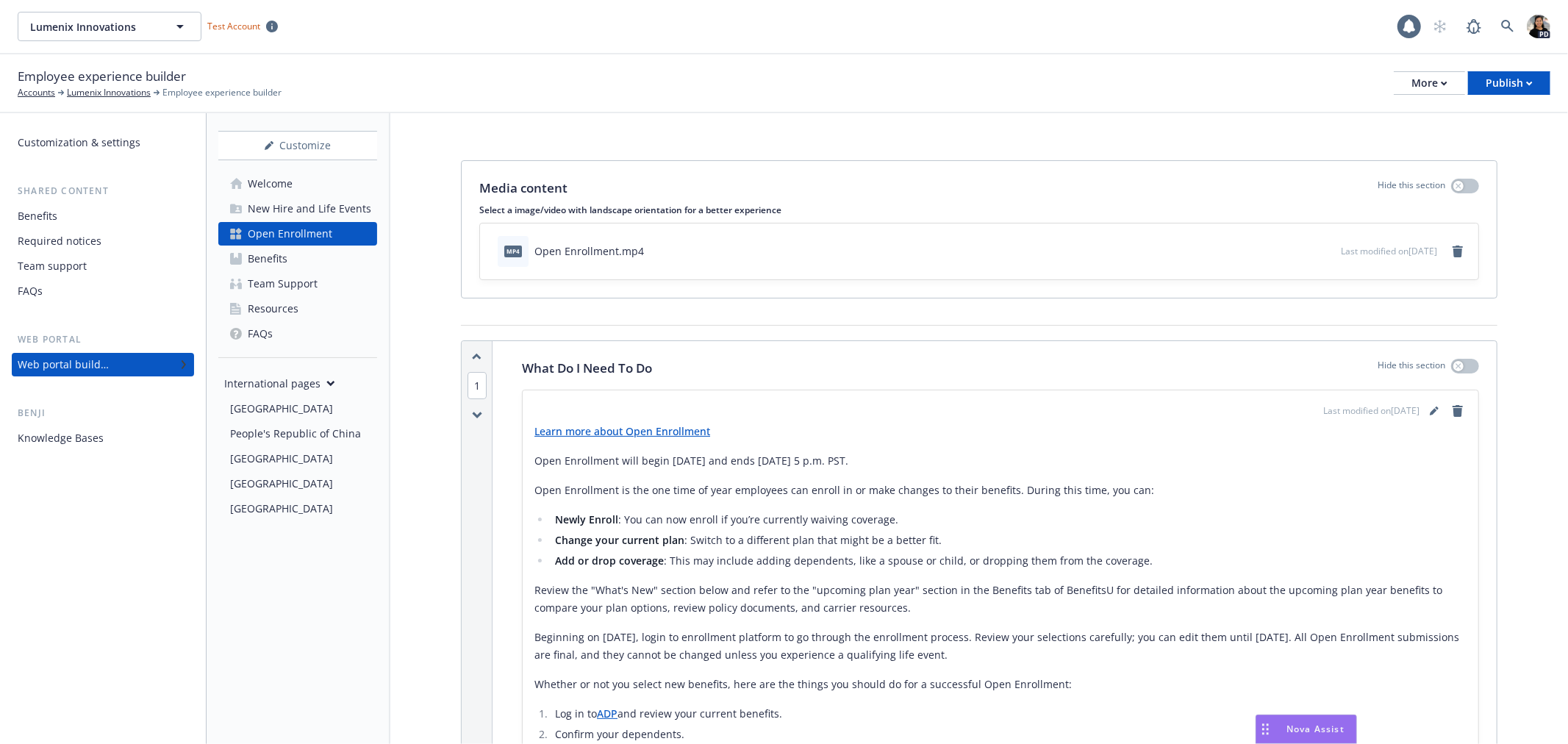
click at [334, 209] on div "New Hire and Life Events" at bounding box center [309, 209] width 123 height 23
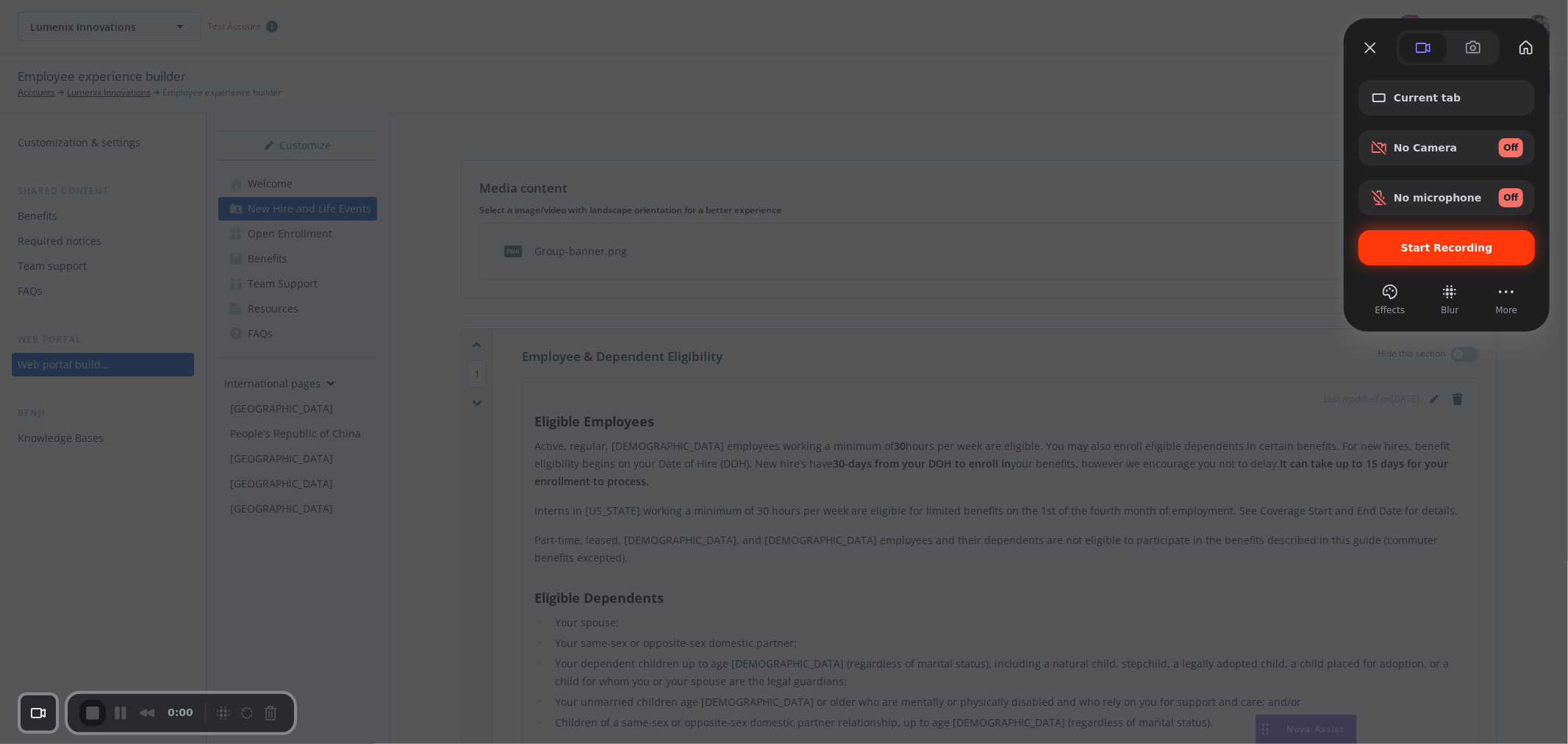
click at [1405, 251] on span "Start Recording" at bounding box center [1447, 247] width 153 height 12
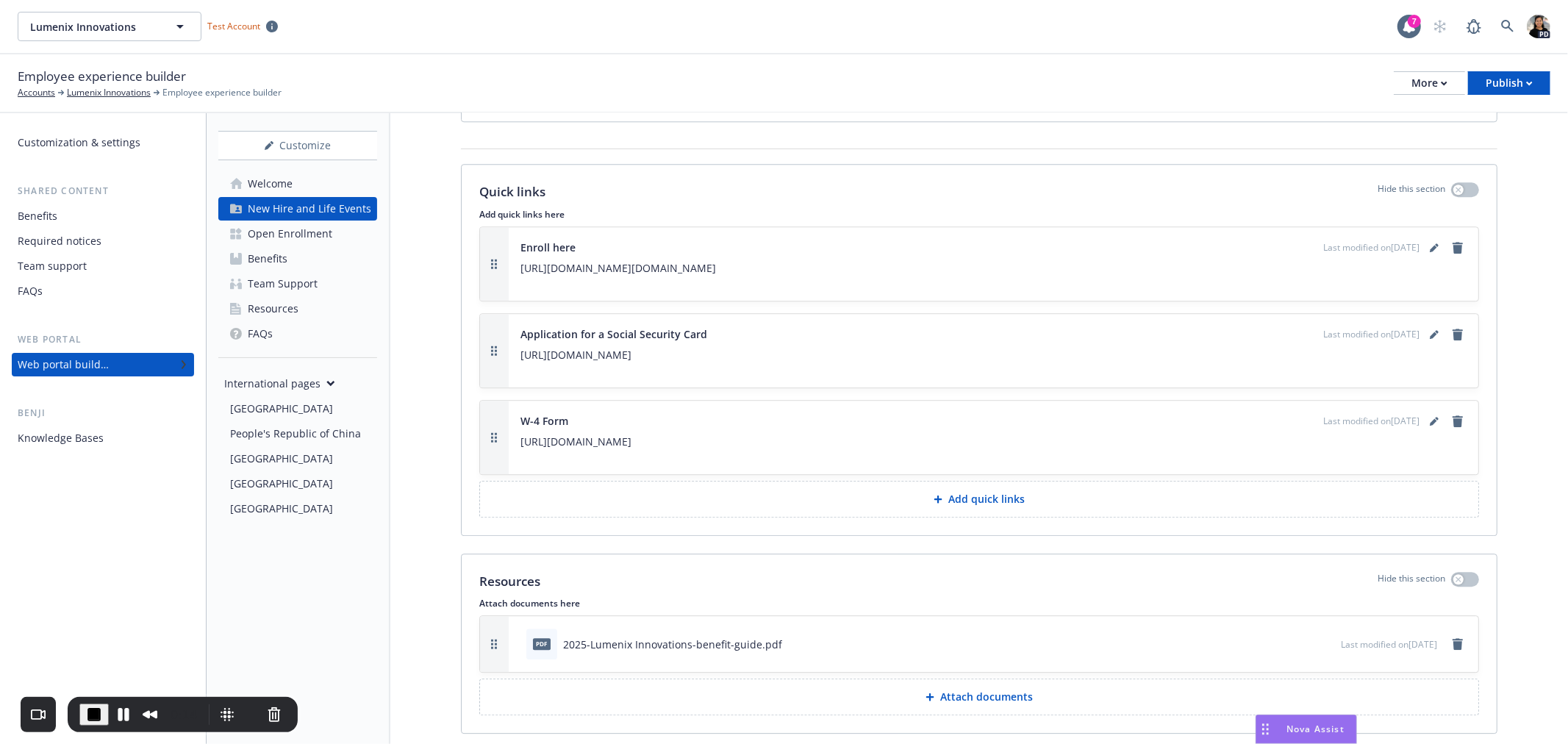
scroll to position [3413, 0]
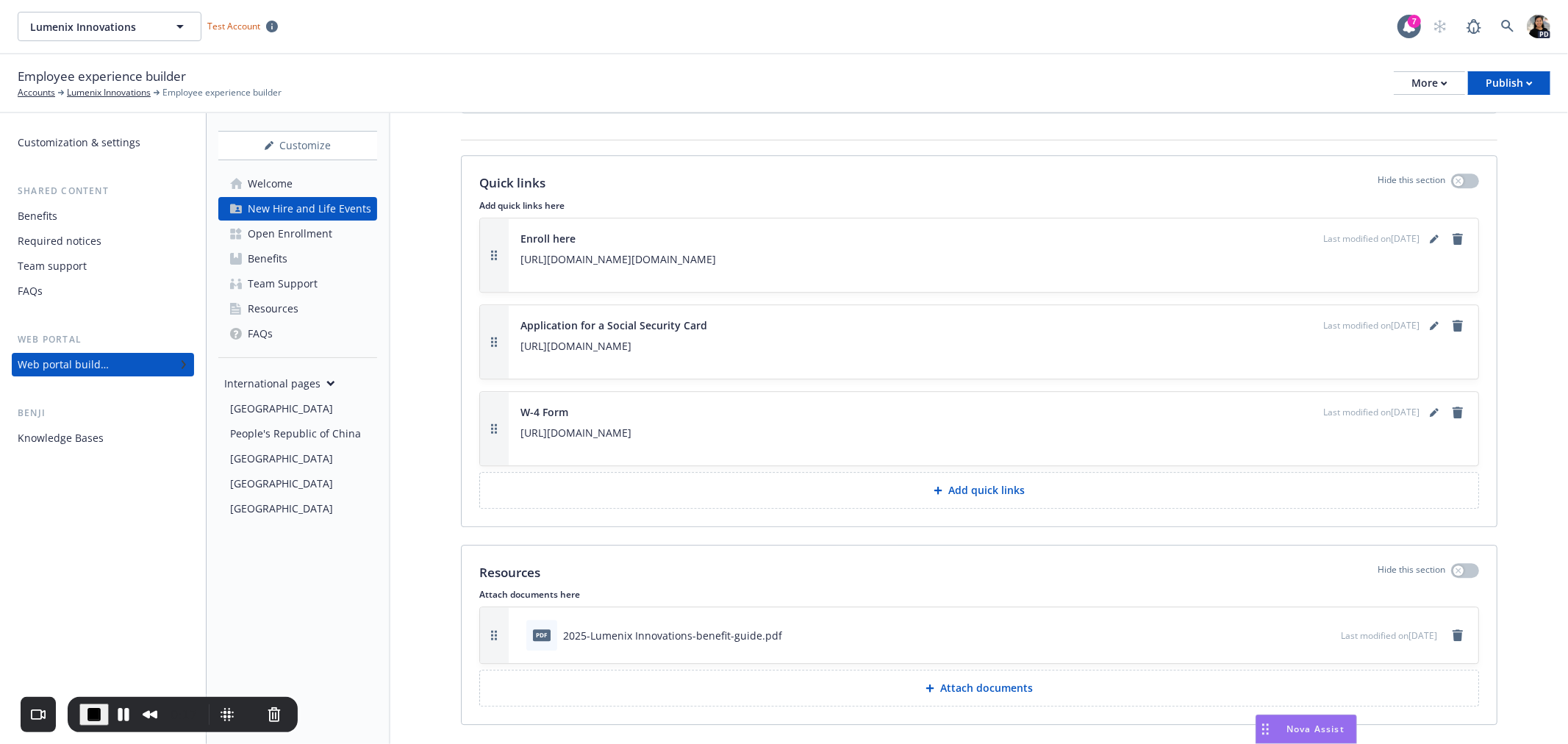
click at [85, 669] on span "End Recording" at bounding box center [94, 714] width 18 height 18
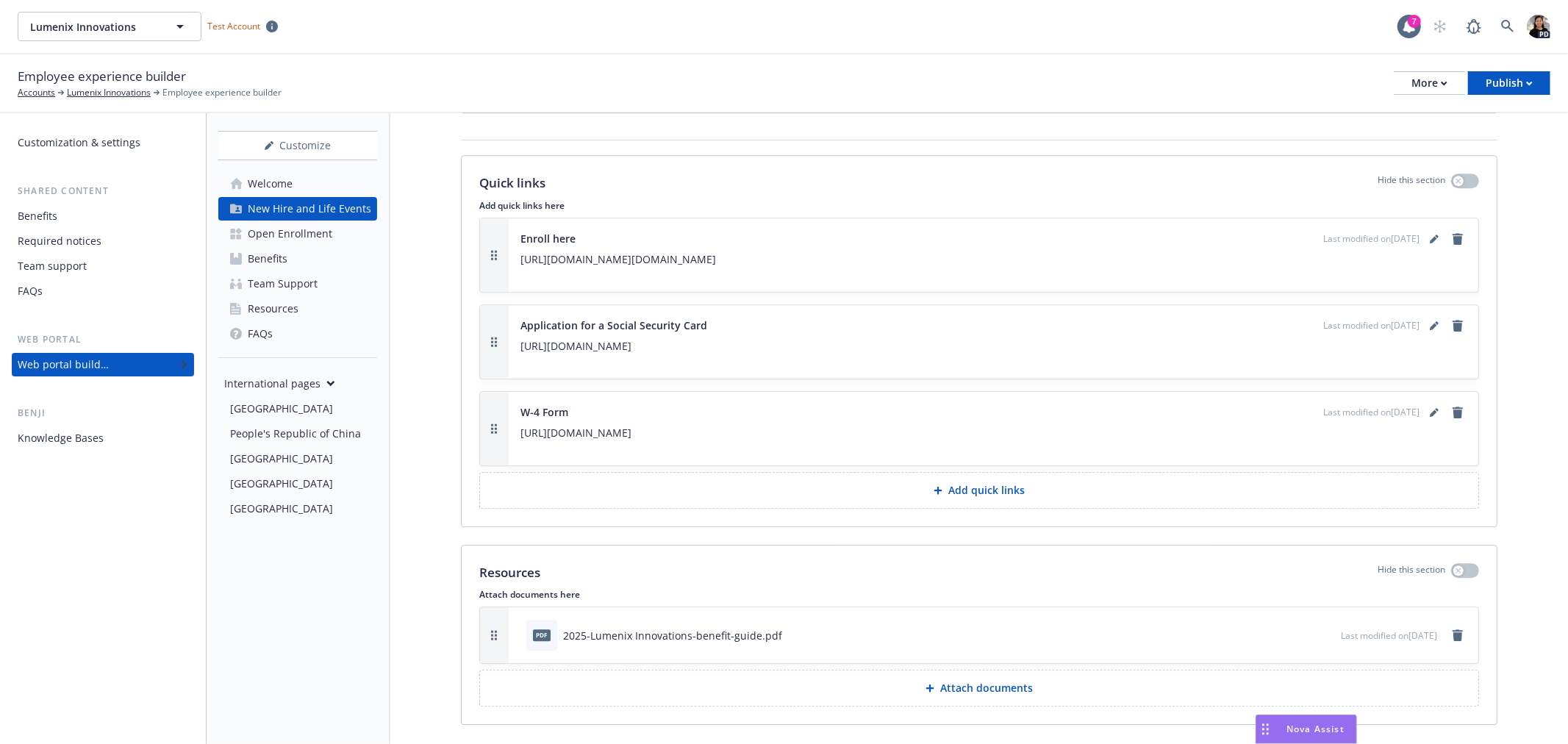
click at [291, 260] on link "Benefits" at bounding box center [298, 259] width 159 height 23
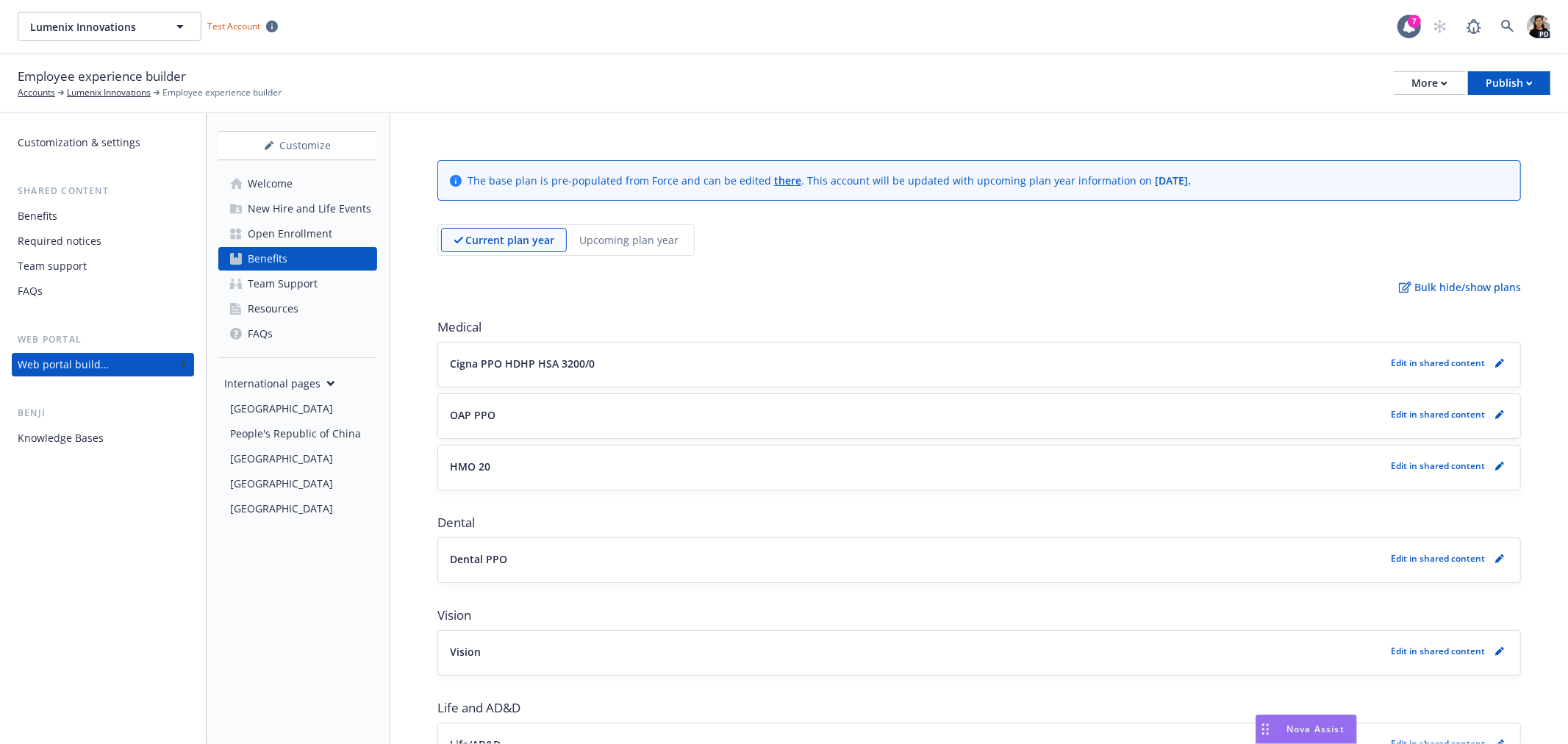
click at [288, 283] on div "Team Support" at bounding box center [282, 283] width 70 height 23
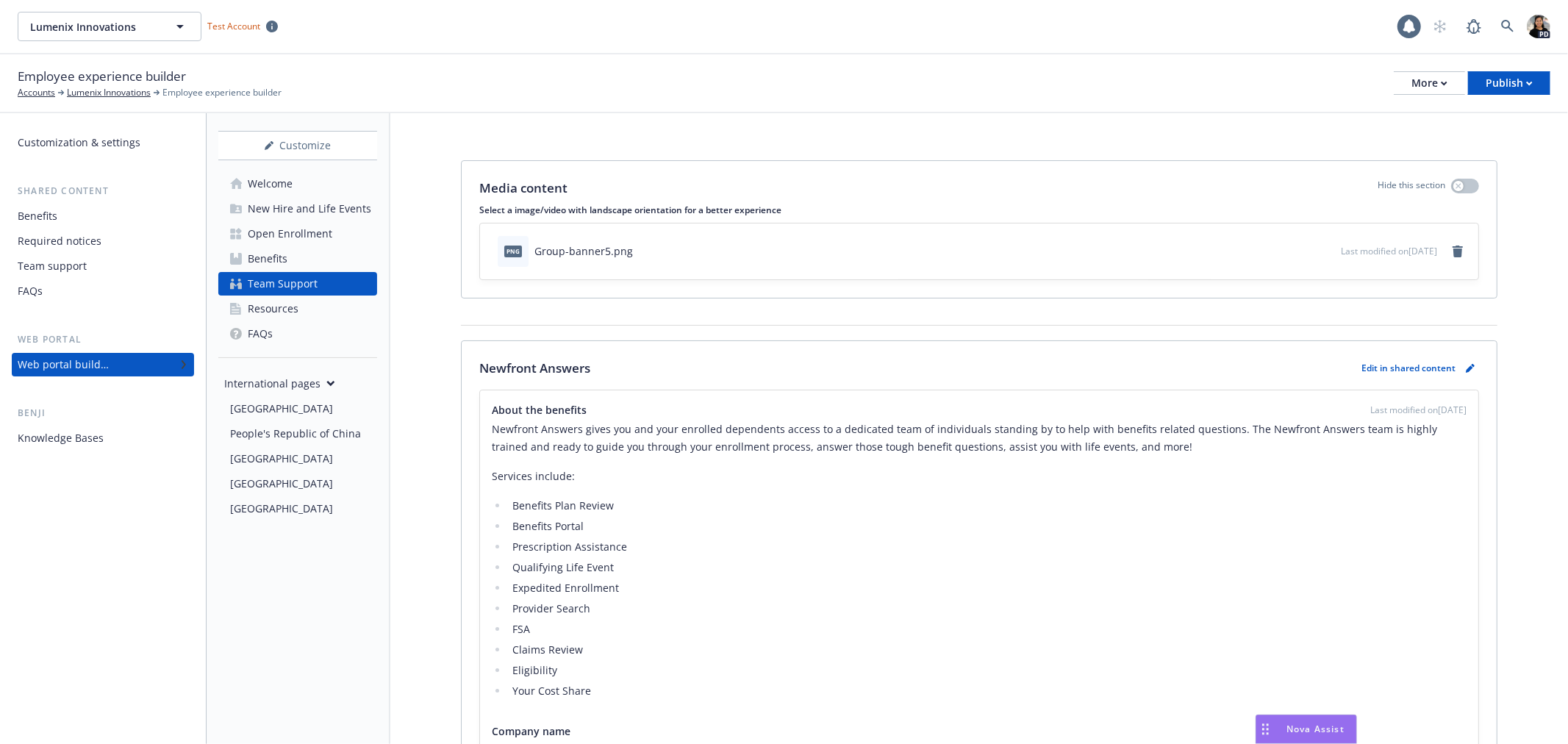
click at [282, 308] on div "Resources" at bounding box center [273, 309] width 50 height 23
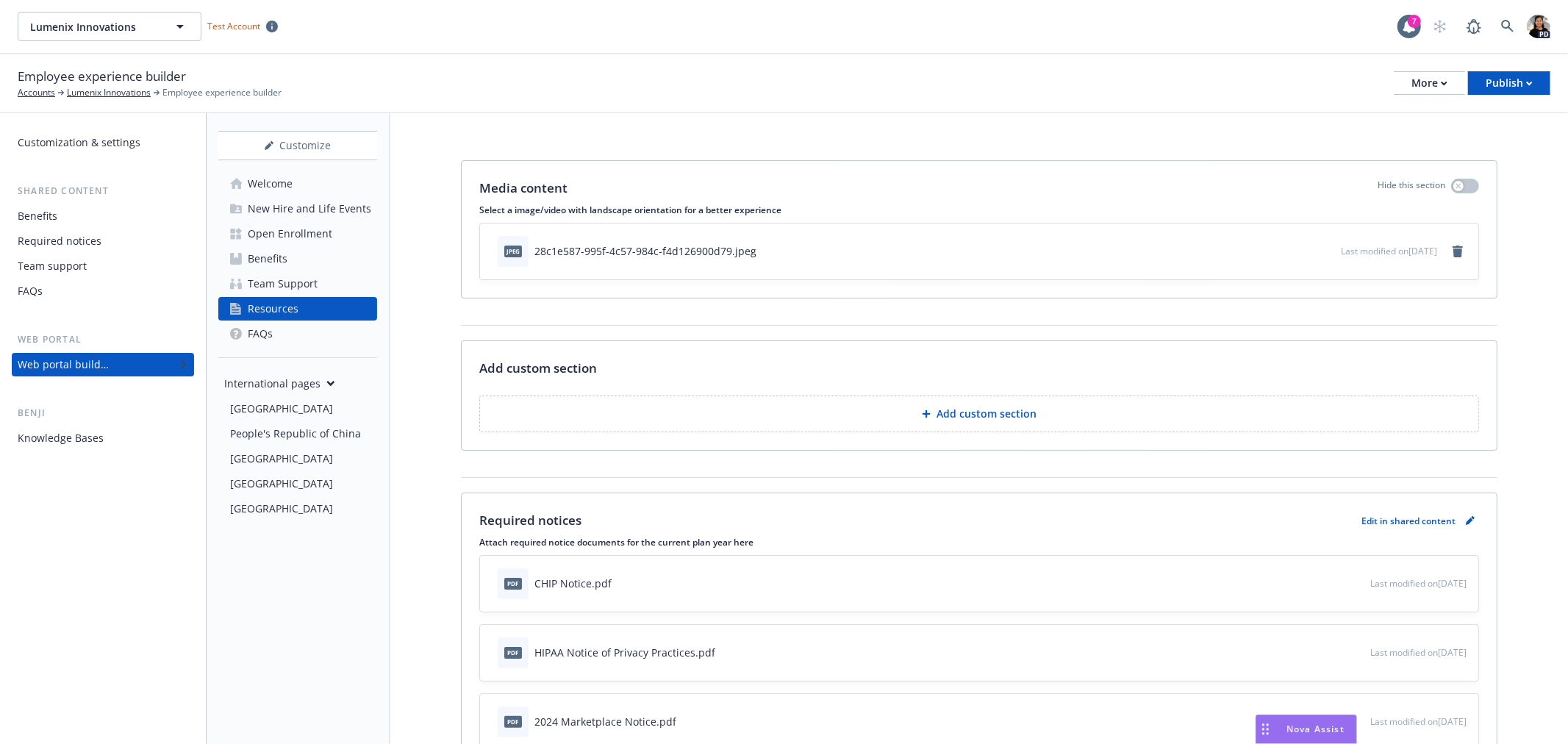
click at [289, 328] on link "FAQs" at bounding box center [298, 334] width 159 height 23
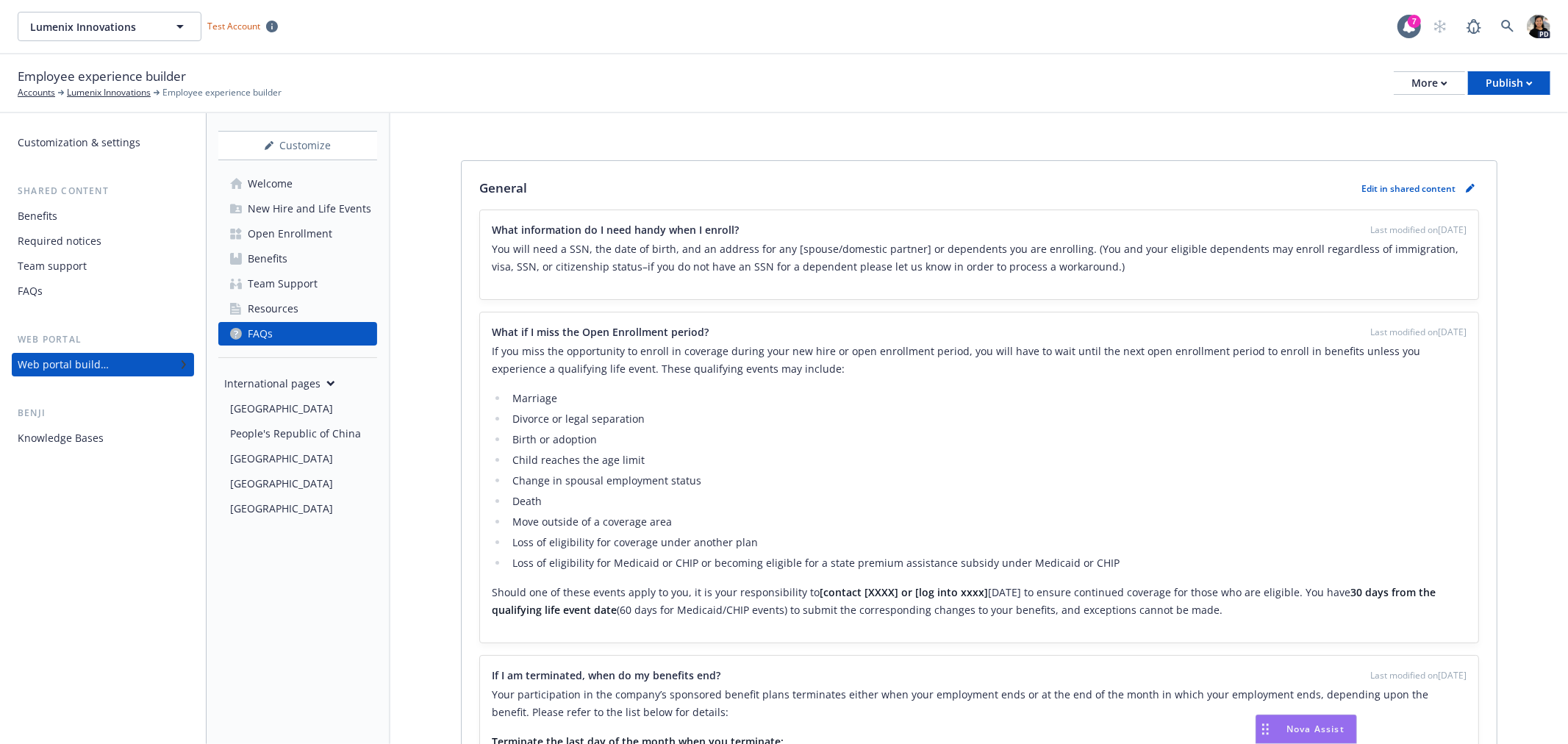
click at [289, 307] on div "Resources" at bounding box center [273, 309] width 50 height 23
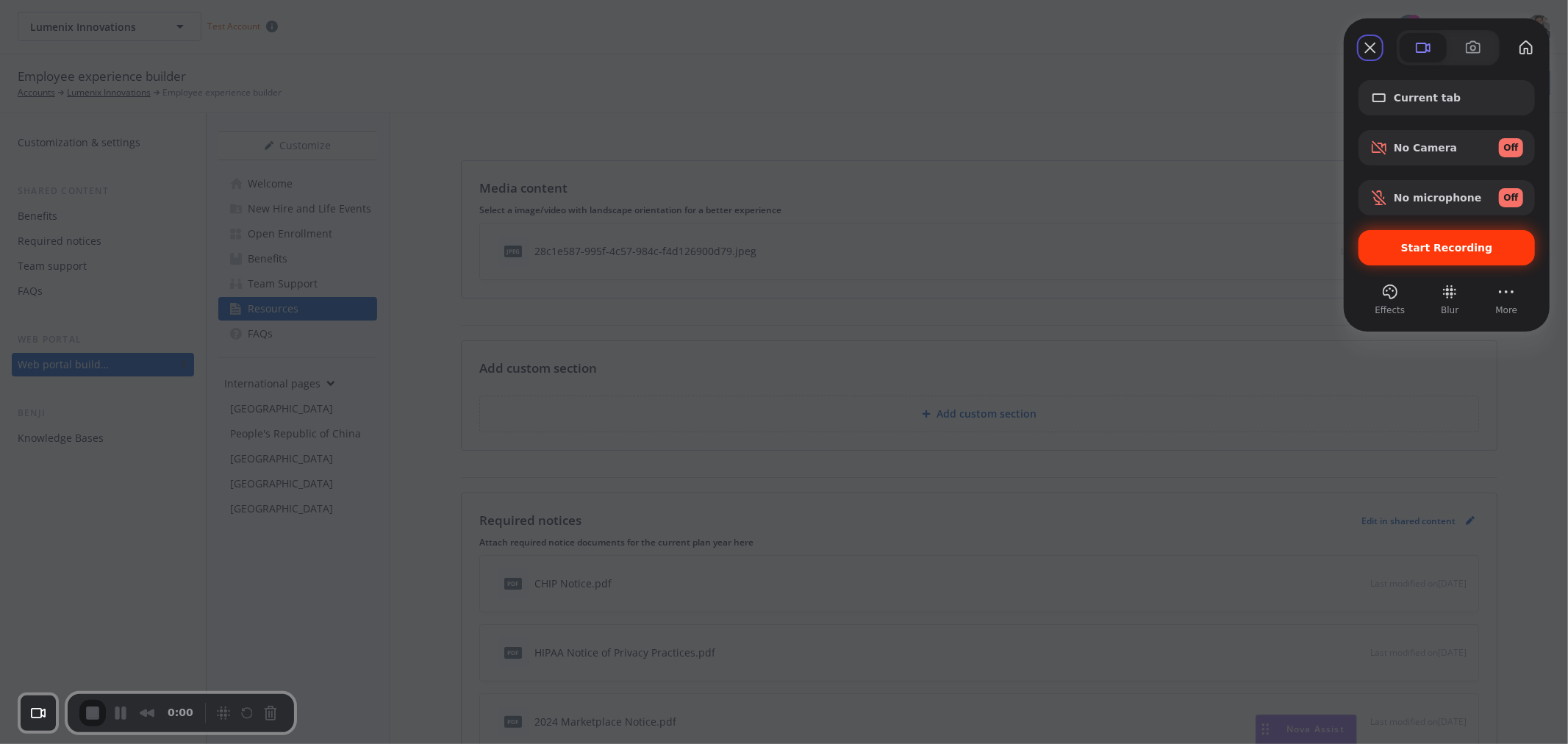
click at [1411, 244] on span "Start Recording" at bounding box center [1447, 247] width 92 height 12
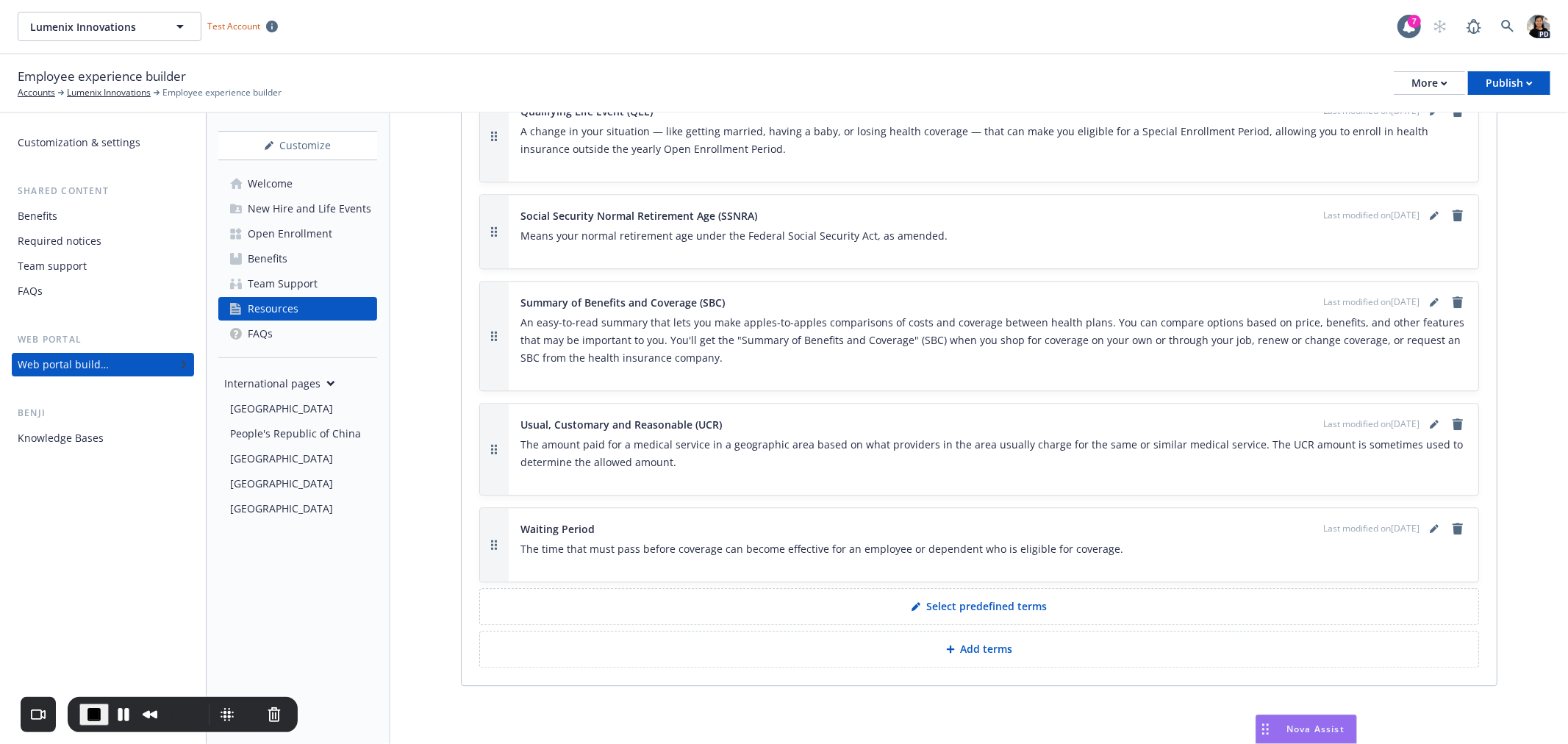
scroll to position [3040, 0]
click at [91, 669] on span "End Recording" at bounding box center [94, 714] width 18 height 18
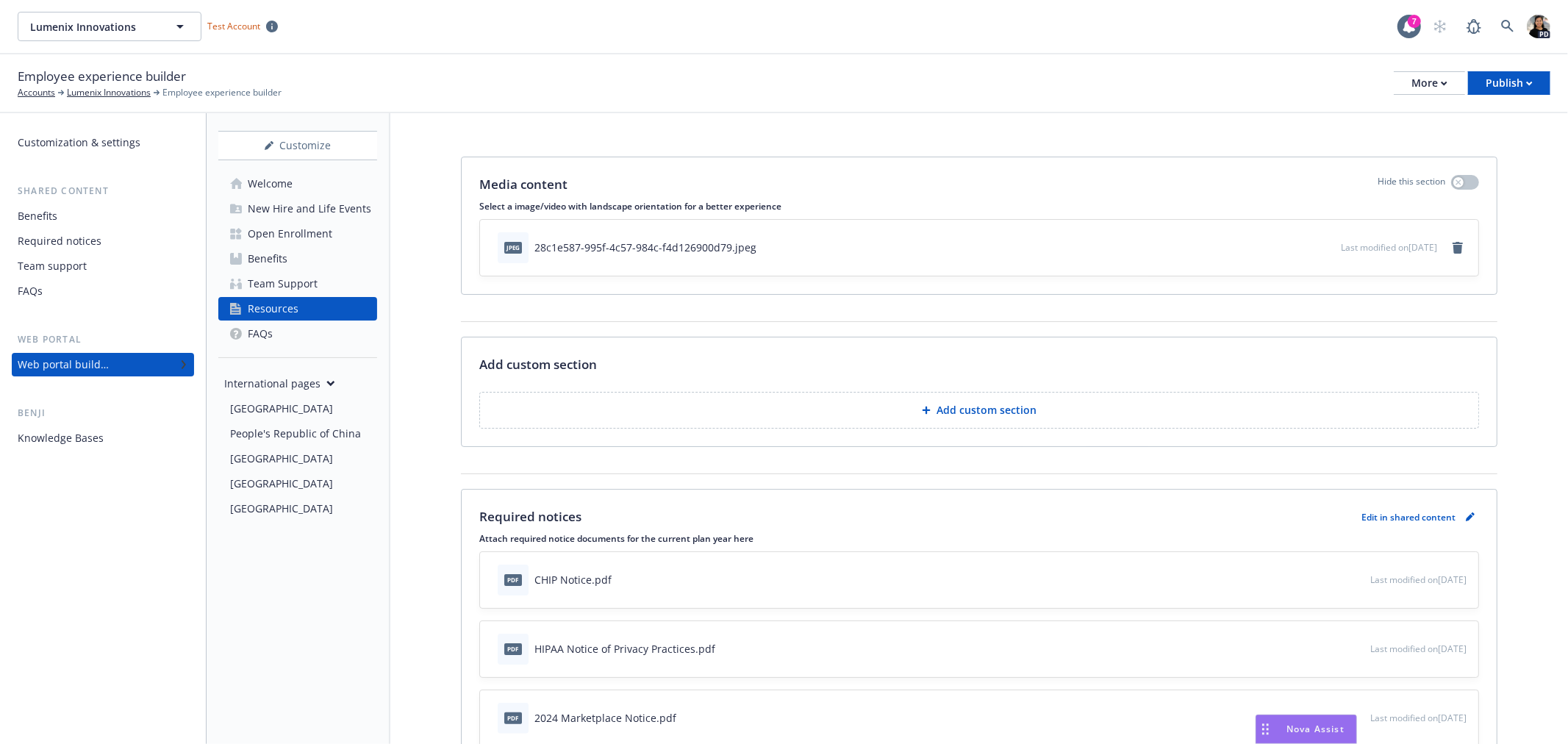
scroll to position [0, 0]
click at [137, 138] on div "Customization & settings" at bounding box center [103, 142] width 171 height 23
